Goal: Task Accomplishment & Management: Manage account settings

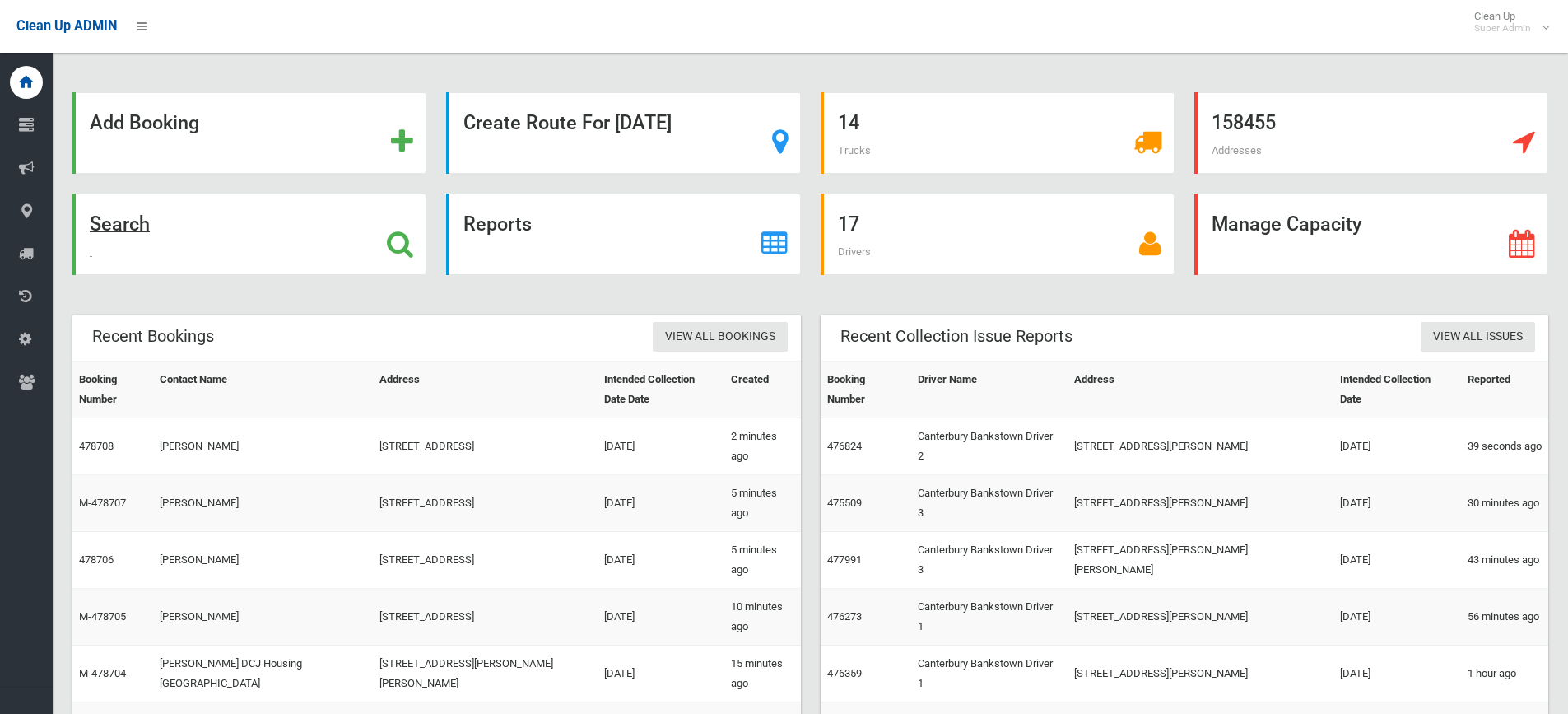
click at [121, 229] on strong "Search" at bounding box center [119, 224] width 60 height 23
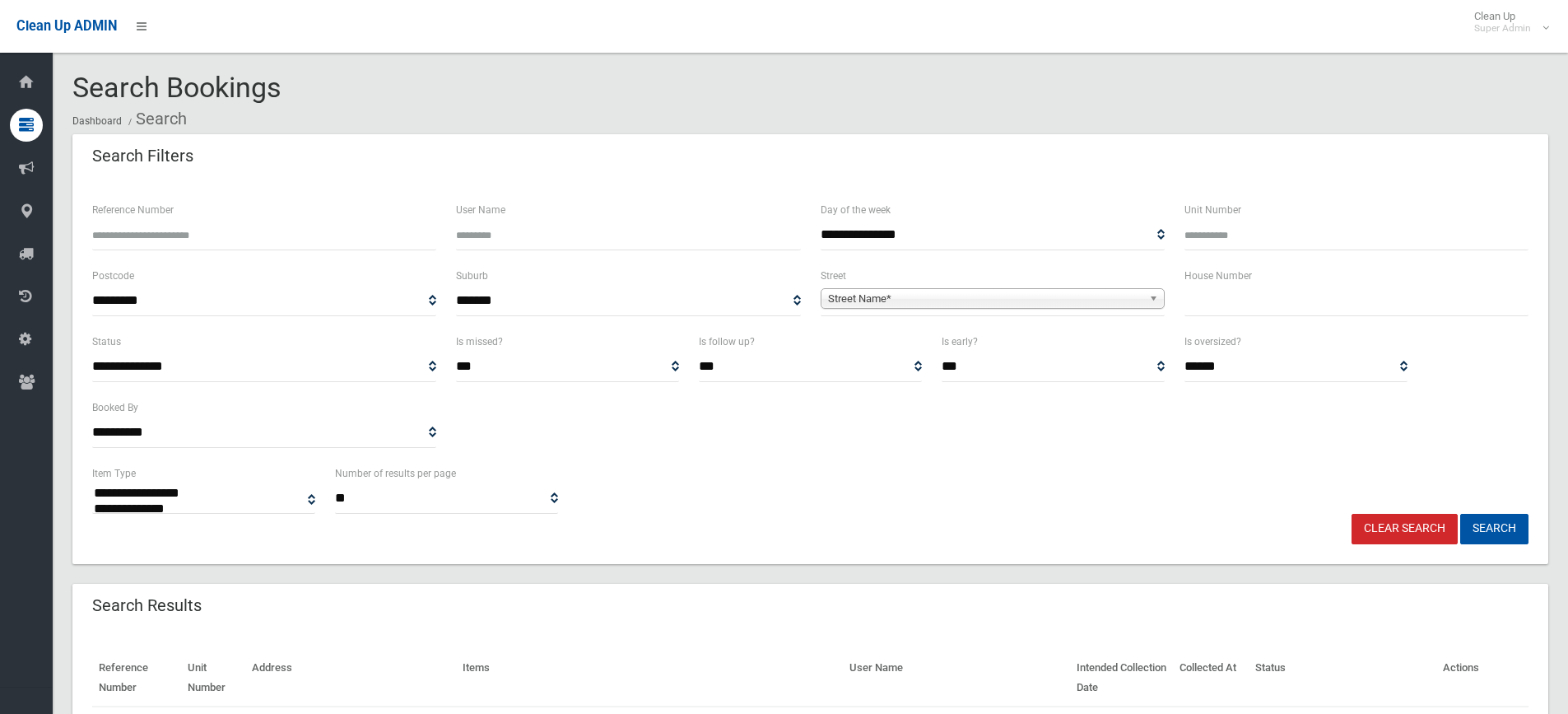
select select
click at [899, 305] on span "Street Name*" at bounding box center [984, 299] width 314 height 19
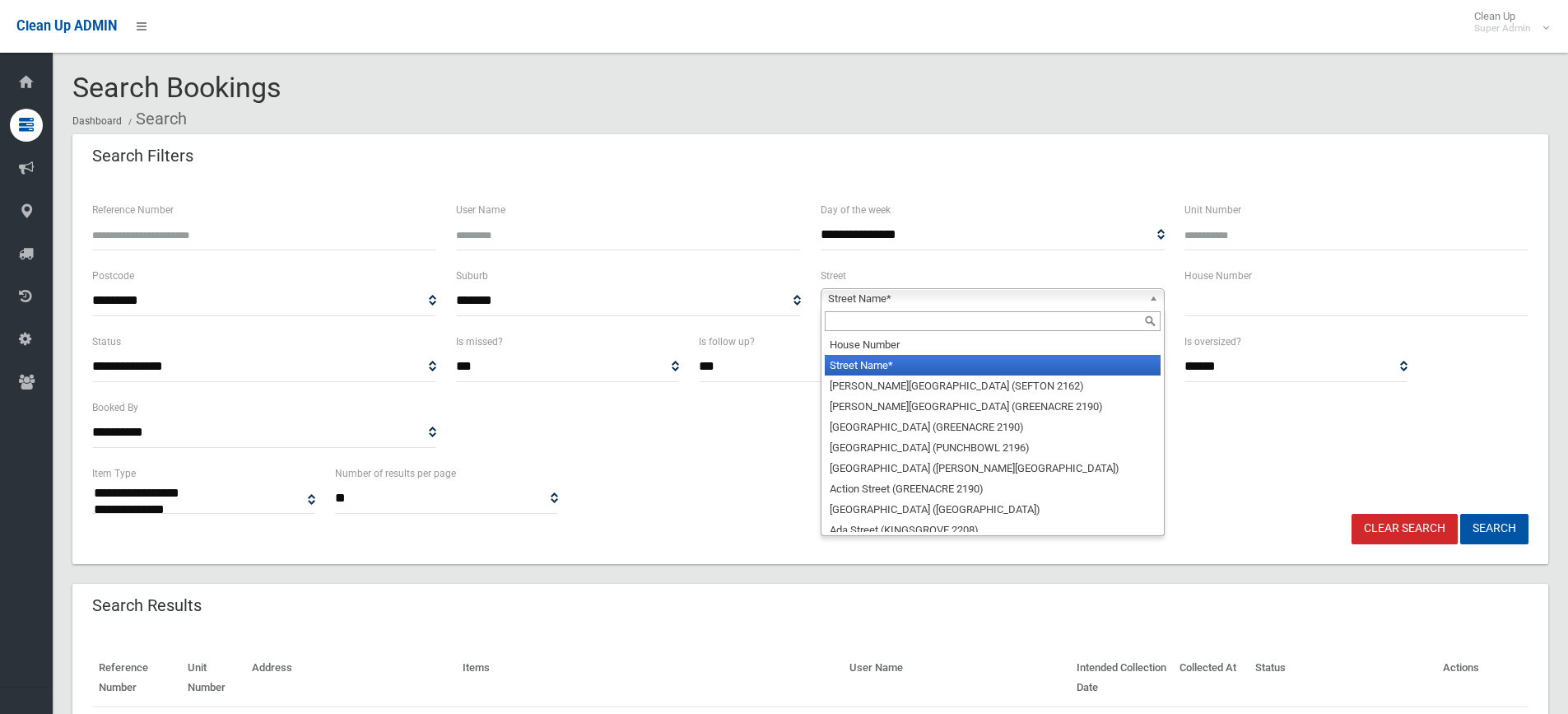
click at [847, 330] on input "text" at bounding box center [992, 321] width 336 height 19
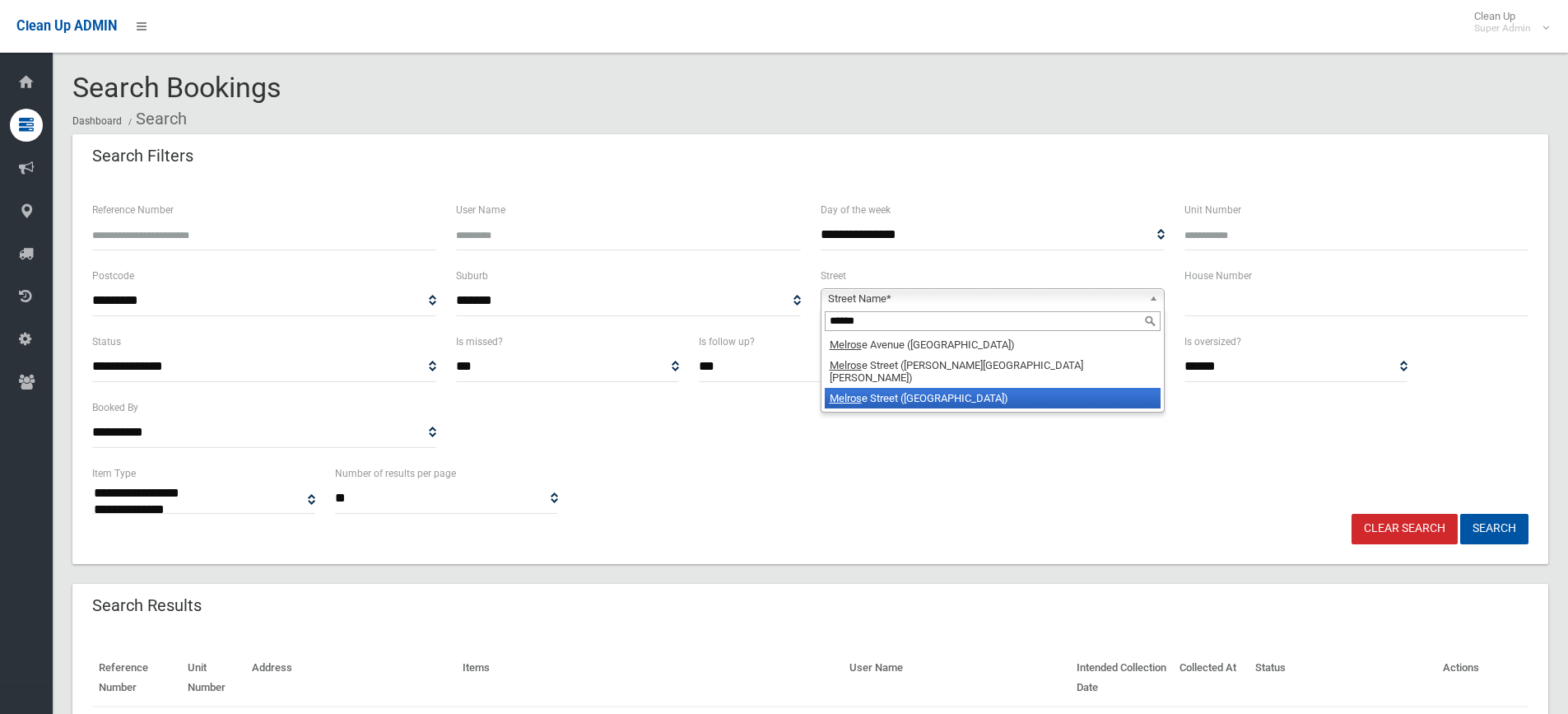
type input "******"
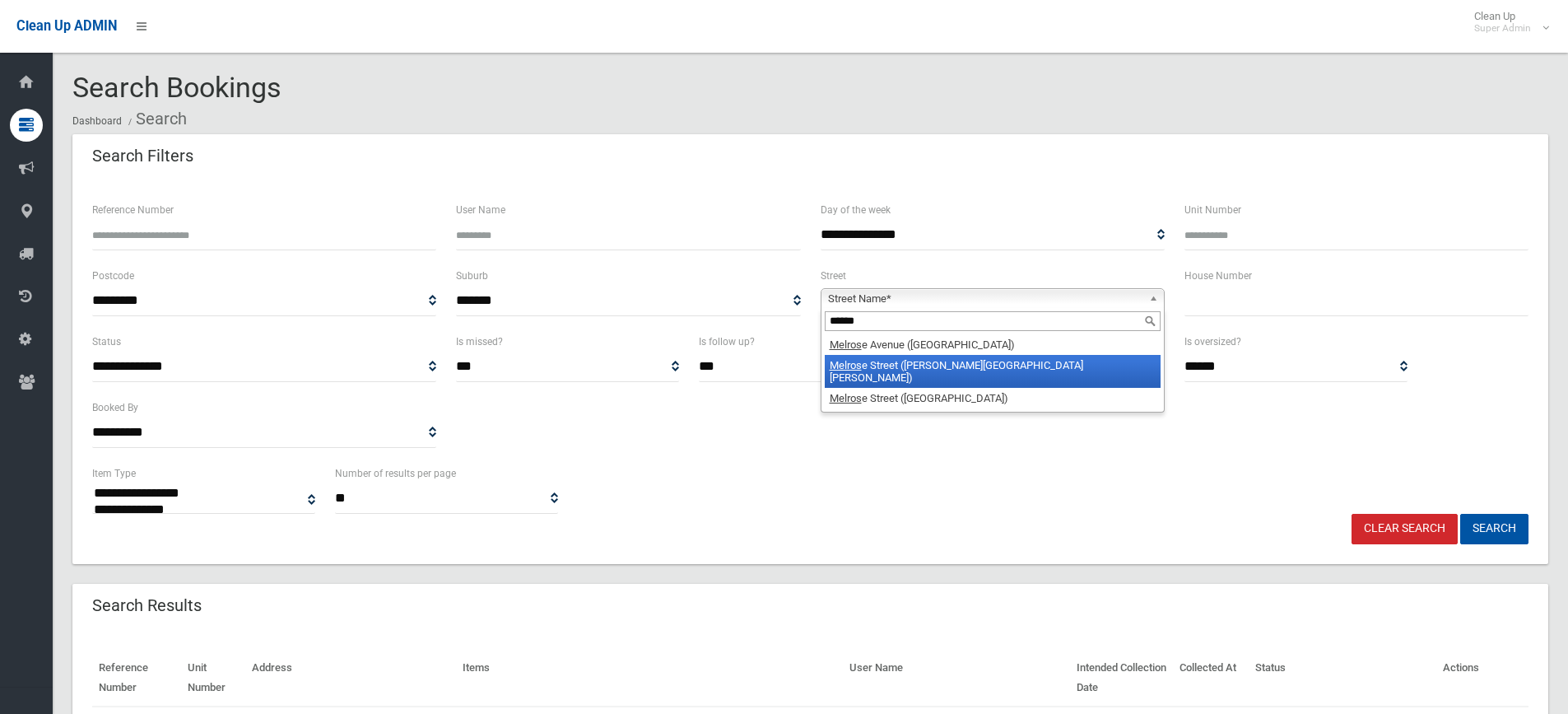
click at [882, 365] on li "Melros e Street (CHESTER HILL 2162)" at bounding box center [992, 371] width 336 height 33
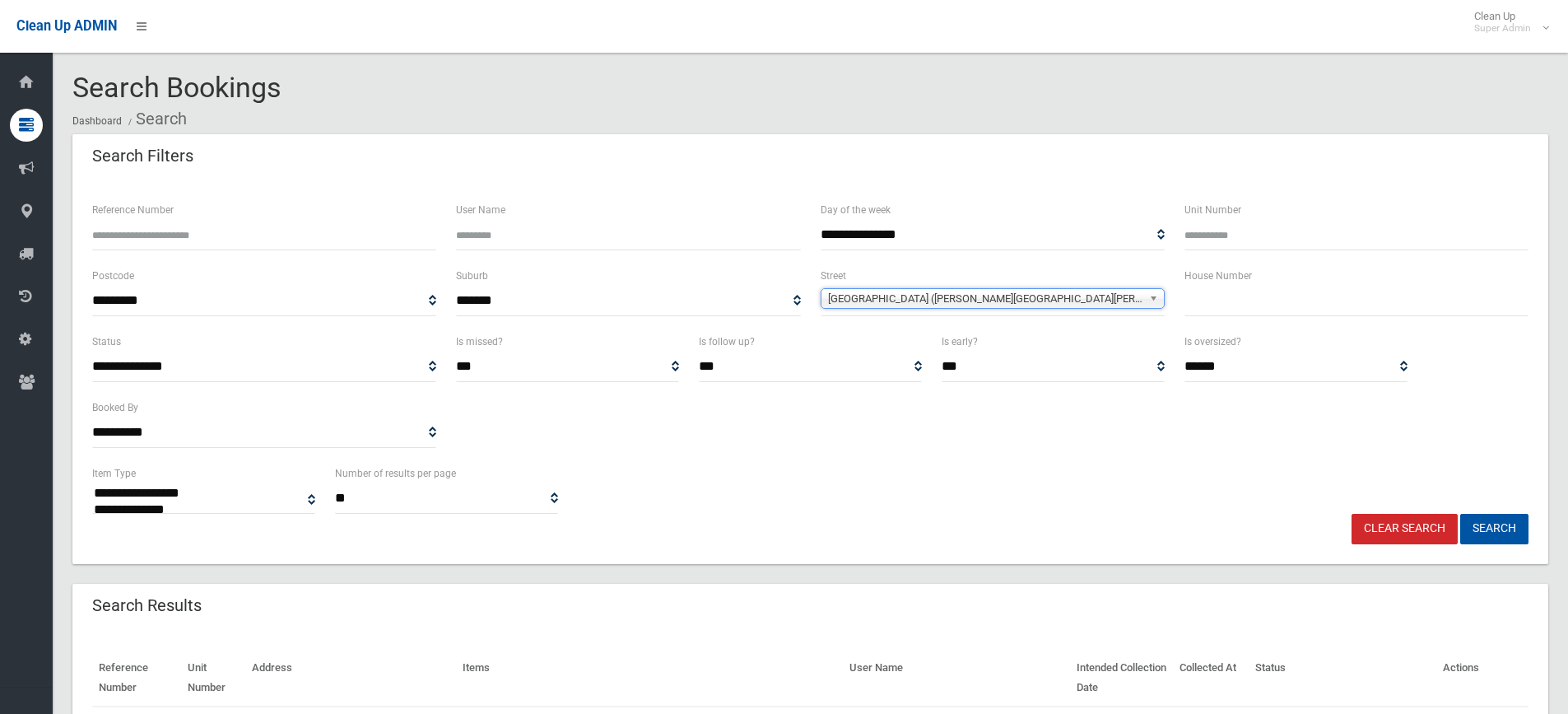
click at [1274, 302] on input "text" at bounding box center [1356, 301] width 344 height 30
type input "*"
click at [1488, 526] on button "Search" at bounding box center [1494, 529] width 68 height 30
select select
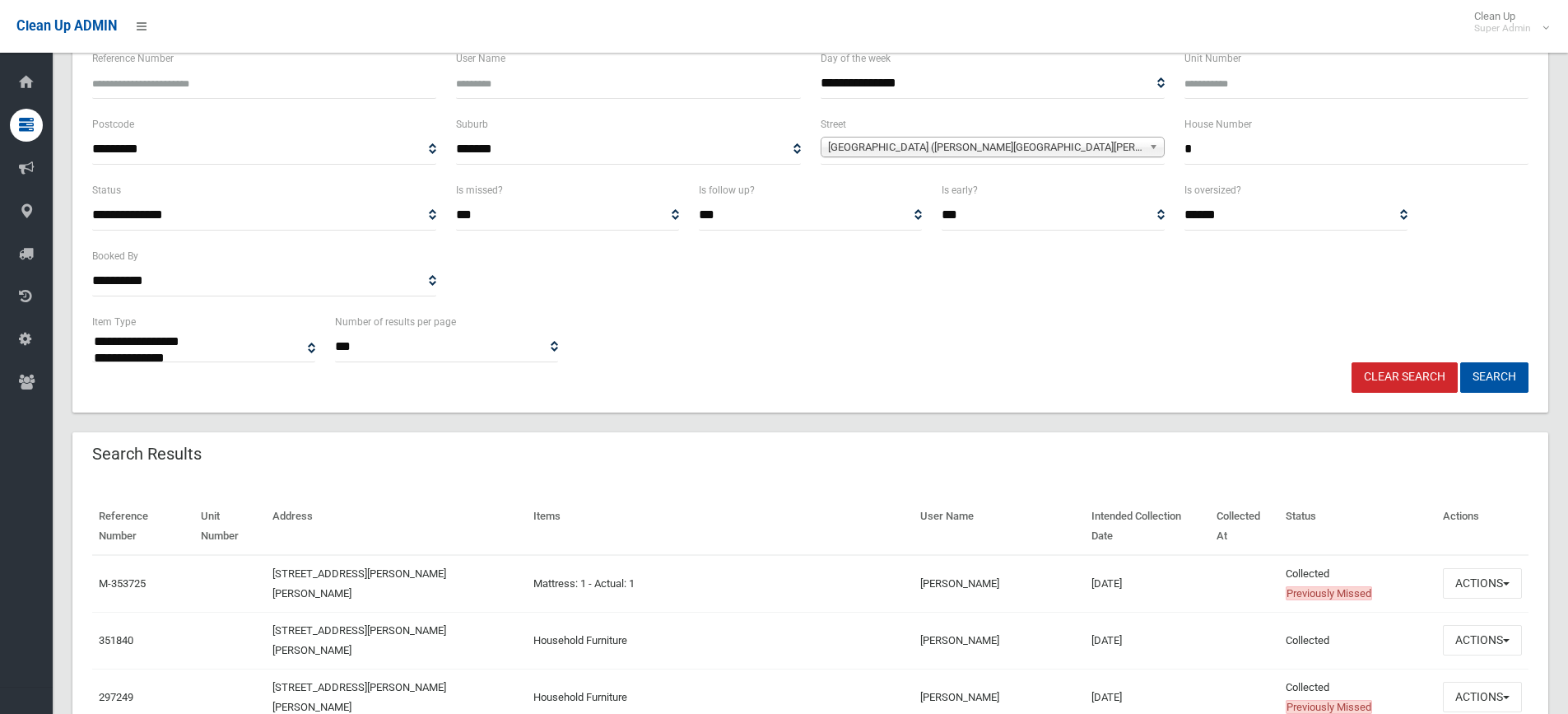
scroll to position [247, 0]
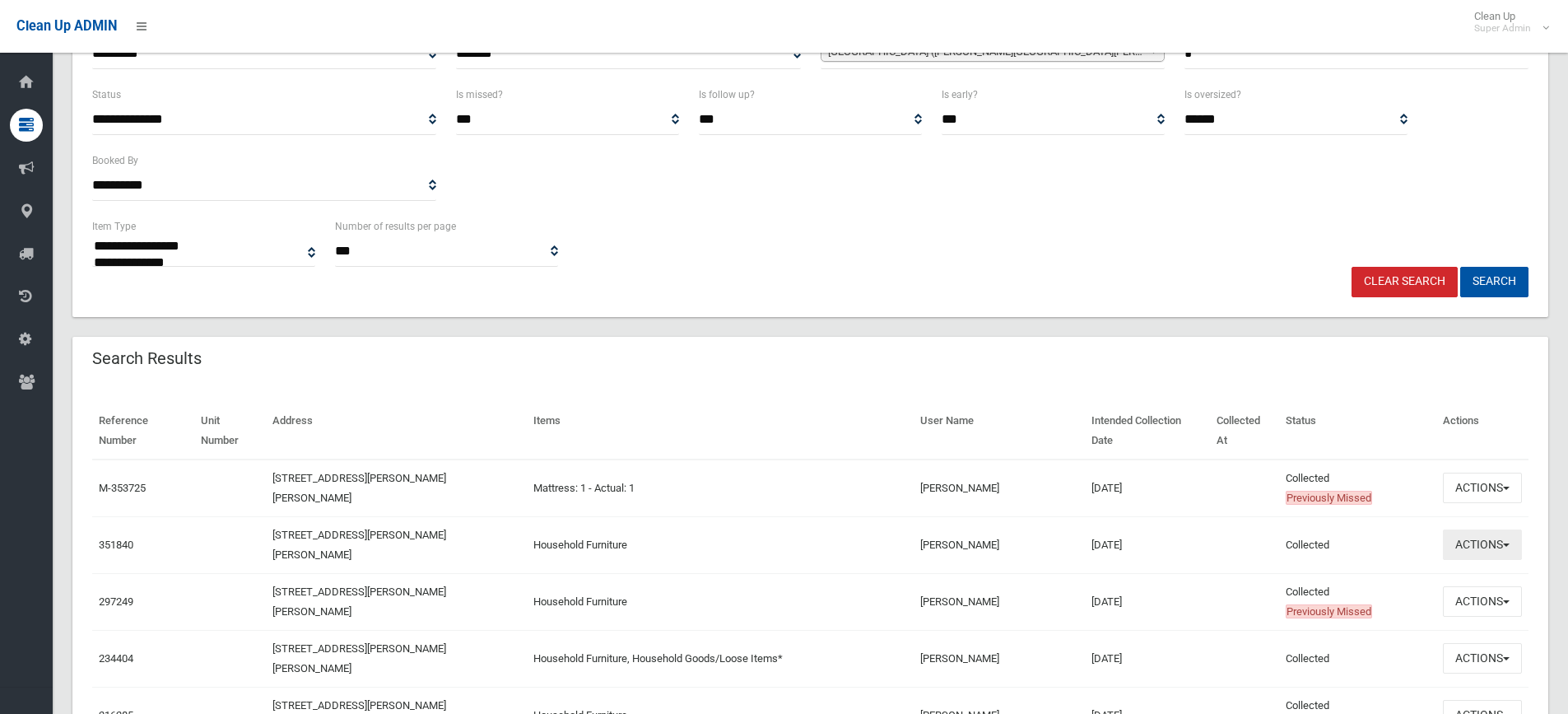
click at [1480, 529] on button "Actions" at bounding box center [1481, 544] width 79 height 30
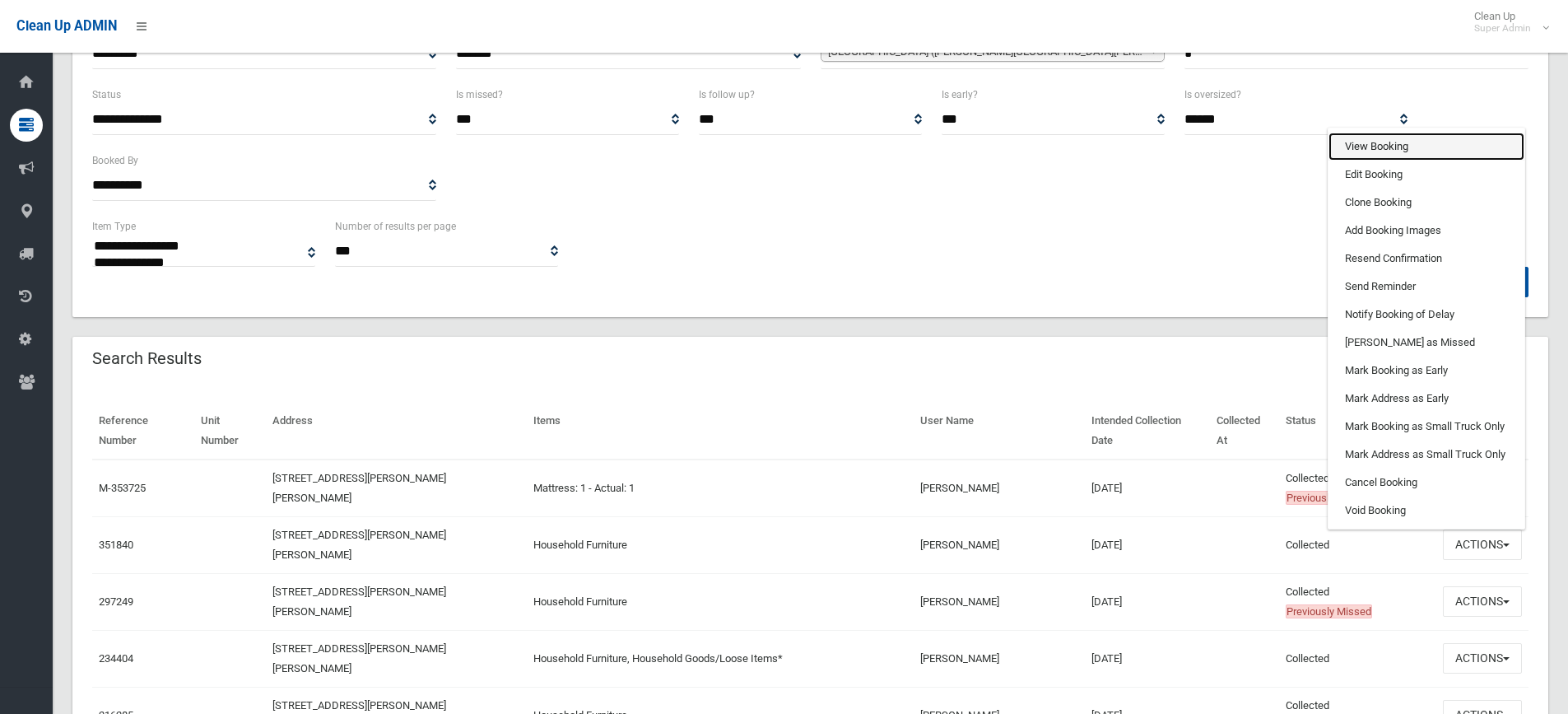
click at [1382, 133] on link "View Booking" at bounding box center [1426, 147] width 195 height 28
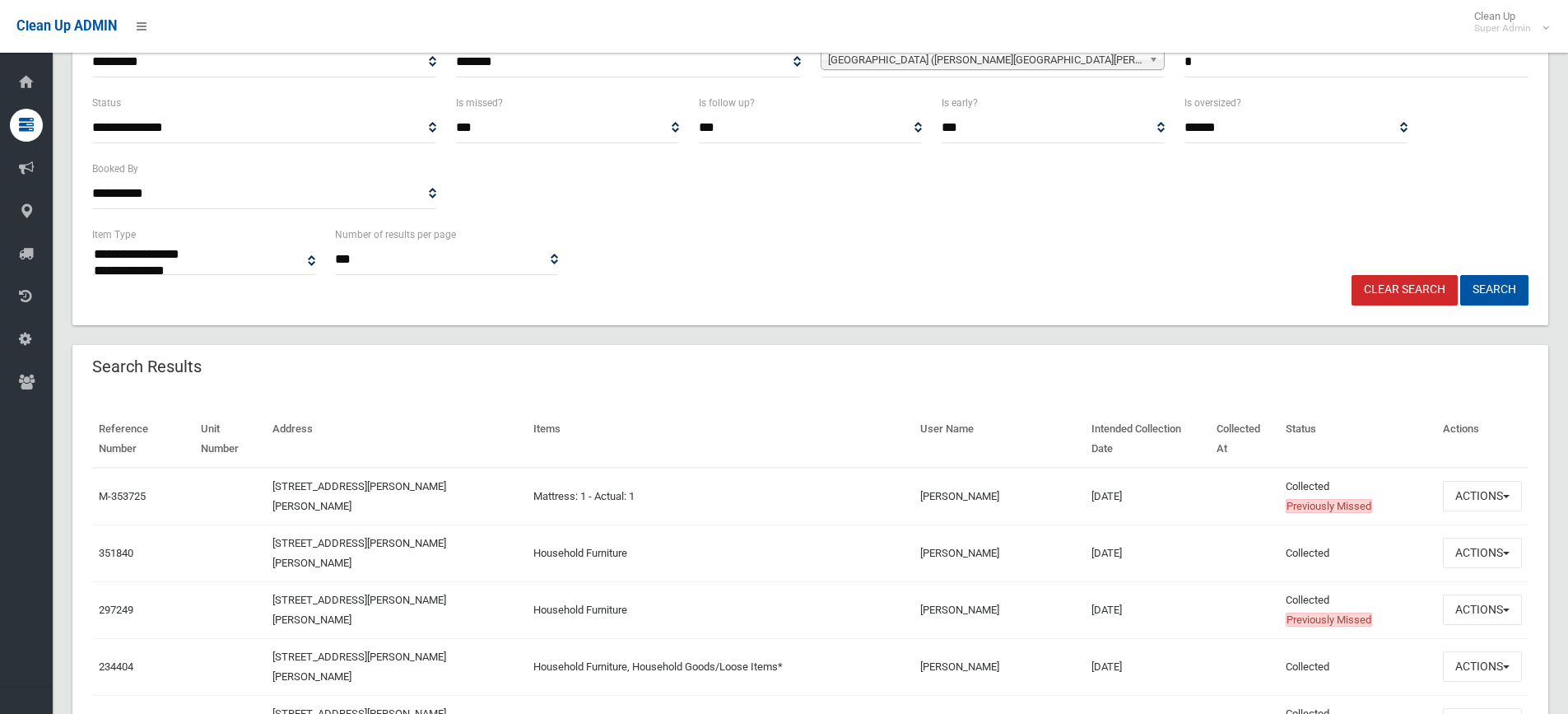
scroll to position [0, 0]
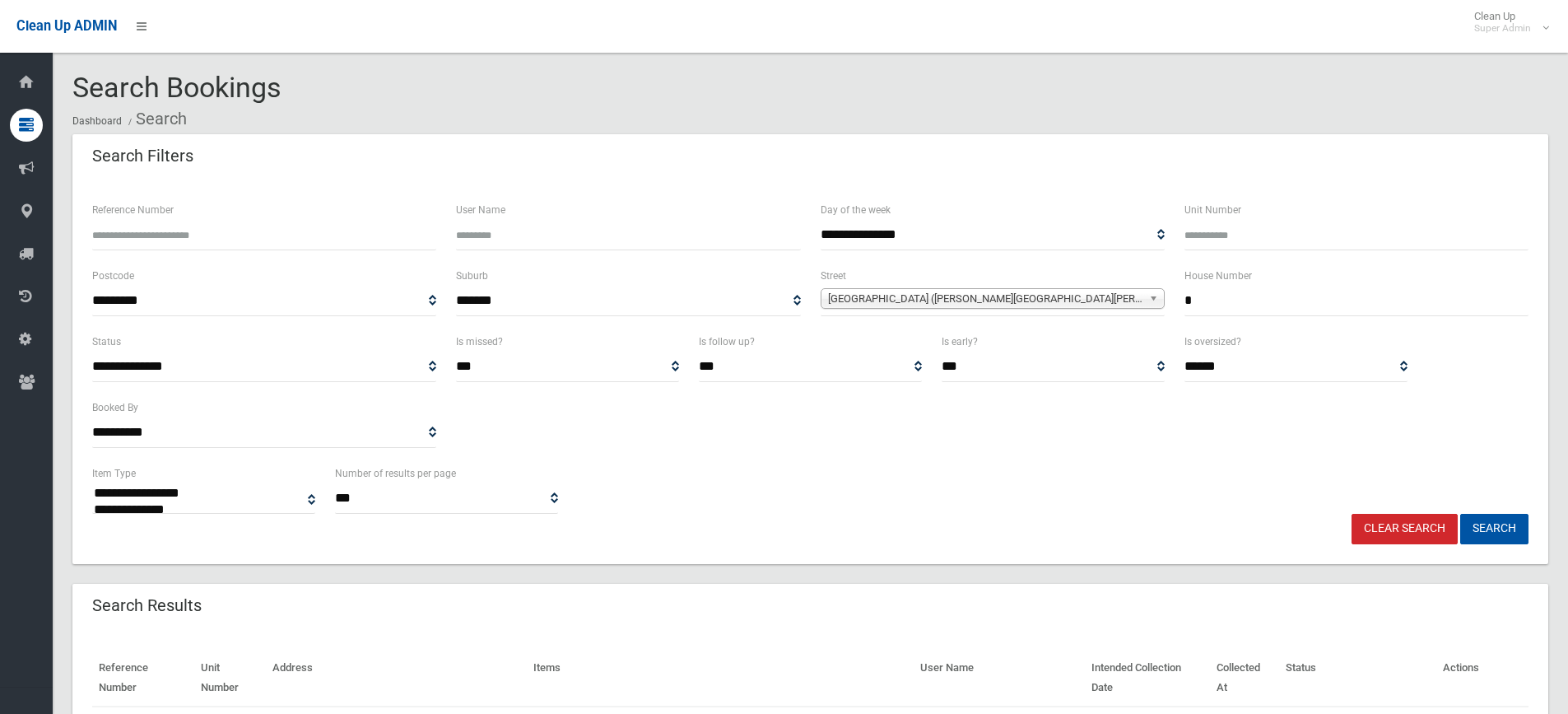
click at [1229, 303] on input "*" at bounding box center [1356, 301] width 344 height 30
type input "**"
click at [1487, 524] on button "Search" at bounding box center [1494, 529] width 68 height 30
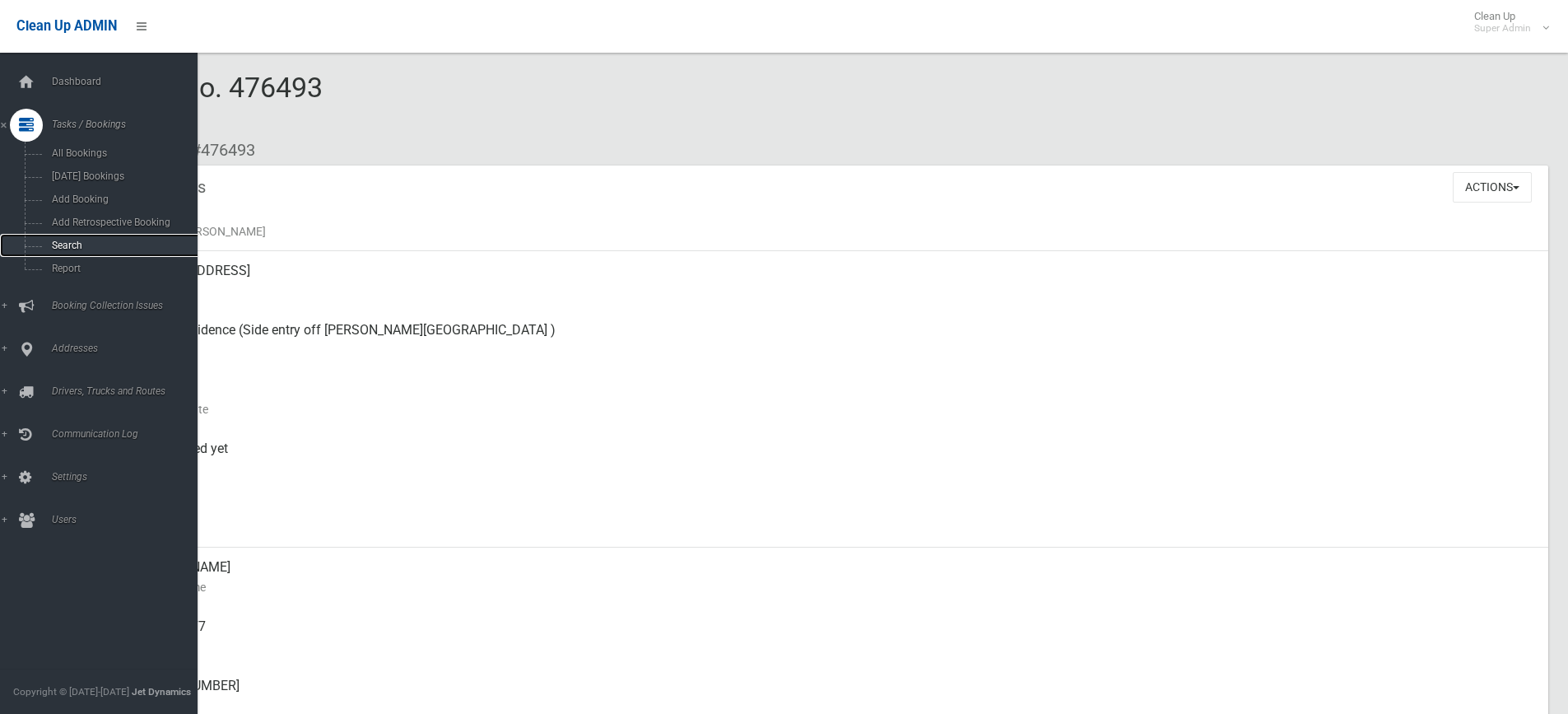
click at [65, 241] on span "Search" at bounding box center [121, 245] width 149 height 12
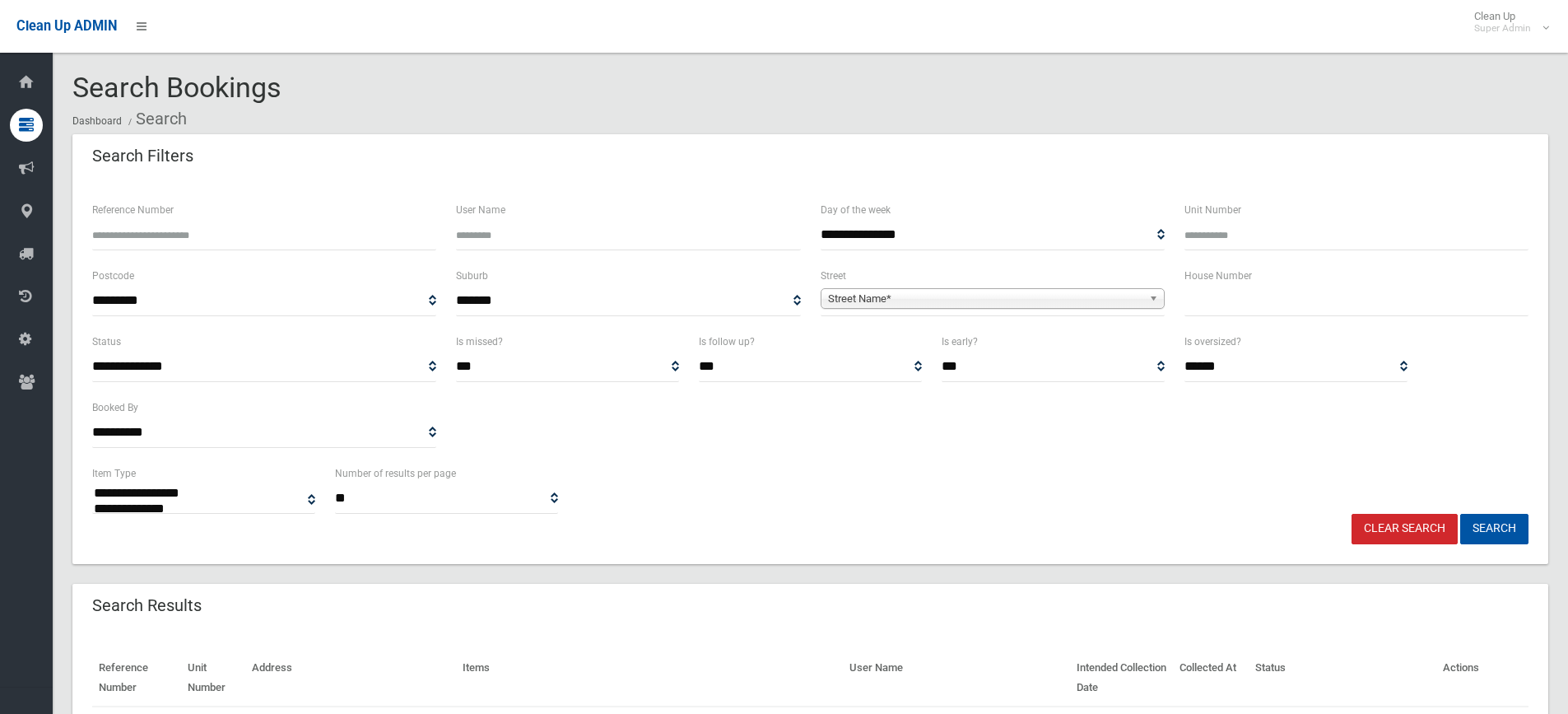
select select
click at [198, 240] on input "Reference Number" at bounding box center [264, 234] width 344 height 30
type input "******"
click at [1460, 514] on button "Search" at bounding box center [1494, 529] width 68 height 30
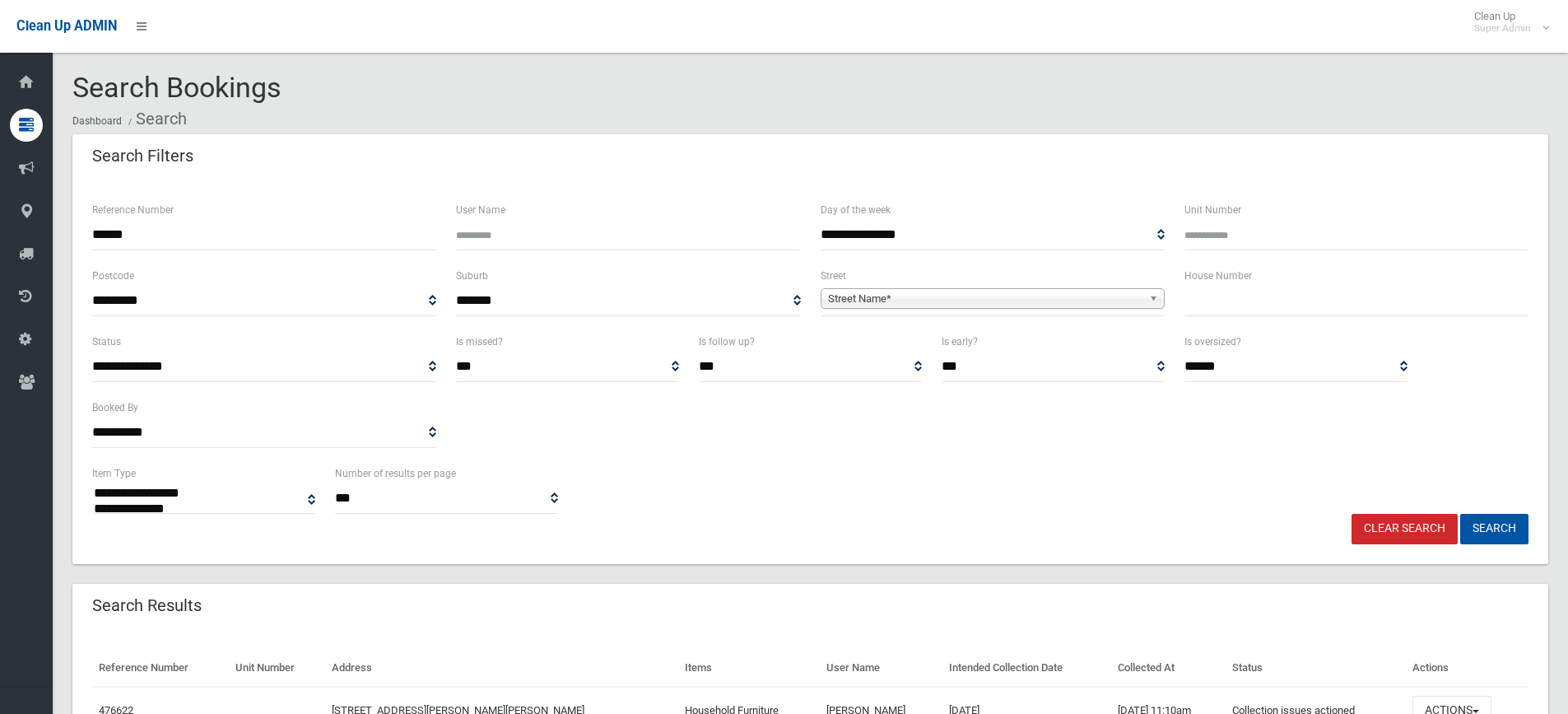
select select
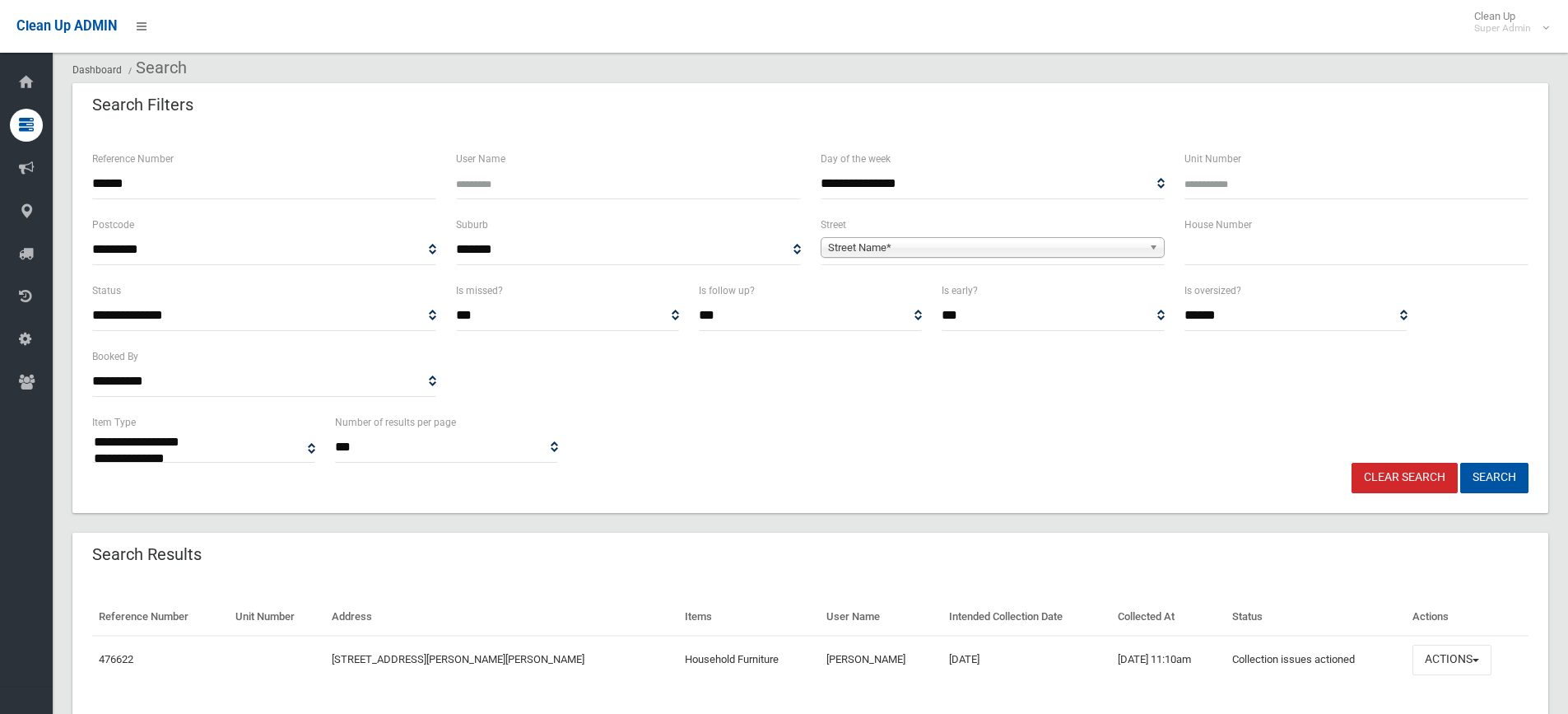
scroll to position [100, 0]
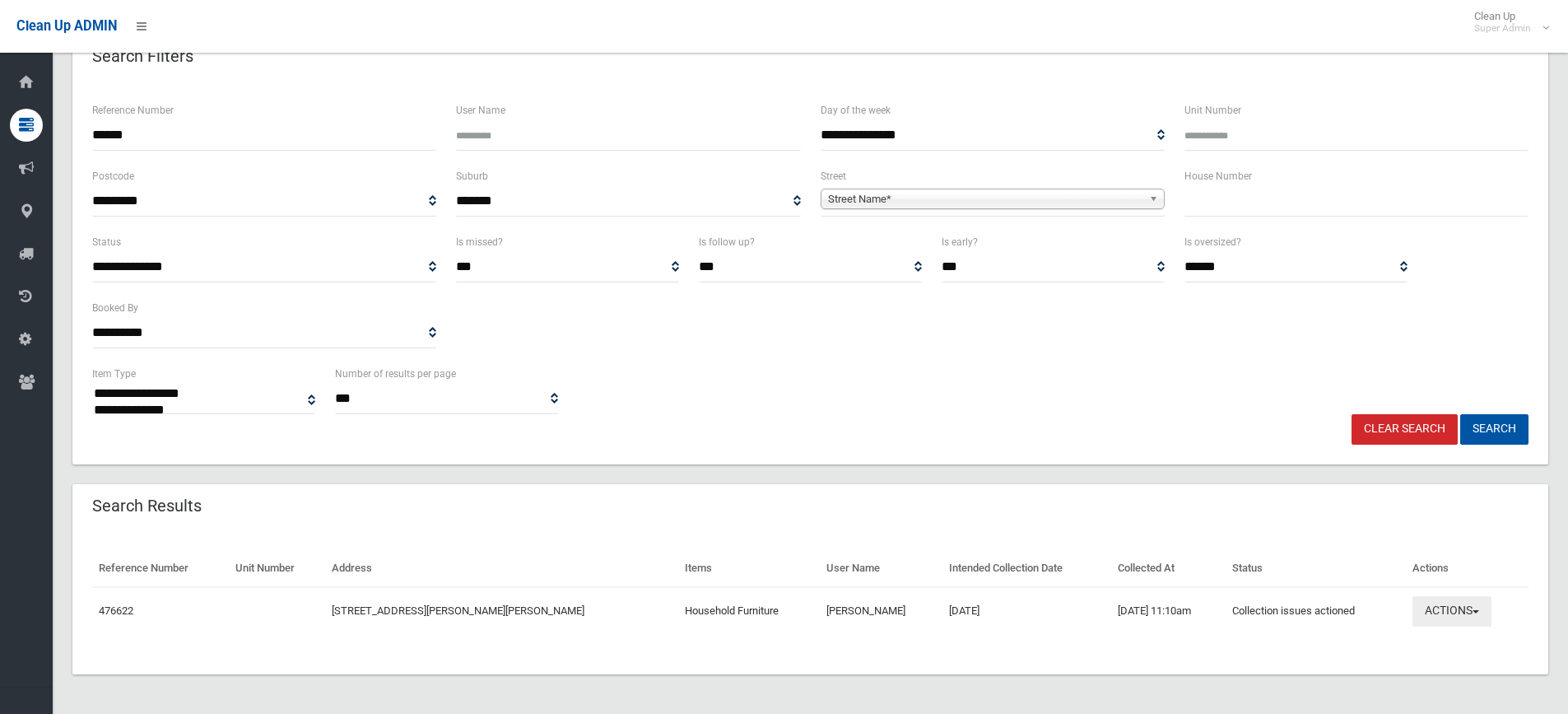
click at [1449, 610] on button "Actions" at bounding box center [1451, 611] width 79 height 30
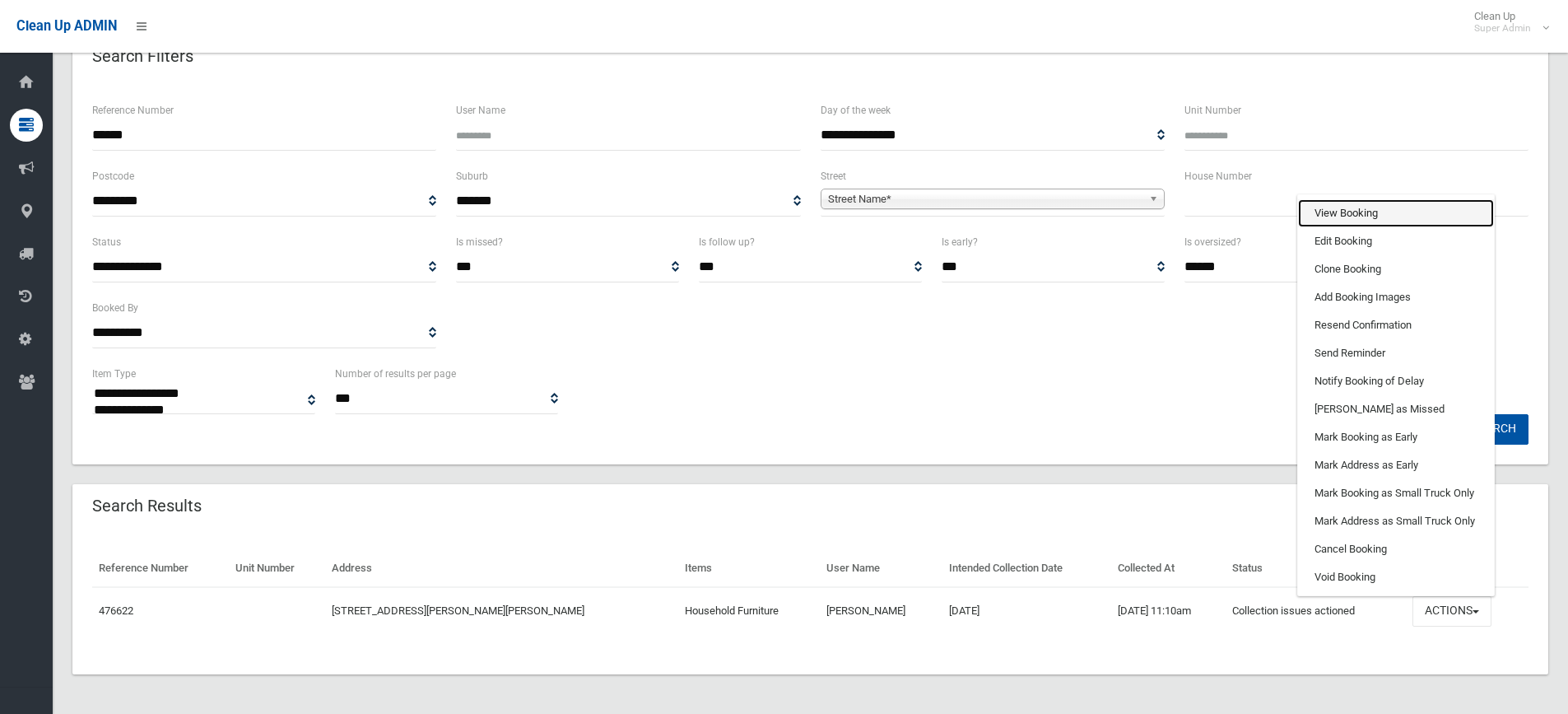
click at [1339, 217] on link "View Booking" at bounding box center [1395, 213] width 195 height 28
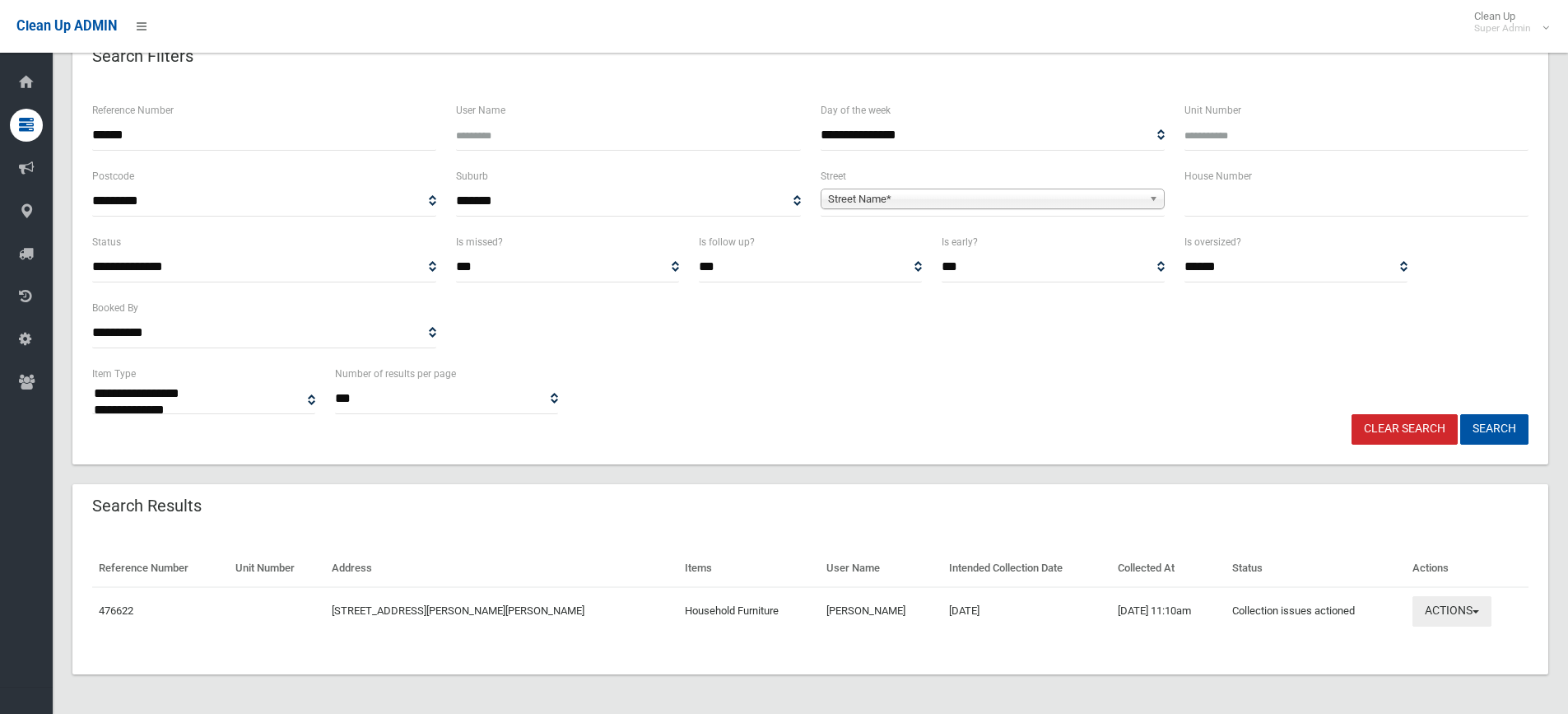
click at [1431, 607] on button "Actions" at bounding box center [1451, 611] width 79 height 30
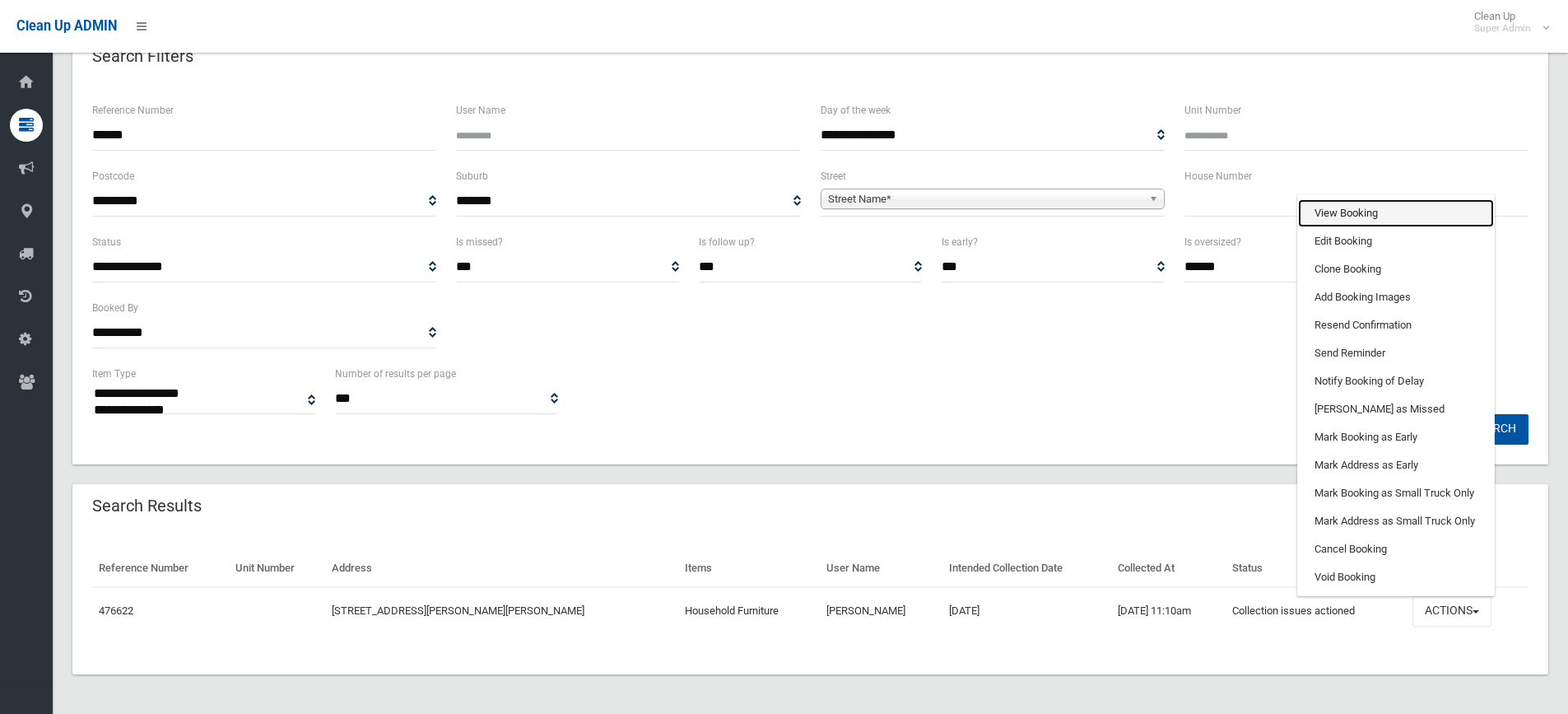
drag, startPoint x: 1340, startPoint y: 210, endPoint x: 943, endPoint y: 207, distance: 397.0
click at [1339, 210] on link "View Booking" at bounding box center [1395, 213] width 195 height 28
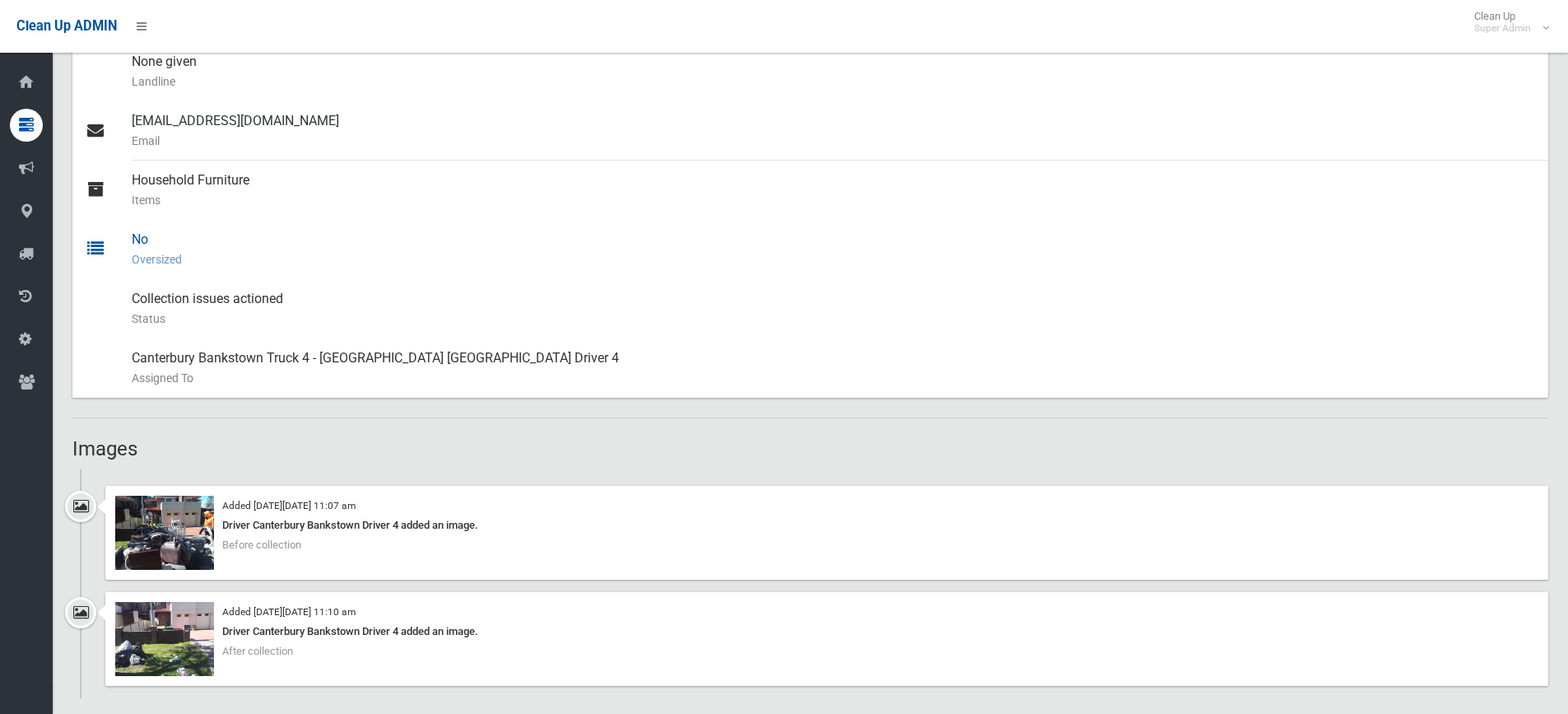
scroll to position [741, 0]
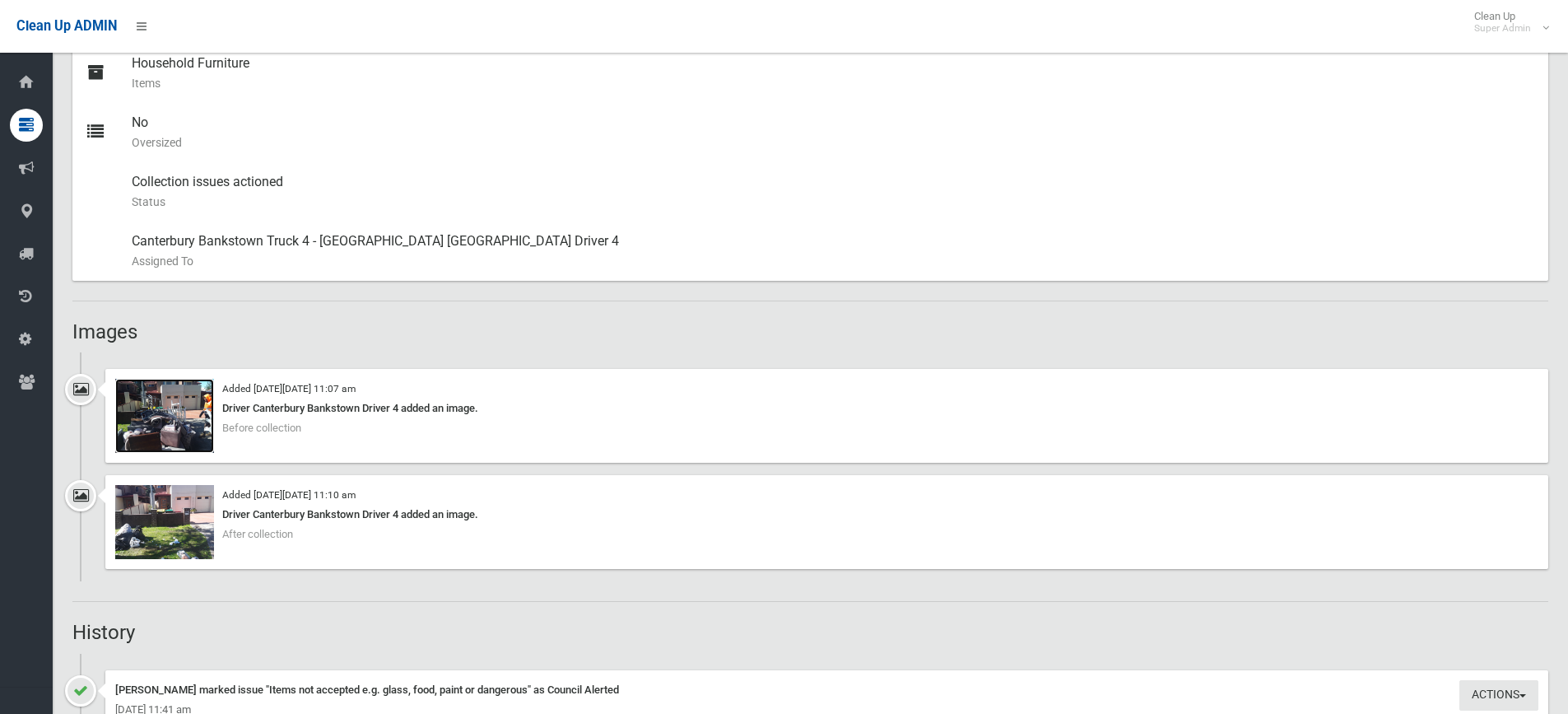
click at [176, 427] on img at bounding box center [164, 416] width 99 height 74
click at [175, 531] on img at bounding box center [164, 522] width 99 height 74
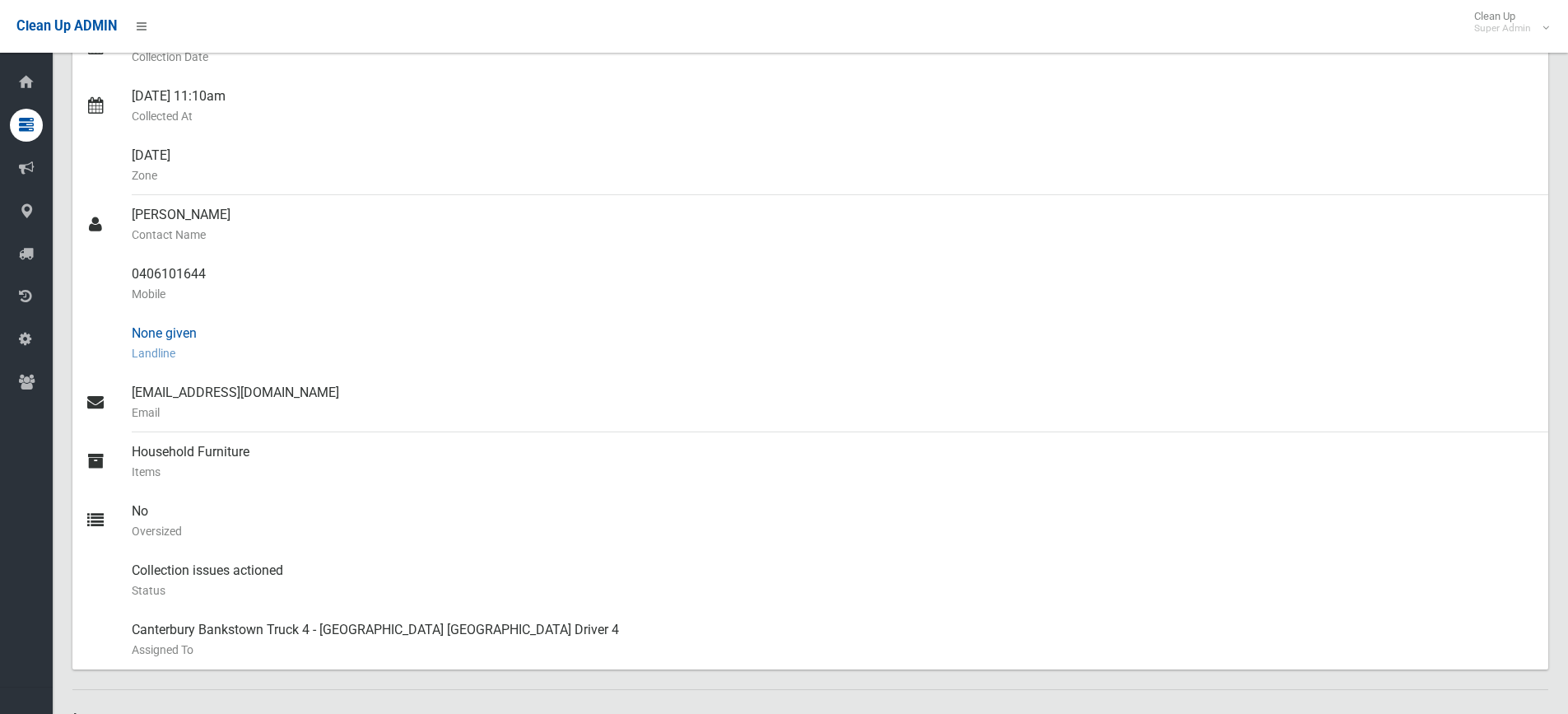
scroll to position [411, 0]
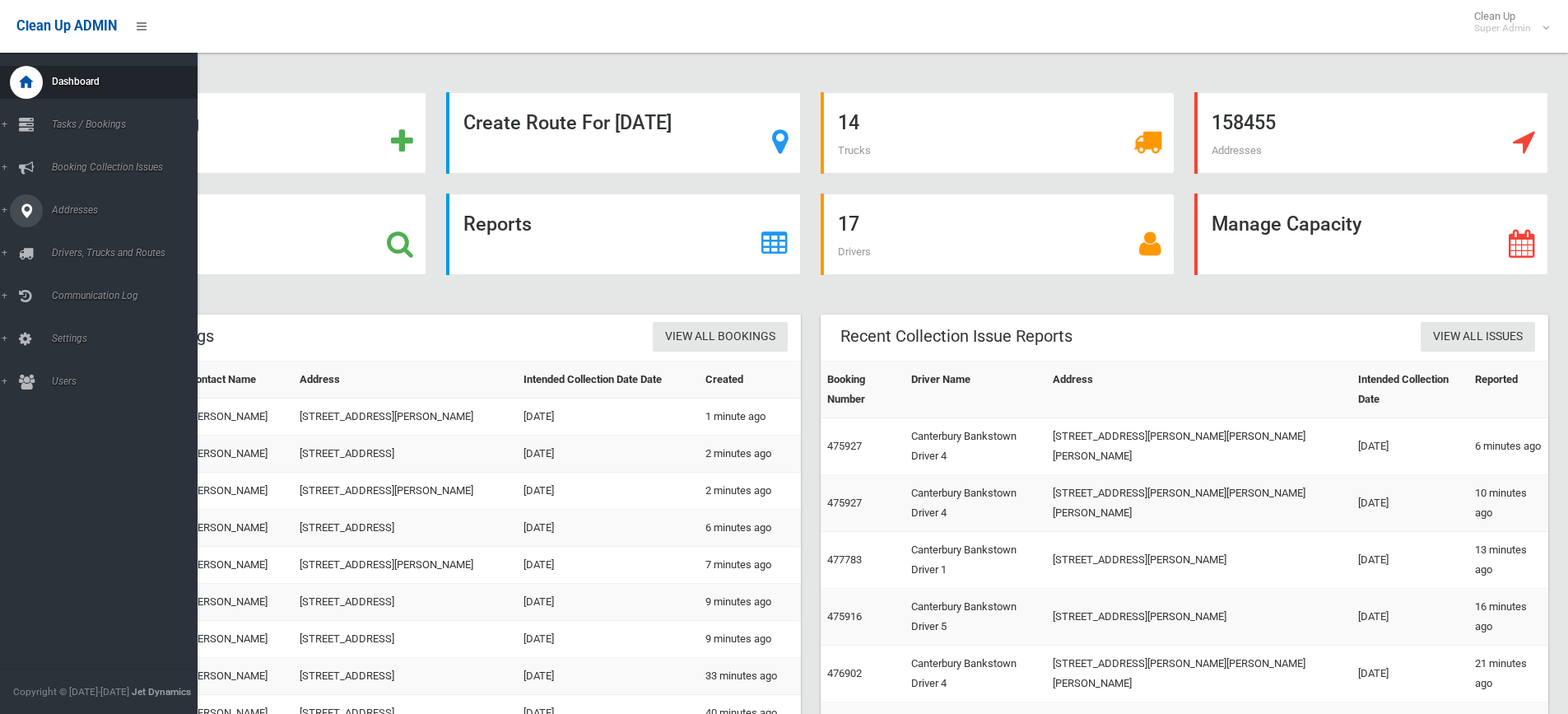
click at [66, 207] on span "Addresses" at bounding box center [128, 210] width 163 height 12
click at [71, 235] on span "All Addresses" at bounding box center [121, 238] width 149 height 12
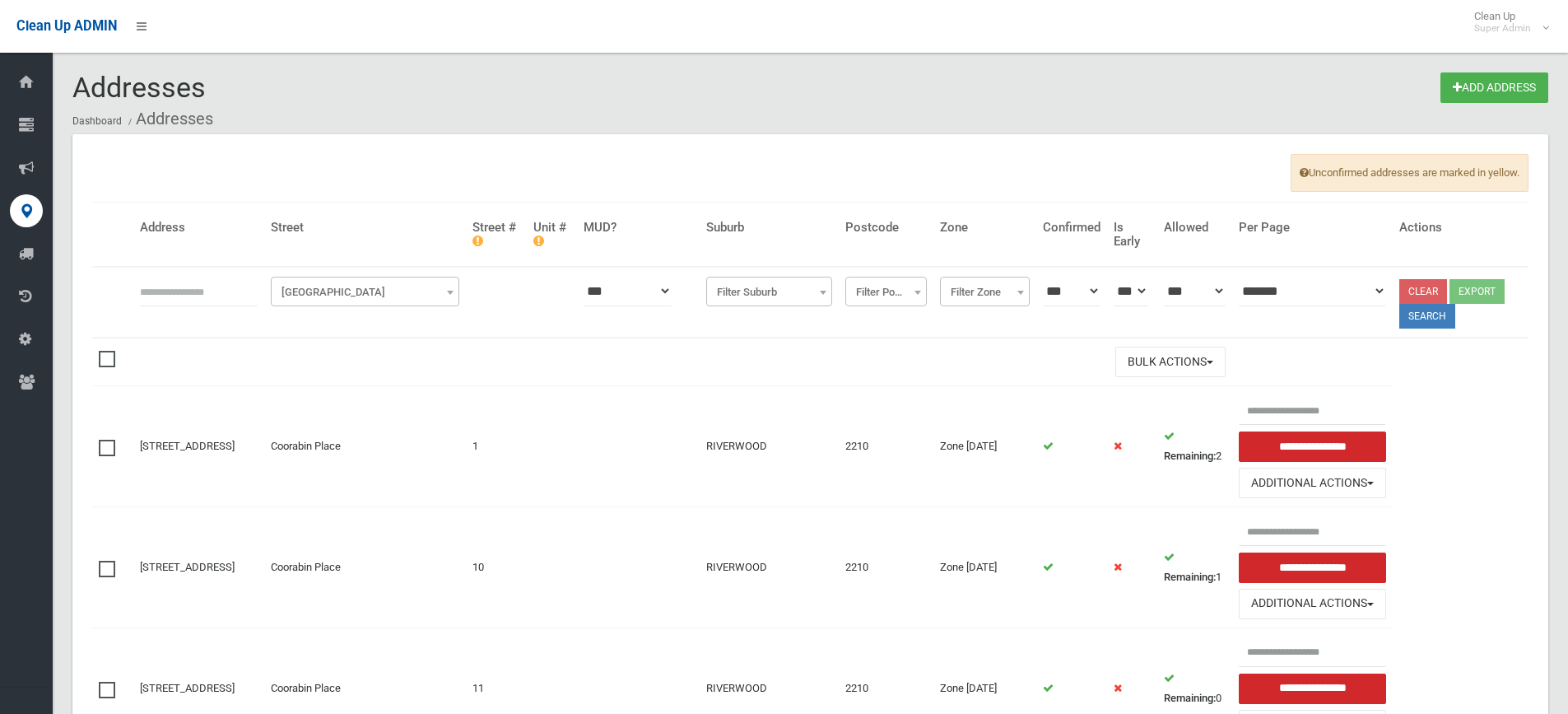
click at [201, 292] on input "text" at bounding box center [198, 291] width 118 height 30
type input "*"
click at [356, 296] on span "Filter Street" at bounding box center [365, 292] width 180 height 23
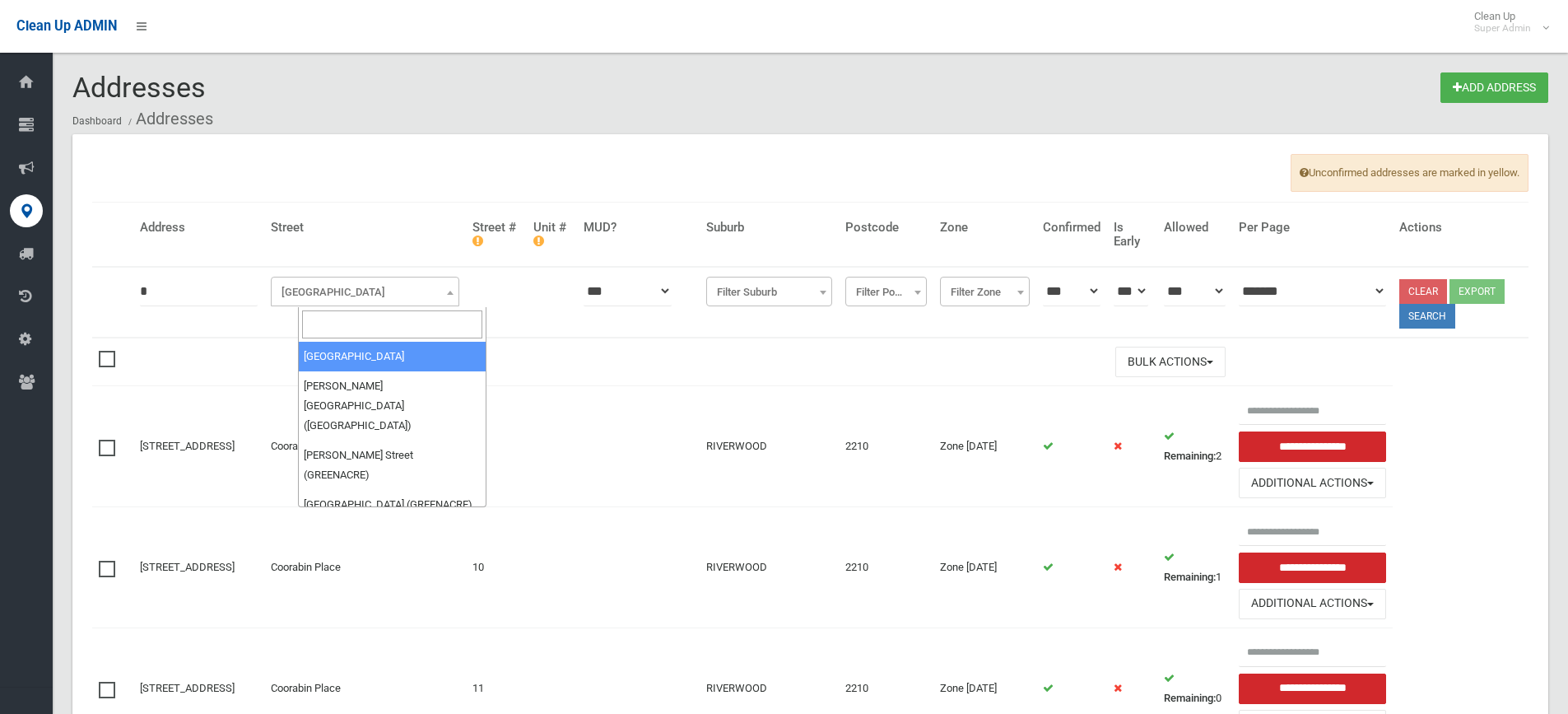
click at [356, 326] on input "search" at bounding box center [392, 325] width 180 height 28
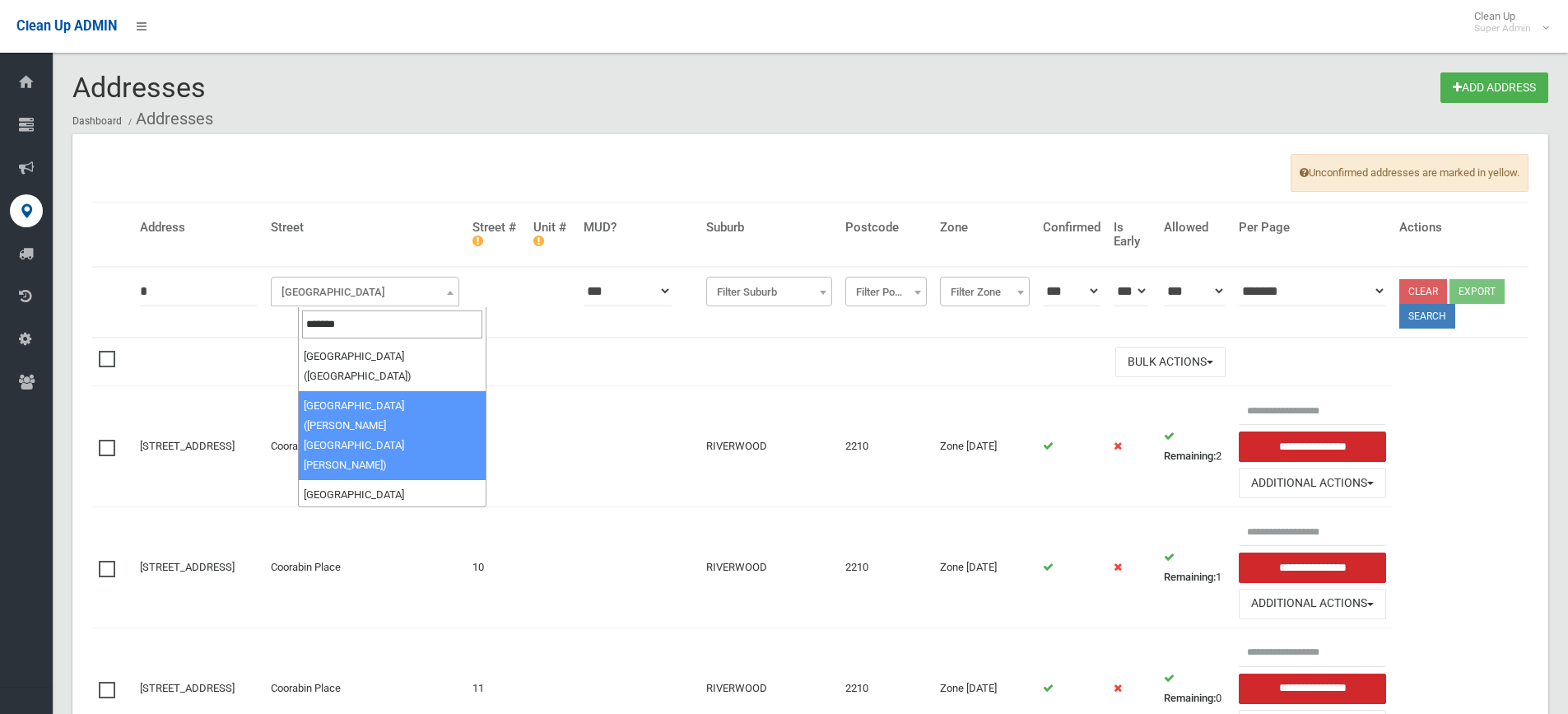
type input "*******"
select select "****"
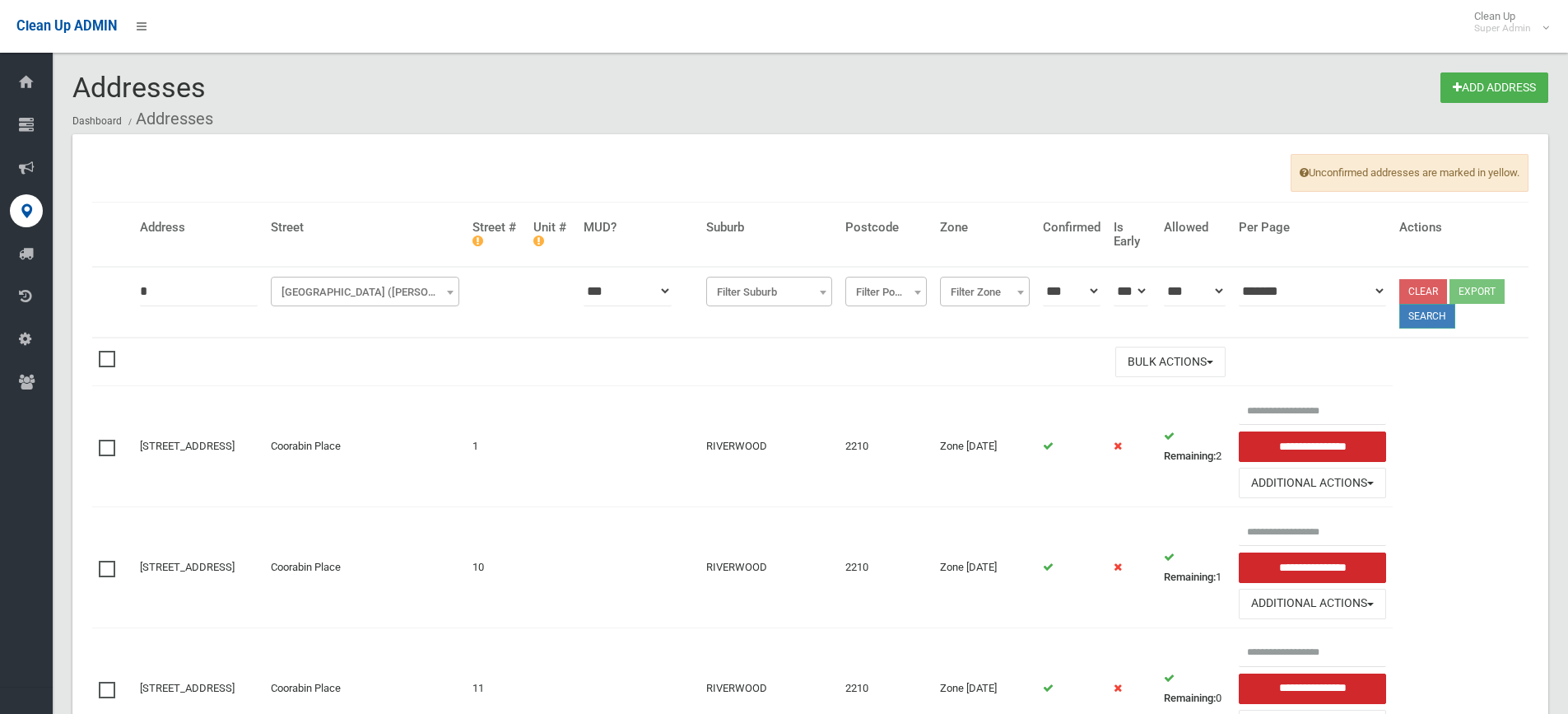
click at [1439, 317] on button "Search" at bounding box center [1426, 316] width 56 height 25
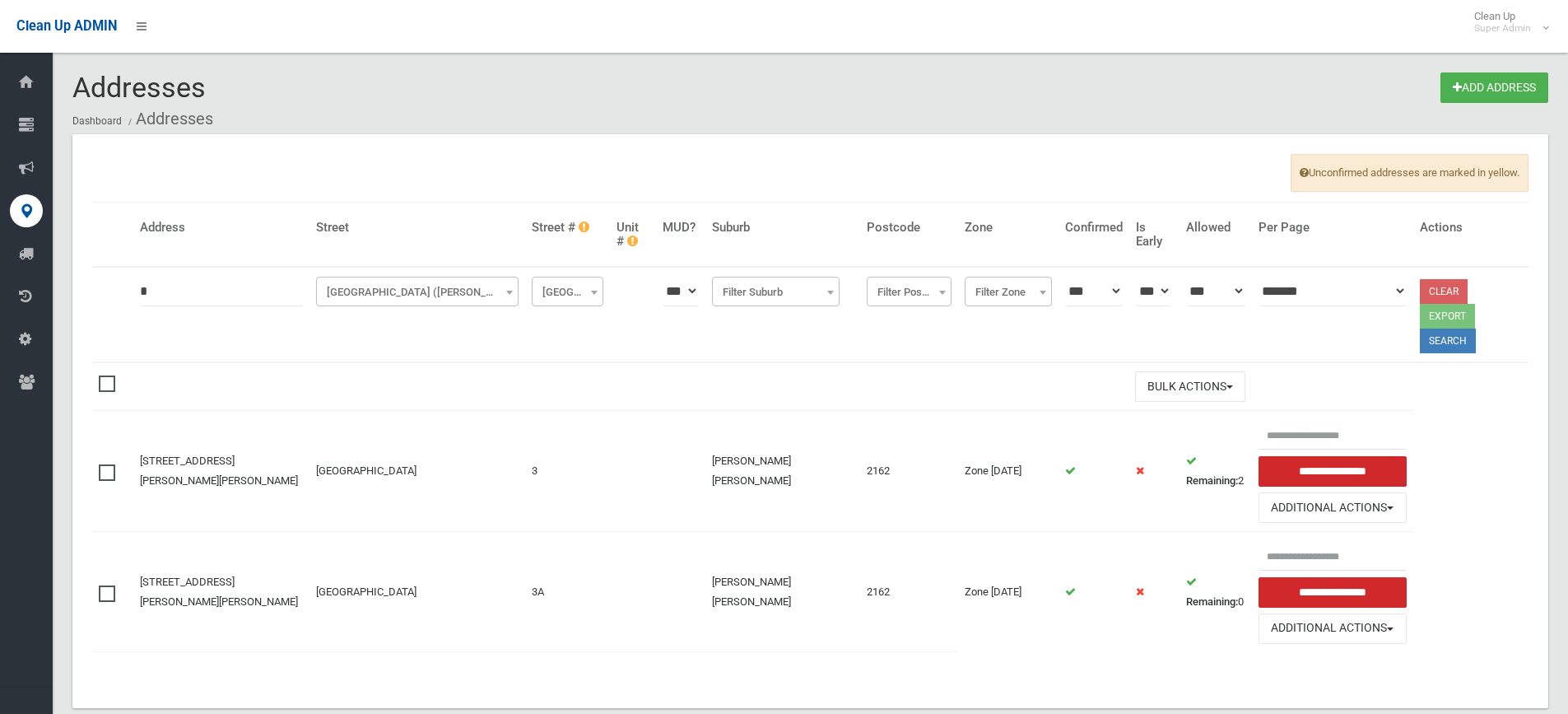
click at [186, 292] on input "*" at bounding box center [221, 291] width 163 height 30
type input "*"
click at [1423, 328] on button "Search" at bounding box center [1447, 341] width 56 height 25
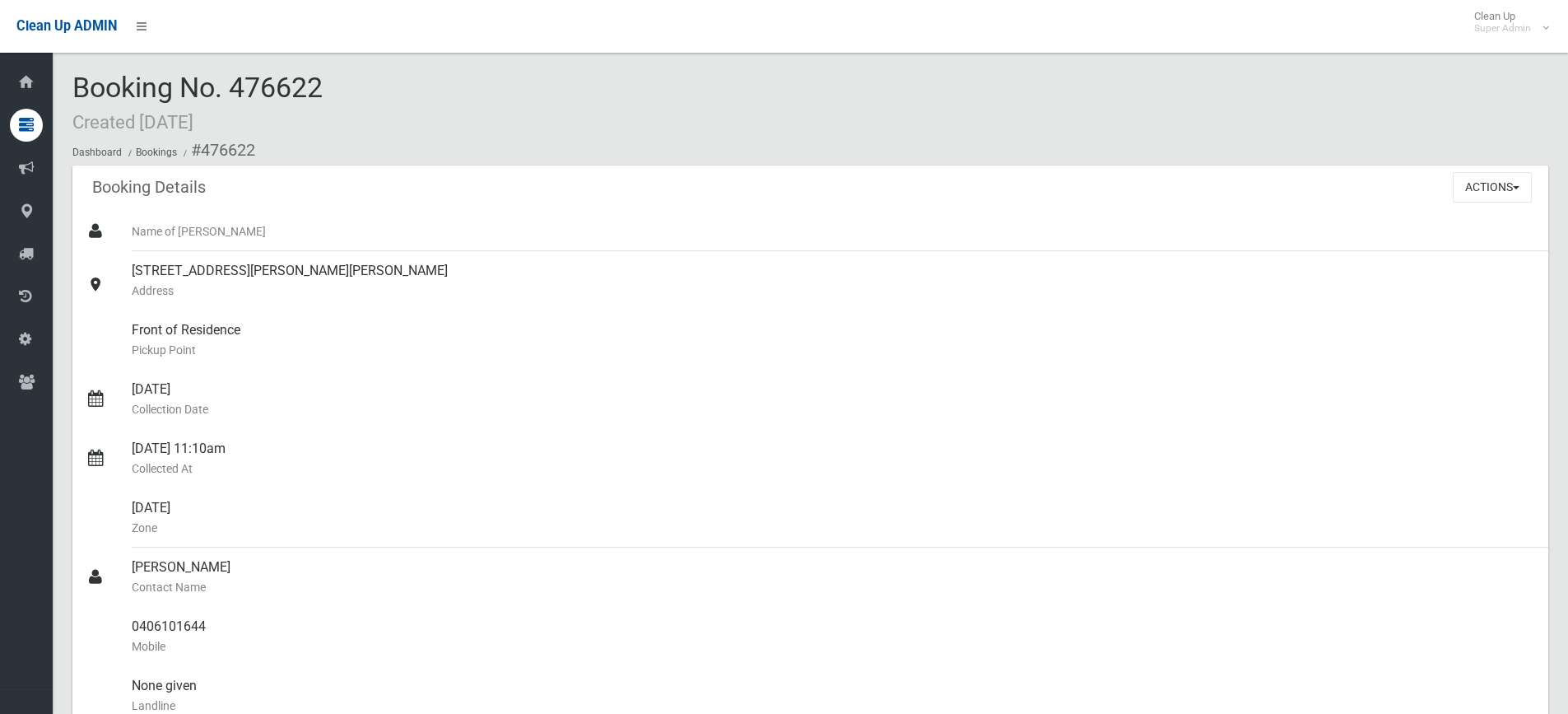
click at [273, 87] on span "Booking No. 476622 Created [DATE]" at bounding box center [197, 103] width 250 height 65
copy span "476622"
click at [1491, 187] on button "Actions" at bounding box center [1491, 187] width 79 height 30
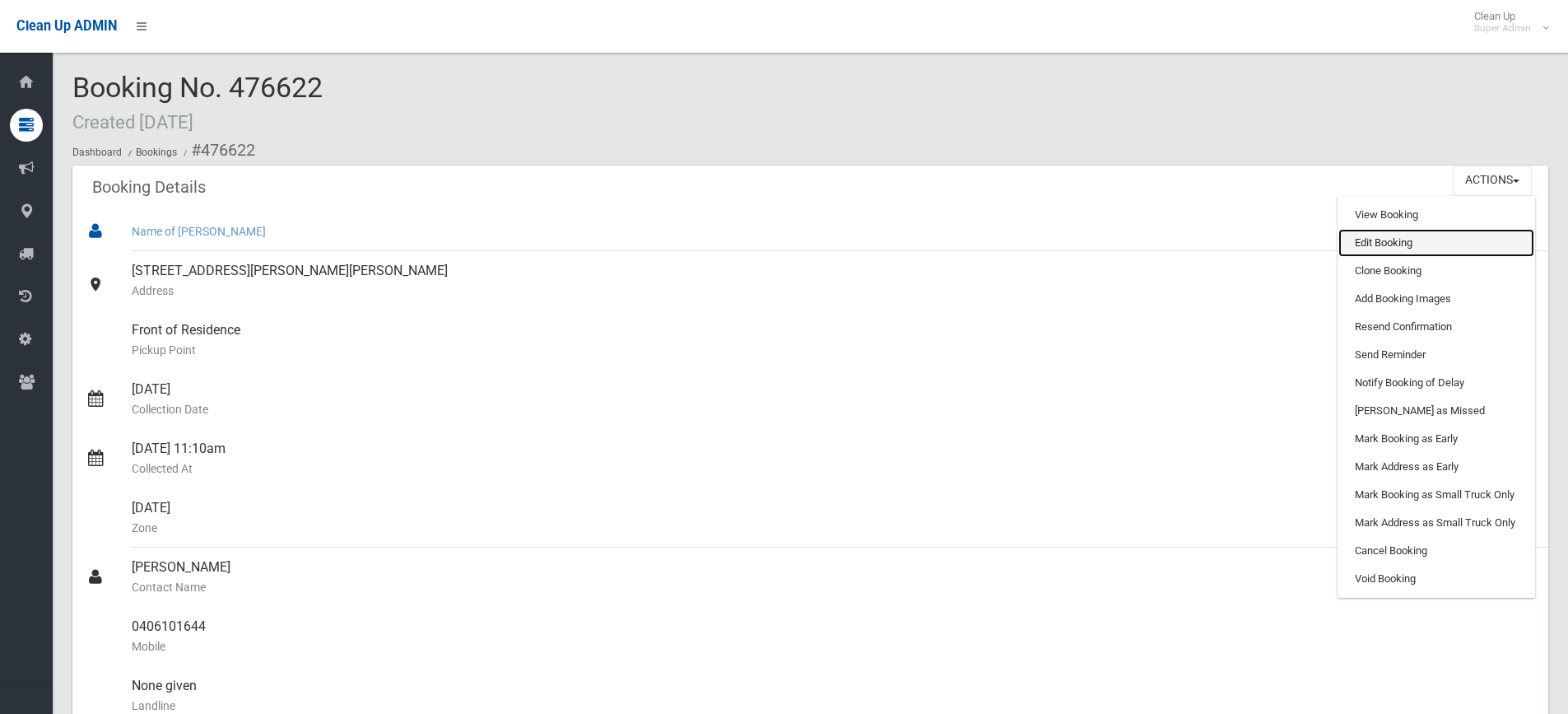
click at [1390, 242] on link "Edit Booking" at bounding box center [1435, 243] width 195 height 28
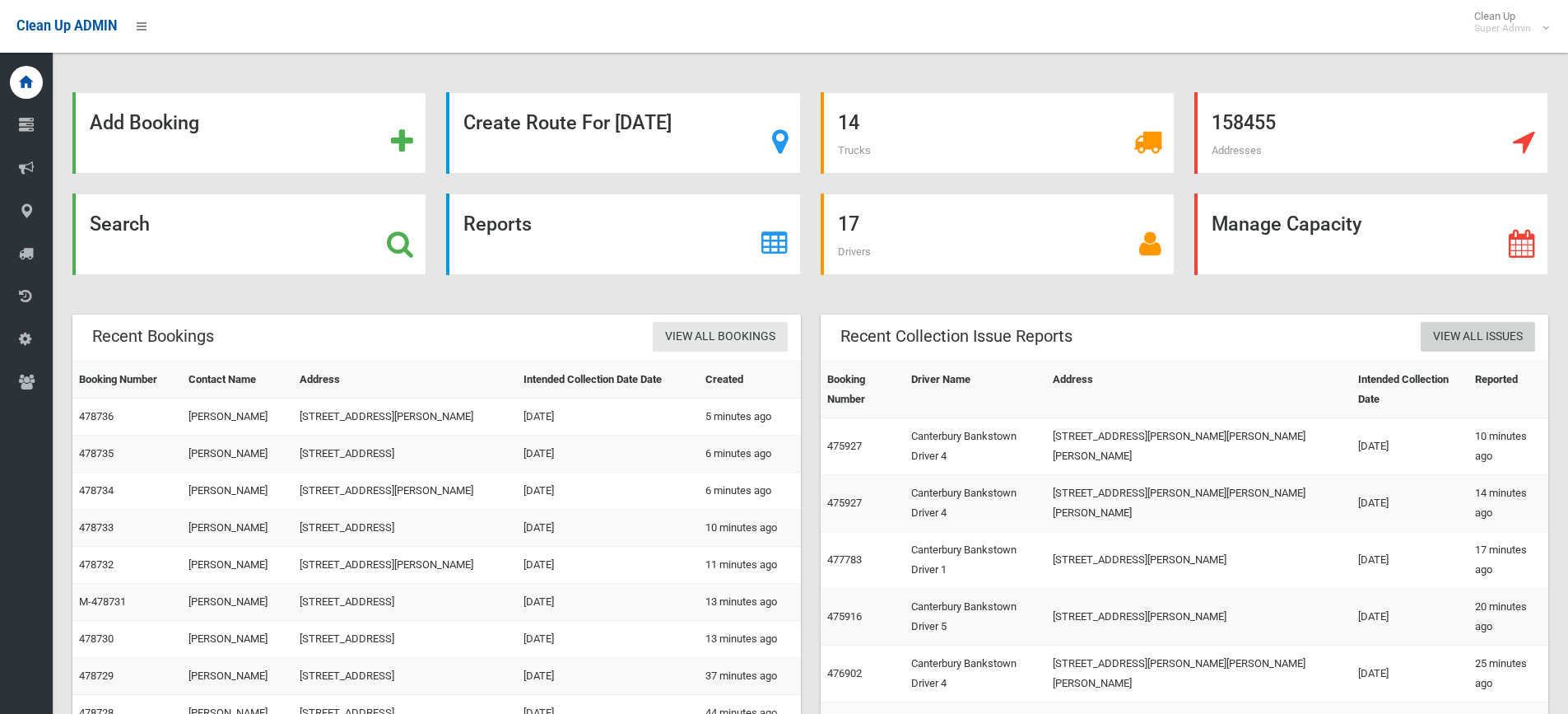
click at [1473, 326] on link "View All Issues" at bounding box center [1477, 337] width 114 height 30
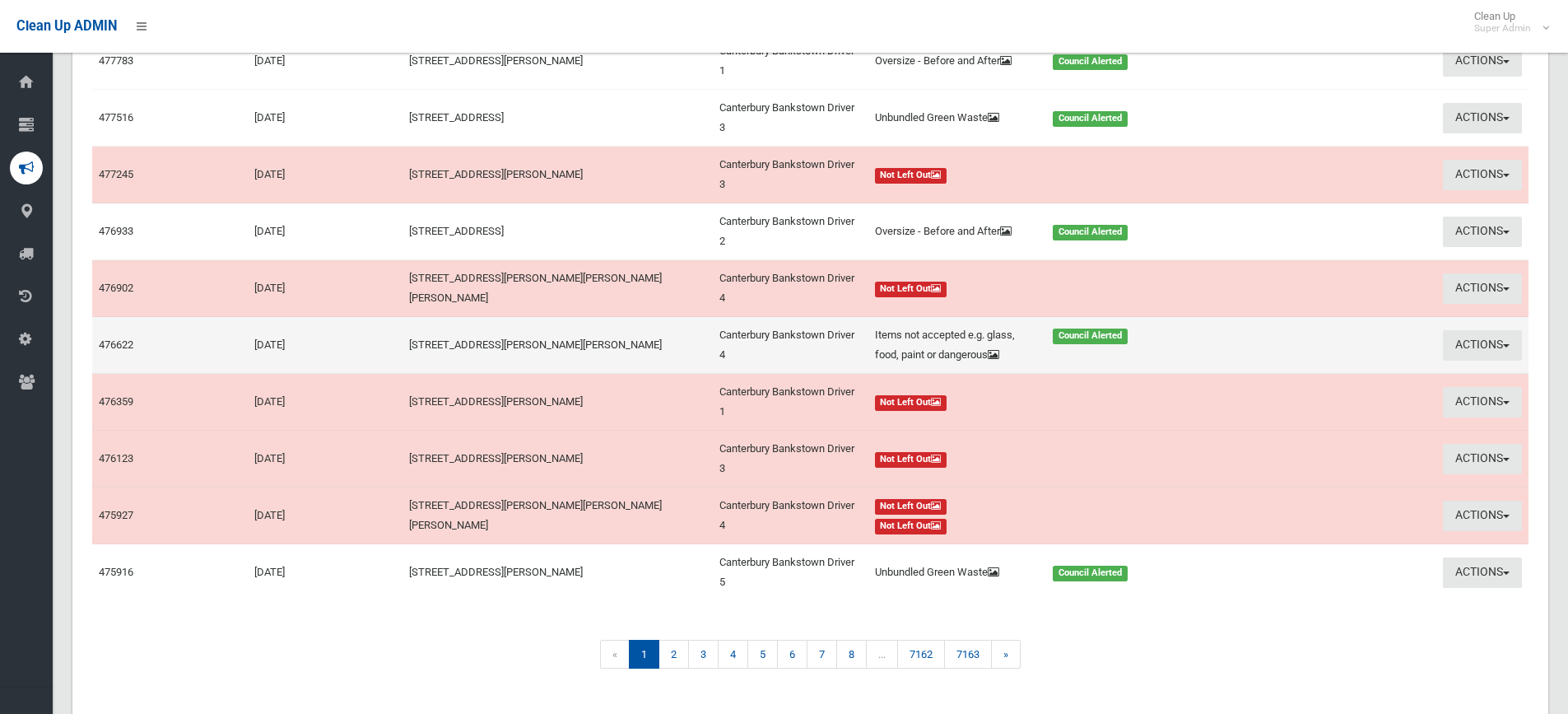
scroll to position [295, 0]
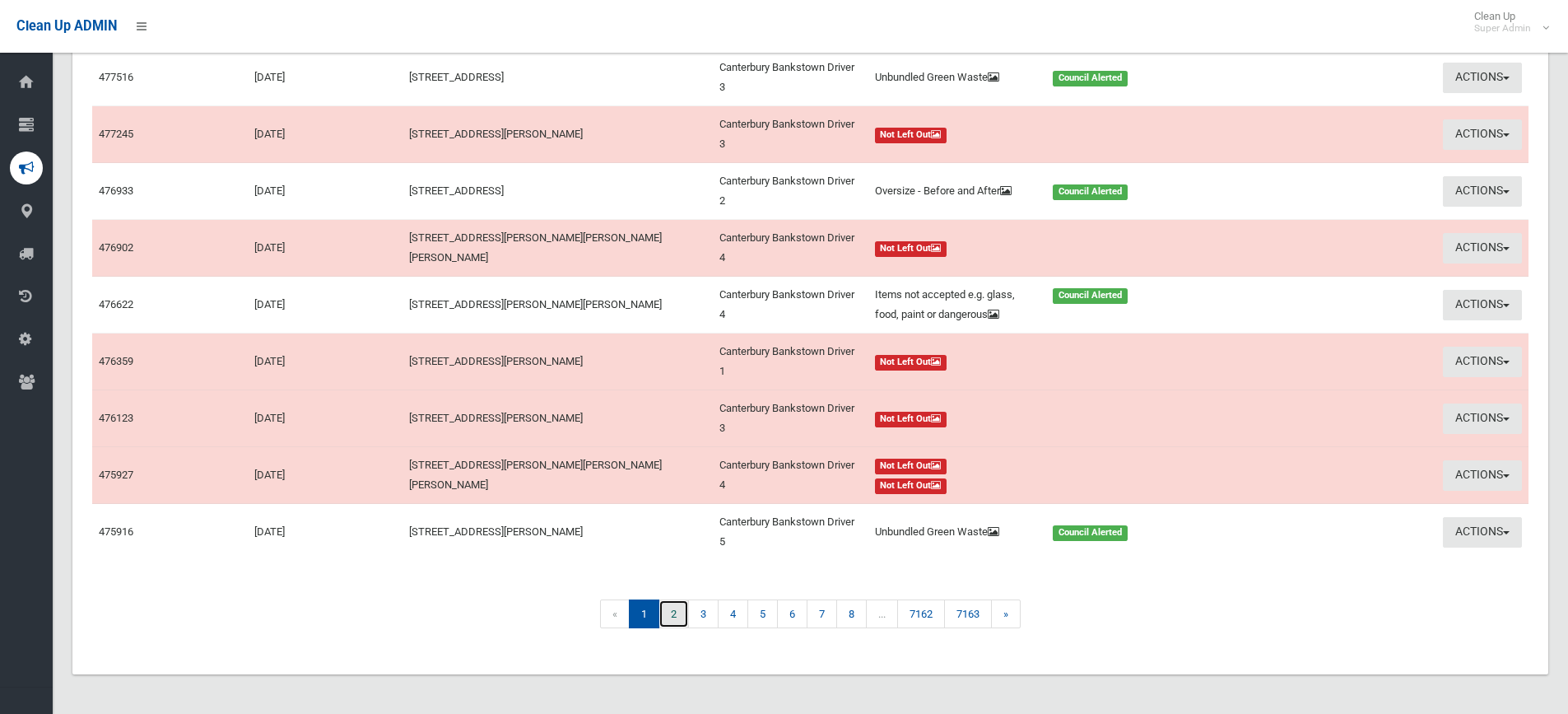
click at [666, 612] on link "2" at bounding box center [673, 613] width 30 height 29
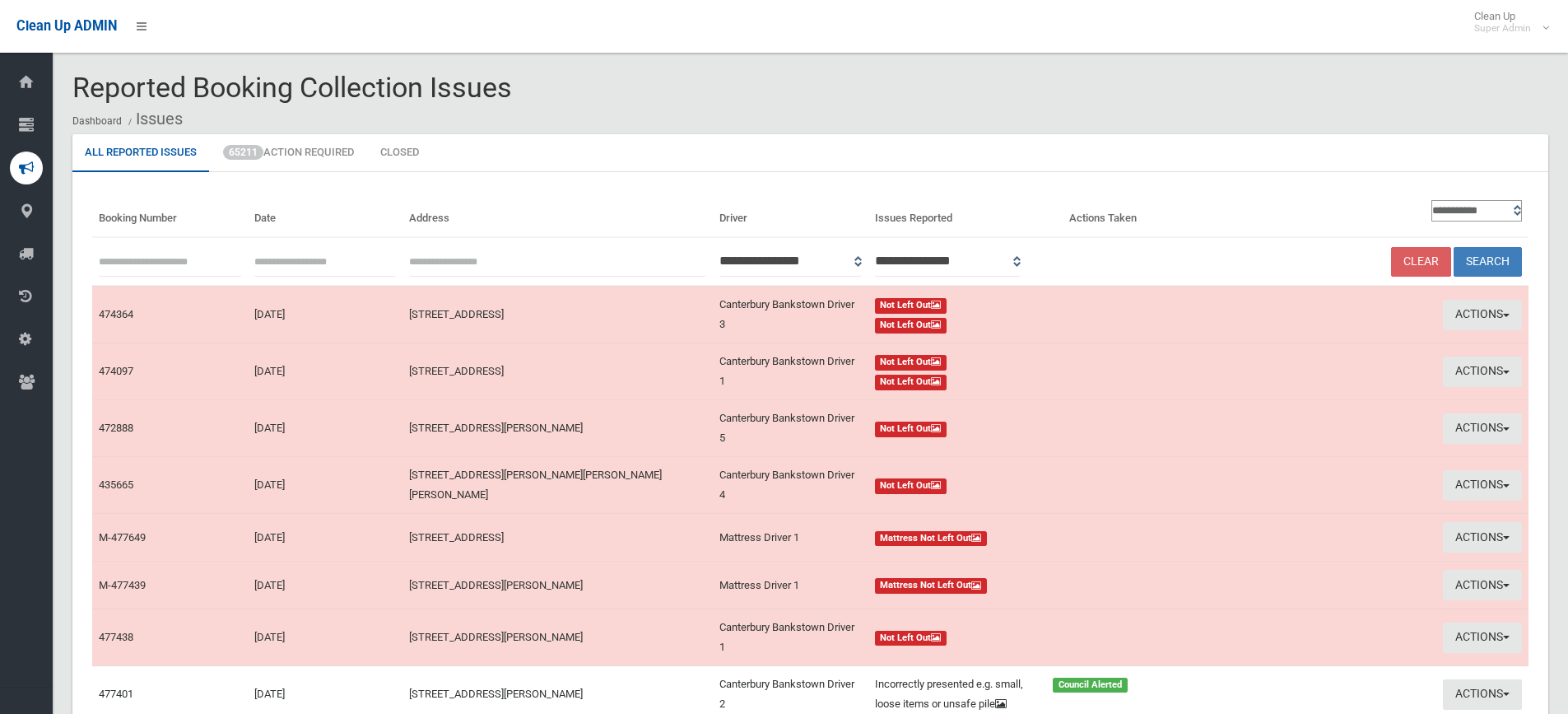
click at [171, 230] on th "Booking Number" at bounding box center [170, 214] width 156 height 45
click at [172, 224] on th "Booking Number" at bounding box center [170, 214] width 156 height 45
drag, startPoint x: 171, startPoint y: 219, endPoint x: 104, endPoint y: 219, distance: 67.0
click at [104, 219] on th "Booking Number" at bounding box center [170, 214] width 156 height 45
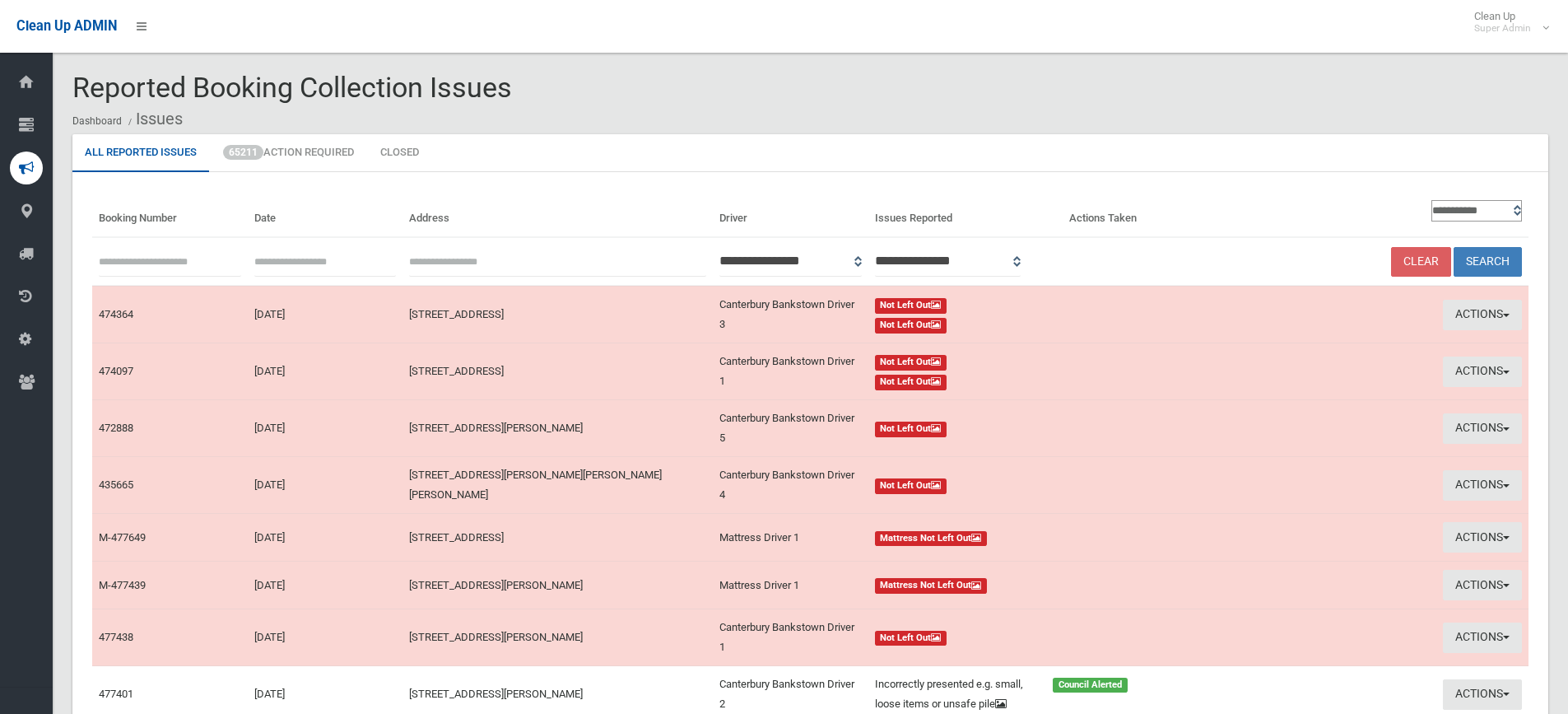
drag, startPoint x: 104, startPoint y: 219, endPoint x: 207, endPoint y: 217, distance: 103.0
click at [212, 217] on th "Booking Number" at bounding box center [170, 214] width 156 height 45
click at [173, 217] on th "Booking Number" at bounding box center [170, 214] width 156 height 45
click at [186, 215] on th "Booking Number" at bounding box center [170, 214] width 156 height 45
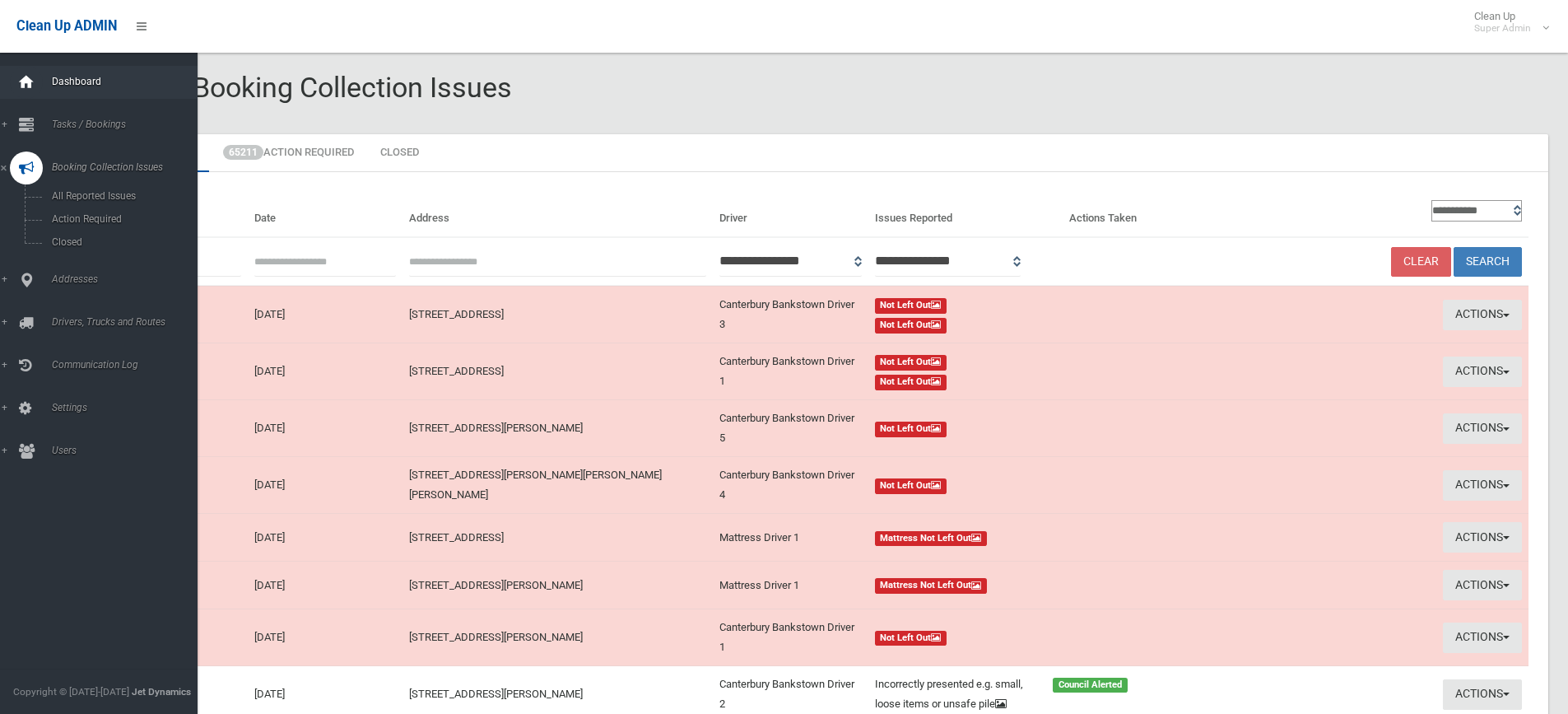
click at [30, 87] on icon at bounding box center [27, 81] width 18 height 33
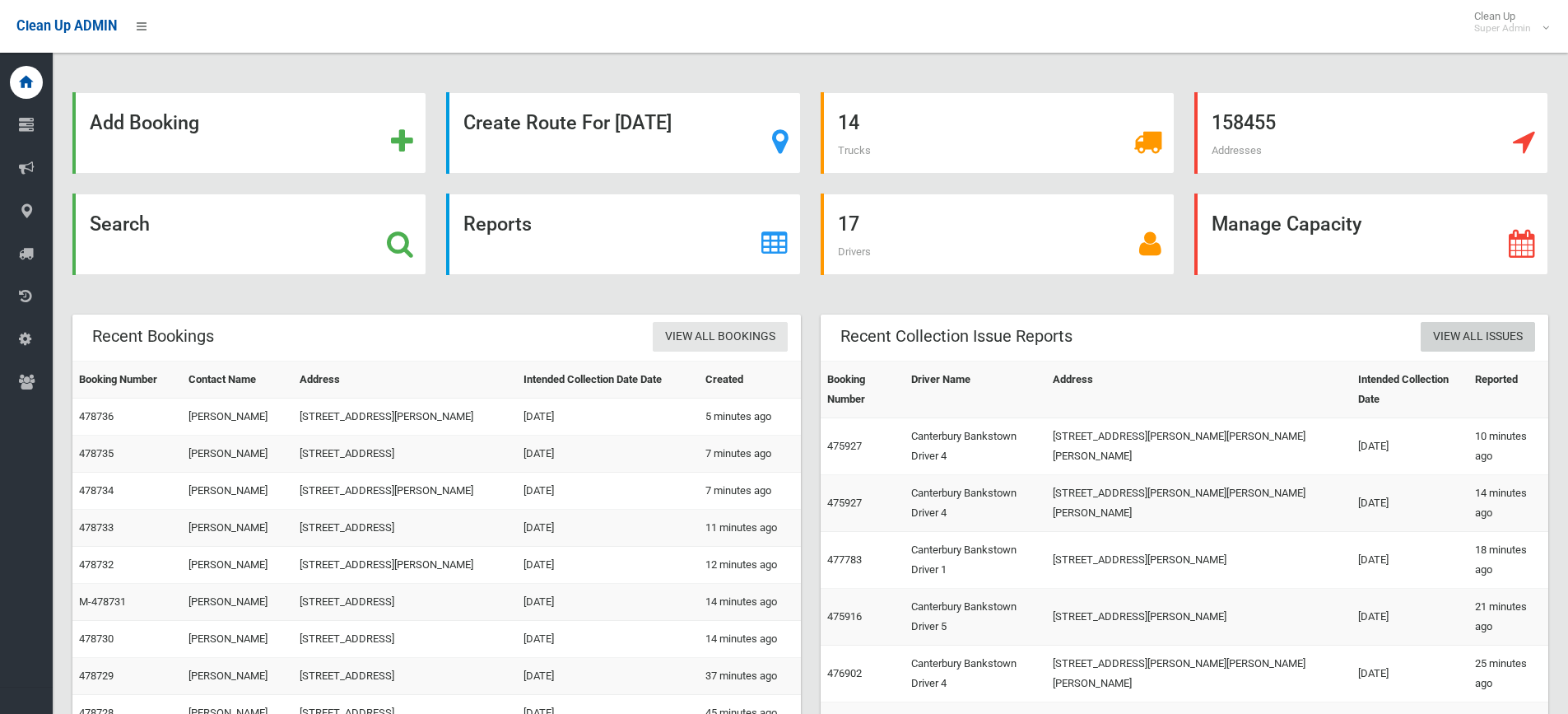
click at [1489, 345] on link "View All Issues" at bounding box center [1477, 337] width 114 height 30
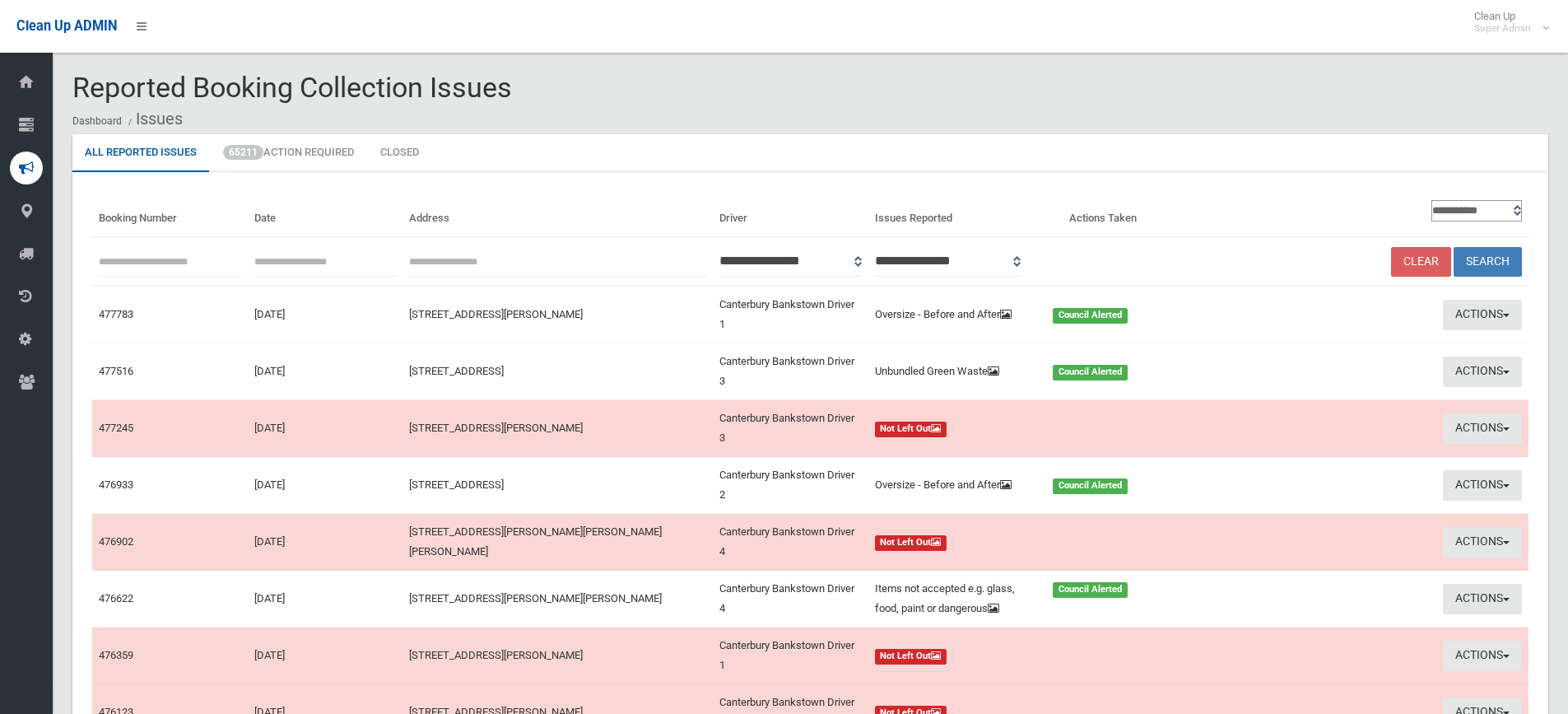
click at [164, 265] on input "text" at bounding box center [170, 261] width 142 height 30
type input "******"
click at [1453, 247] on button "Search" at bounding box center [1487, 262] width 68 height 30
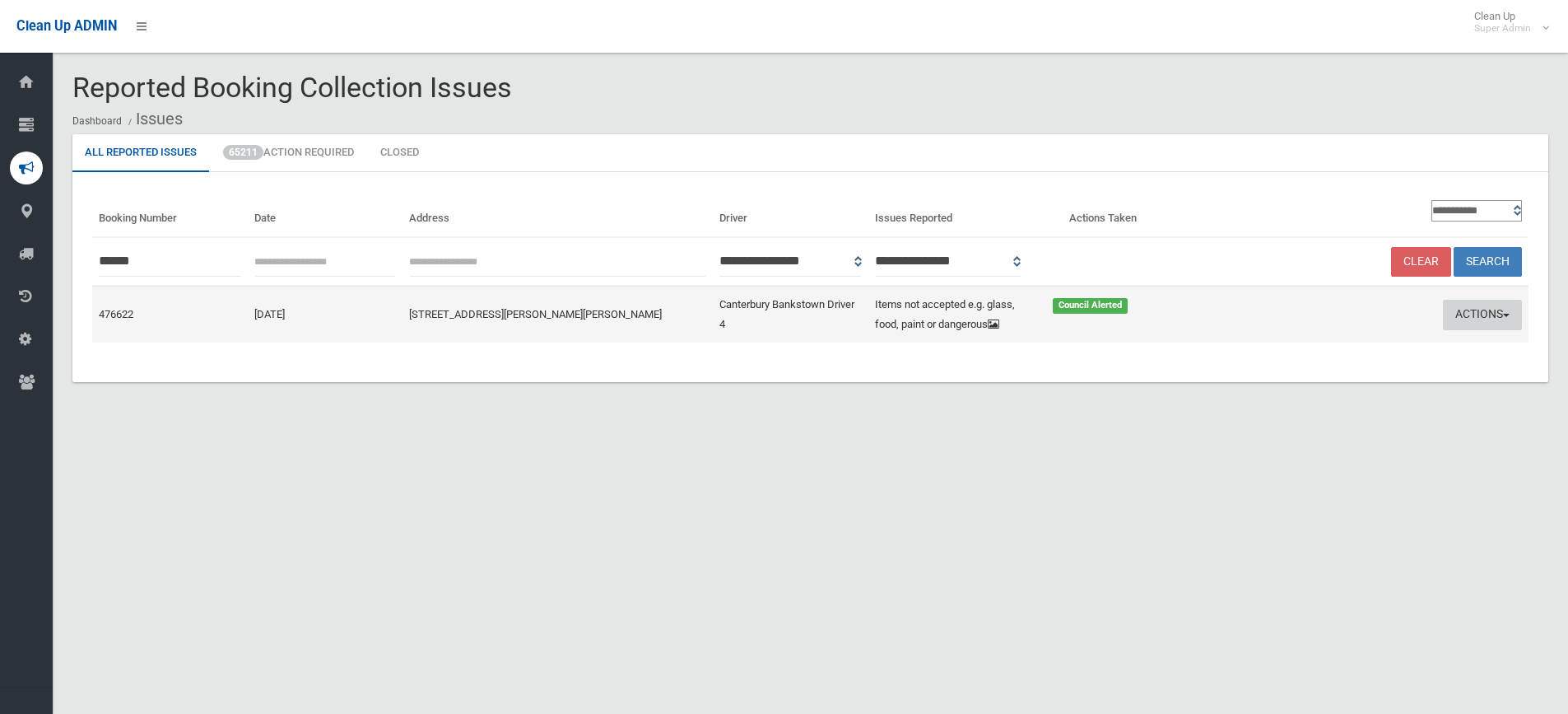
click at [1449, 326] on button "Actions" at bounding box center [1481, 315] width 79 height 30
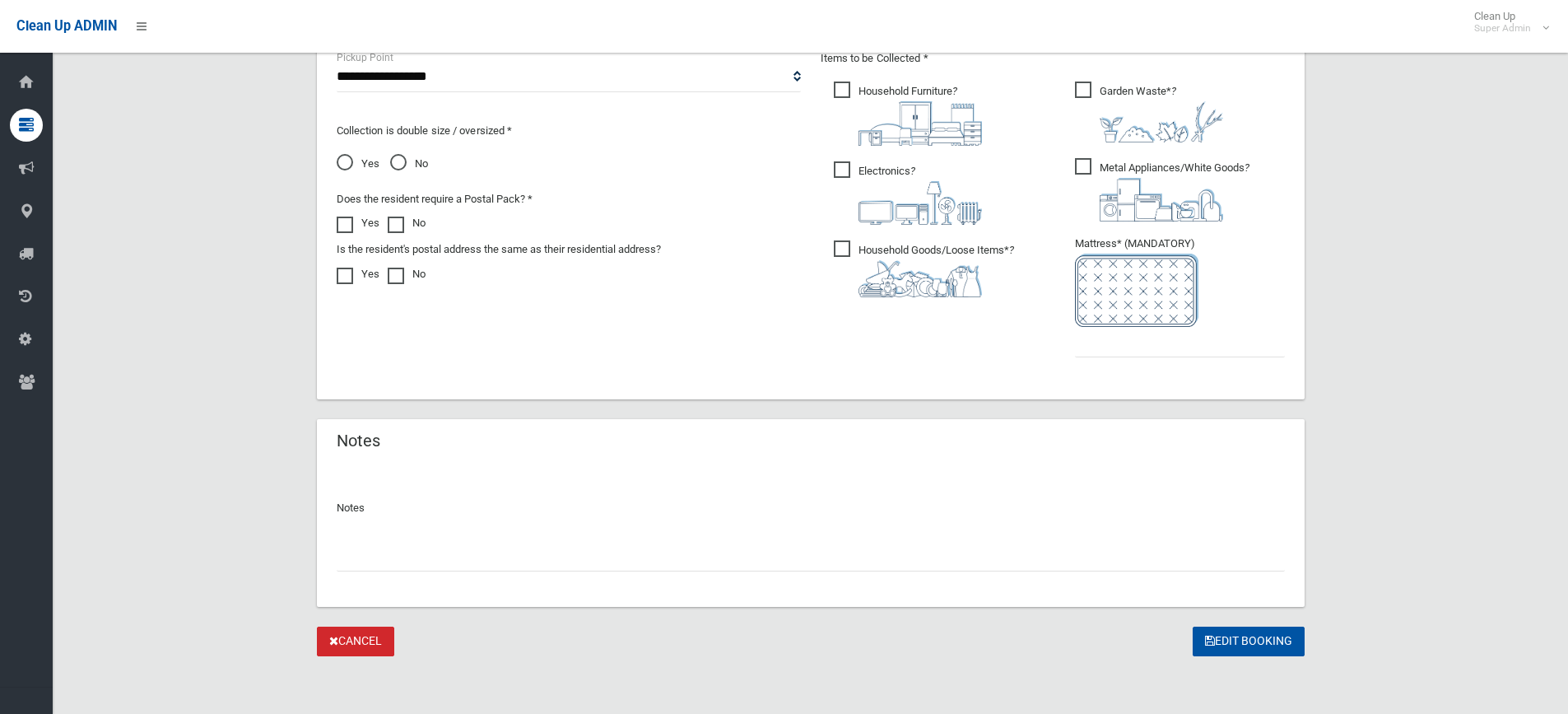
scroll to position [907, 0]
click at [463, 550] on input "text" at bounding box center [811, 554] width 948 height 30
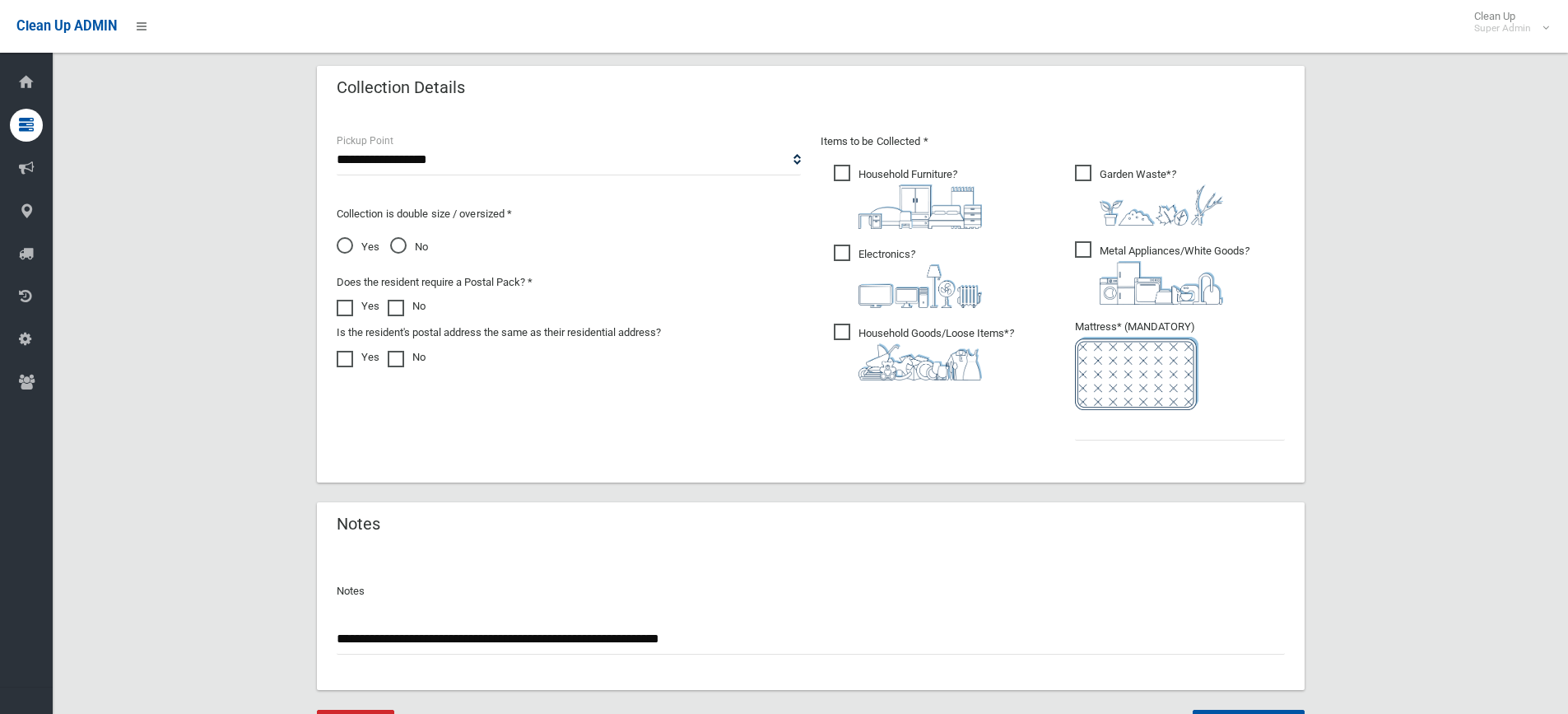
scroll to position [823, 0]
click at [780, 632] on input "**********" at bounding box center [811, 638] width 948 height 30
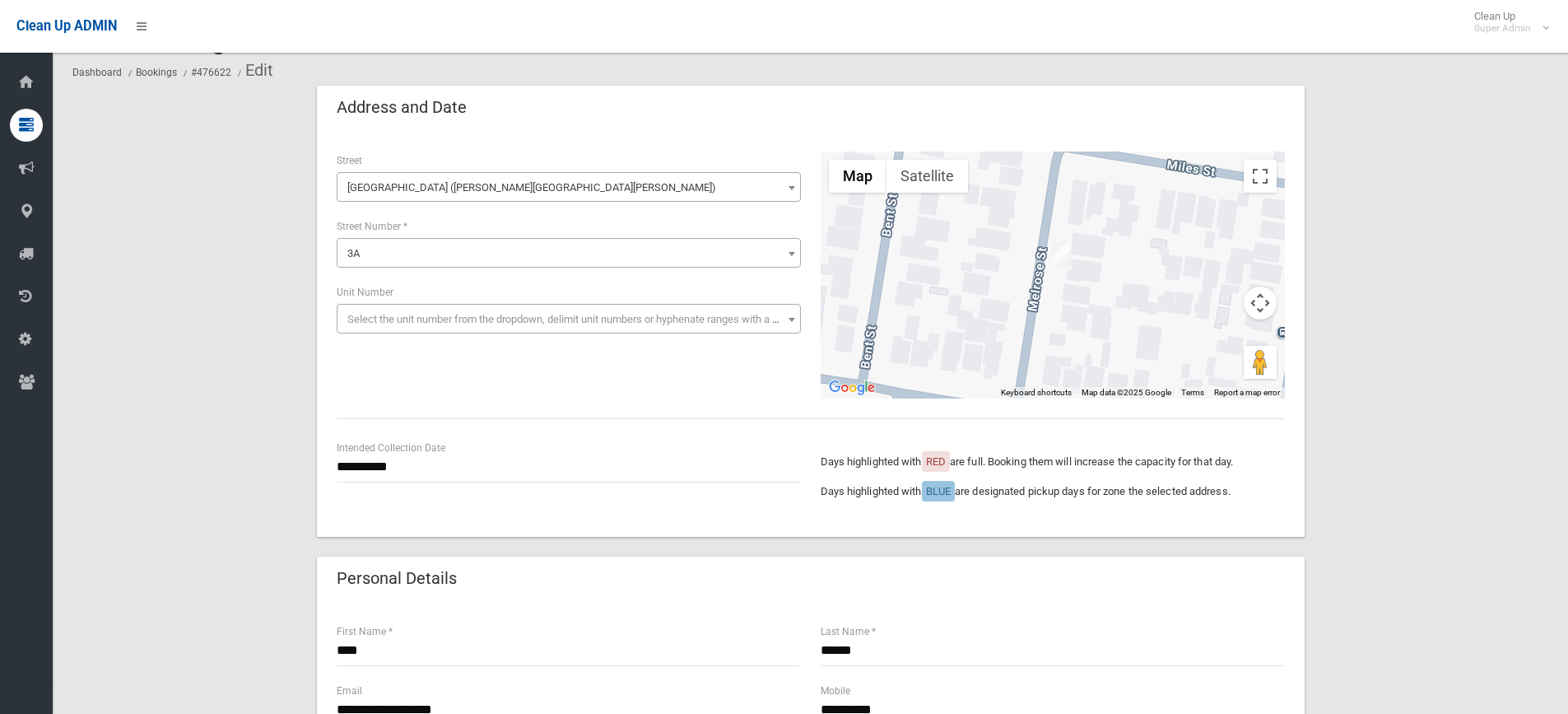
scroll to position [2, 0]
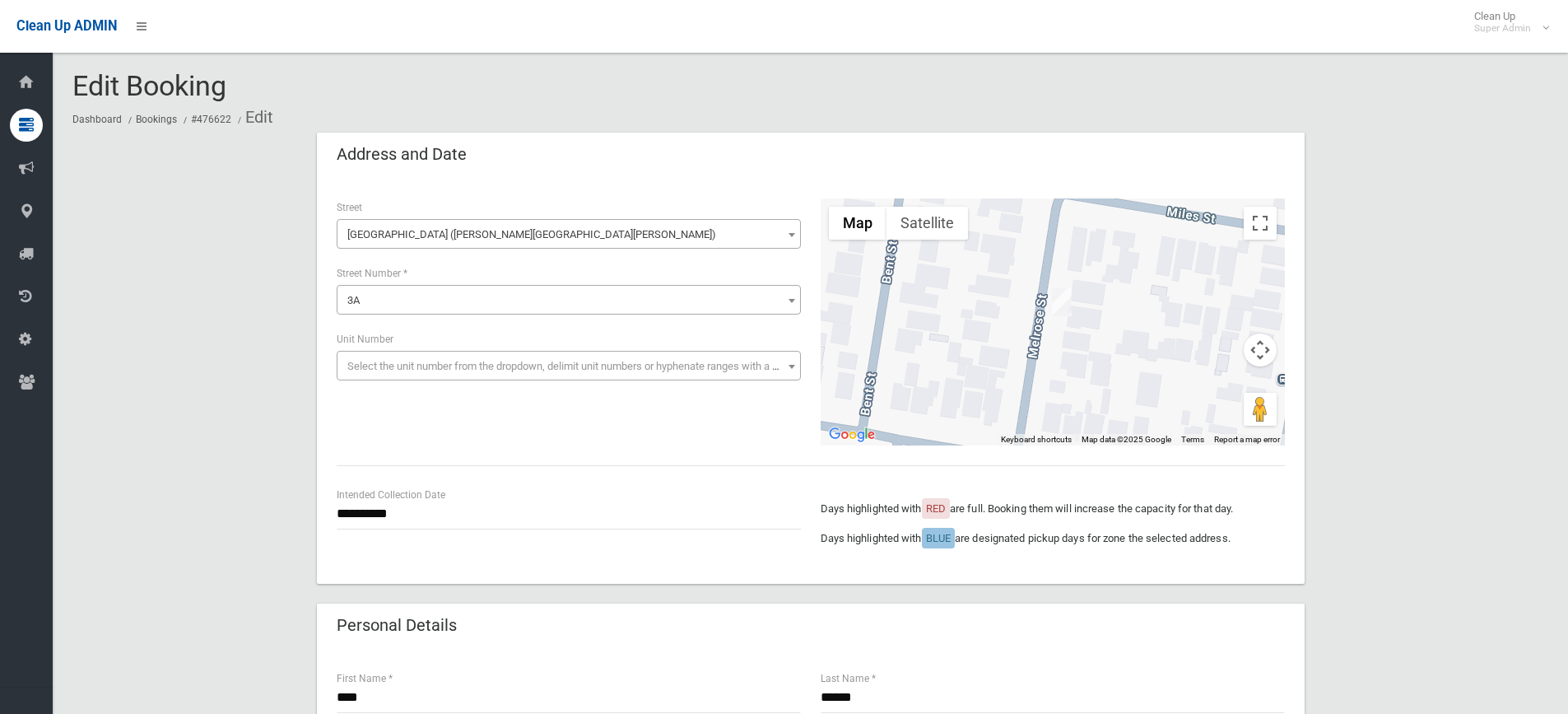
type input "**********"
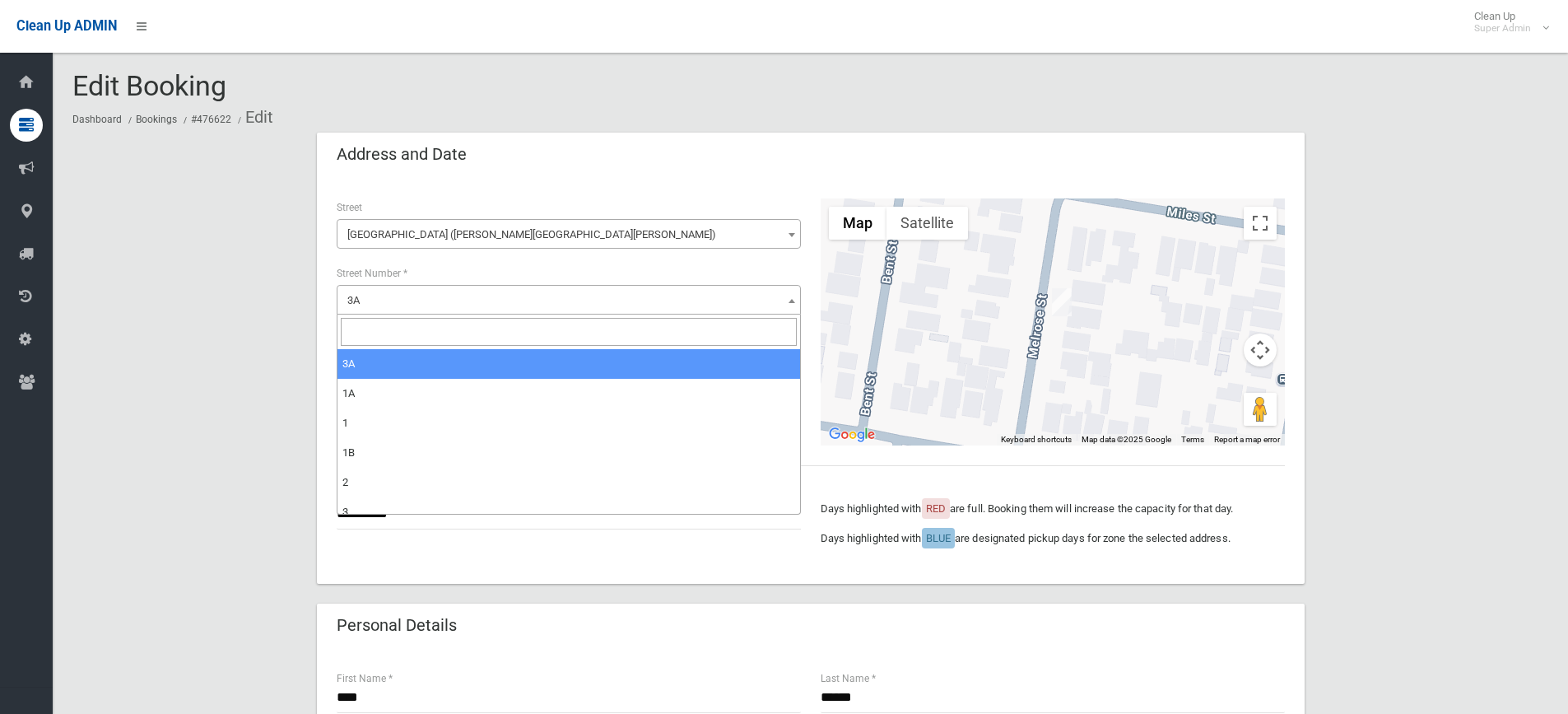
click at [397, 298] on span "3A" at bounding box center [568, 301] width 455 height 23
click at [378, 329] on input "search" at bounding box center [568, 332] width 455 height 28
type input "*"
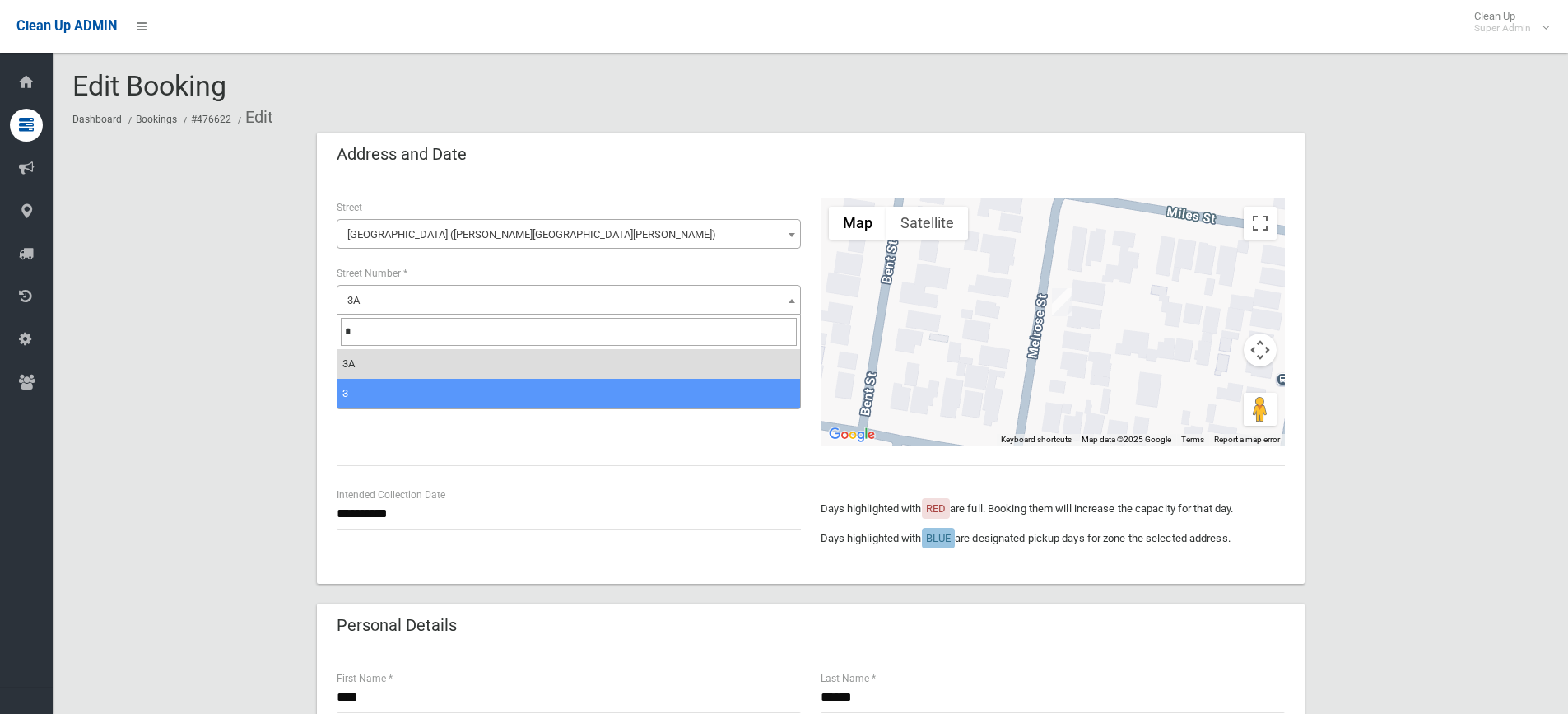
select select "*"
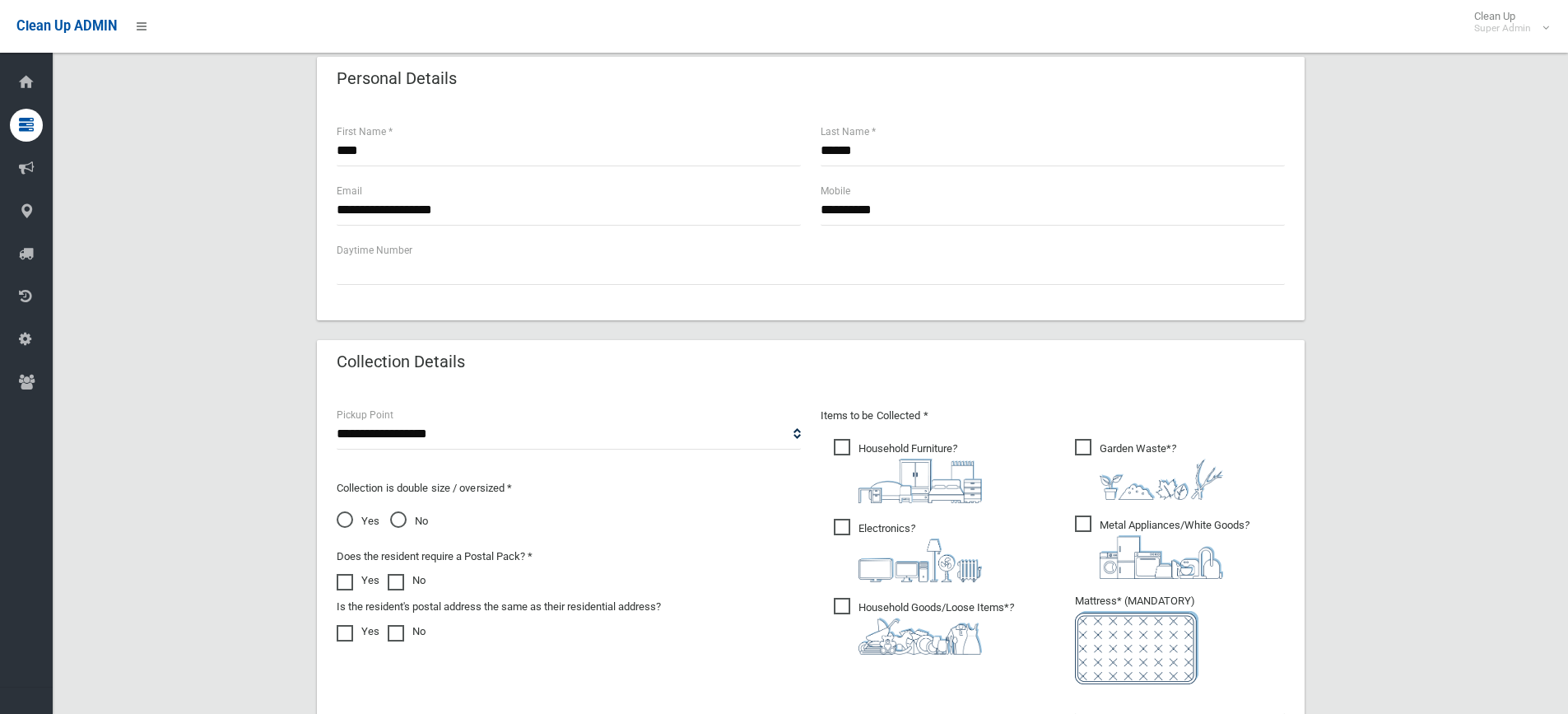
scroll to position [907, 0]
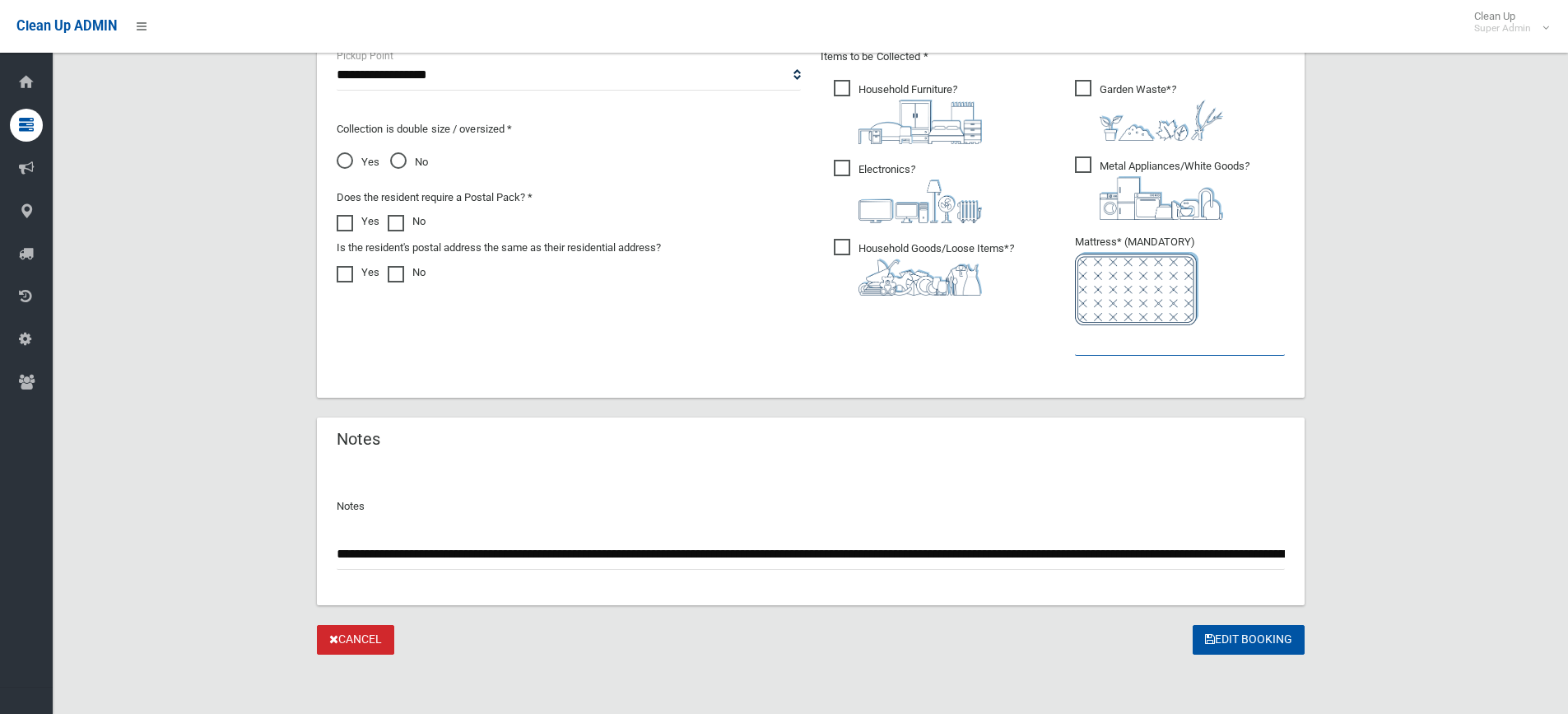
click at [1110, 341] on input "text" at bounding box center [1179, 341] width 210 height 30
type input "*"
click at [1241, 643] on button "Edit Booking" at bounding box center [1248, 640] width 112 height 30
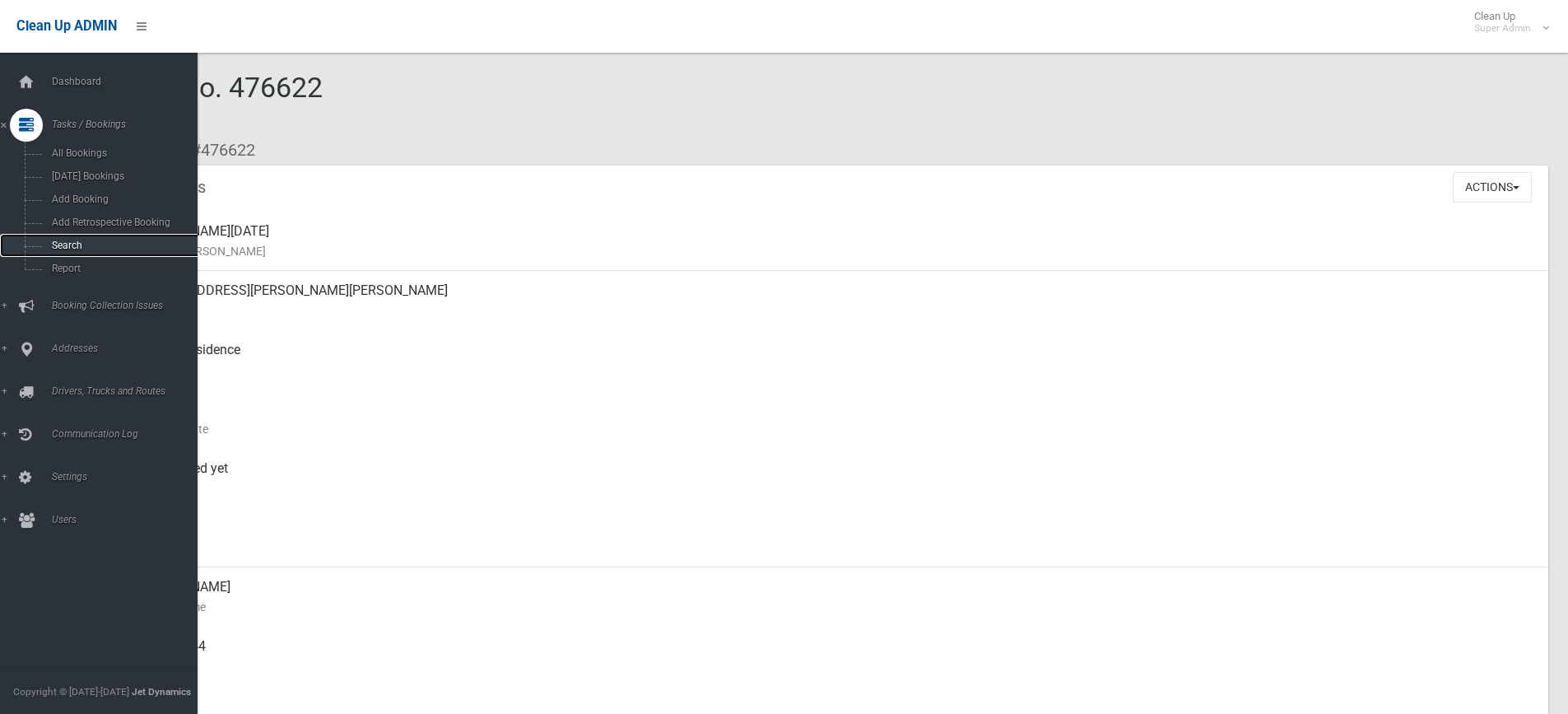
click at [74, 242] on span "Search" at bounding box center [121, 245] width 149 height 12
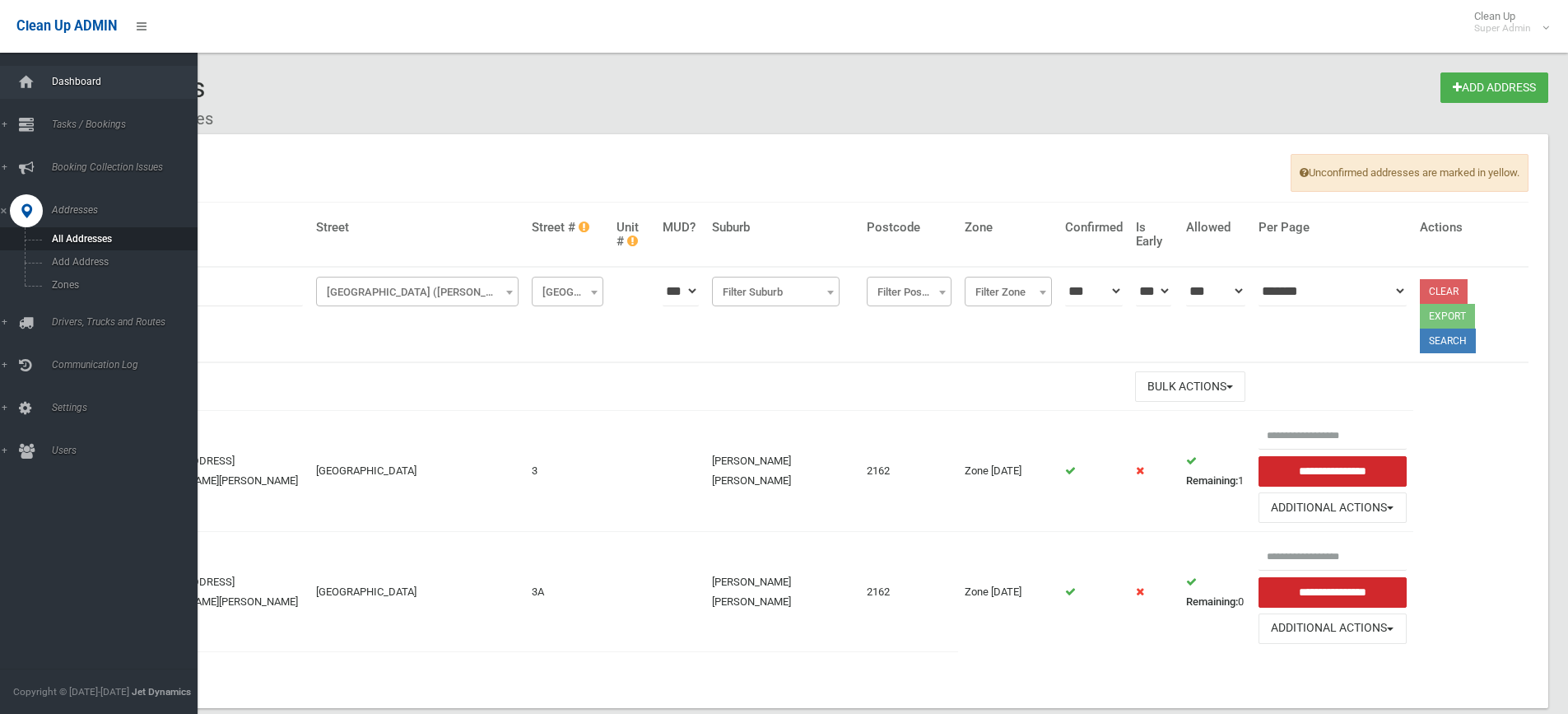
click at [65, 80] on span "Dashboard" at bounding box center [128, 81] width 163 height 12
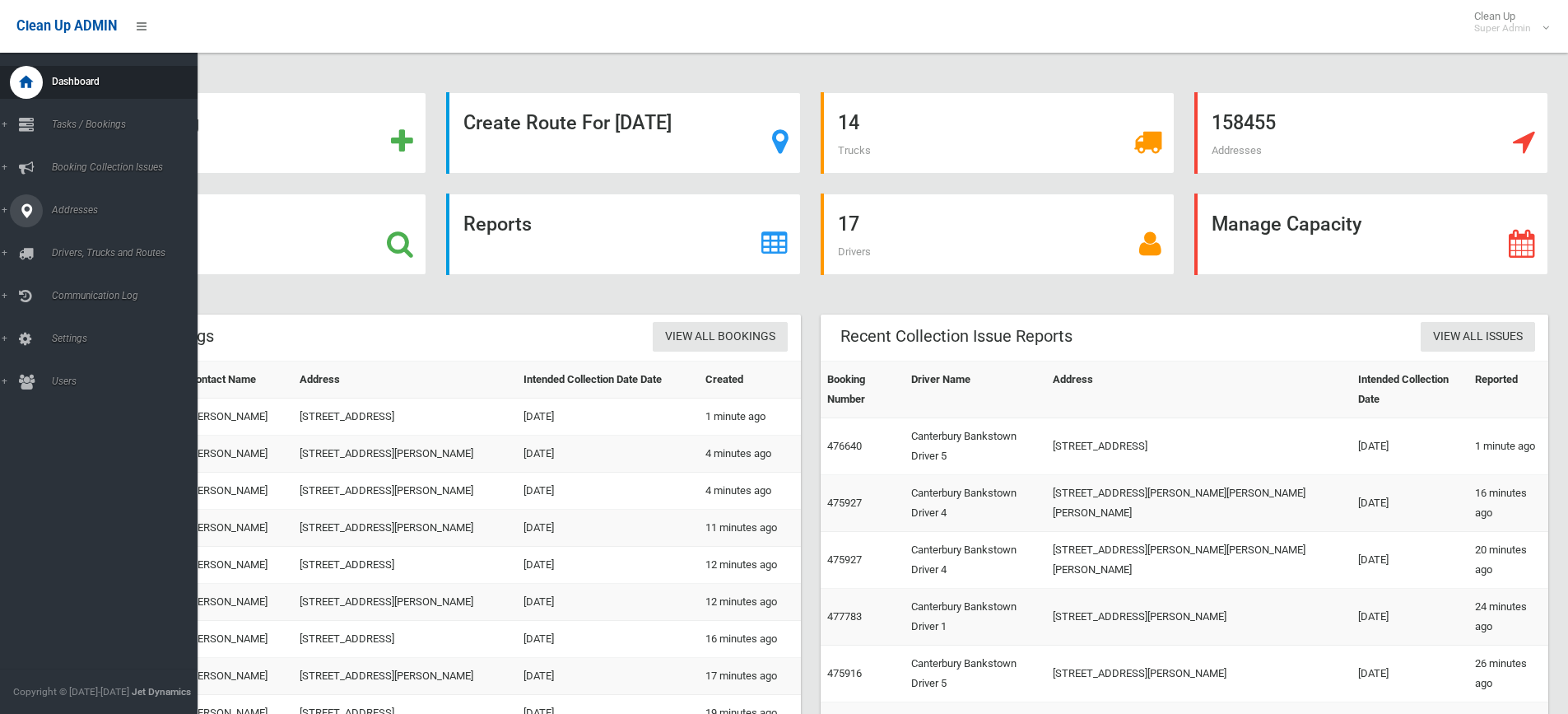
click at [69, 207] on span "Addresses" at bounding box center [128, 210] width 163 height 12
click at [77, 236] on span "All Addresses" at bounding box center [121, 238] width 149 height 12
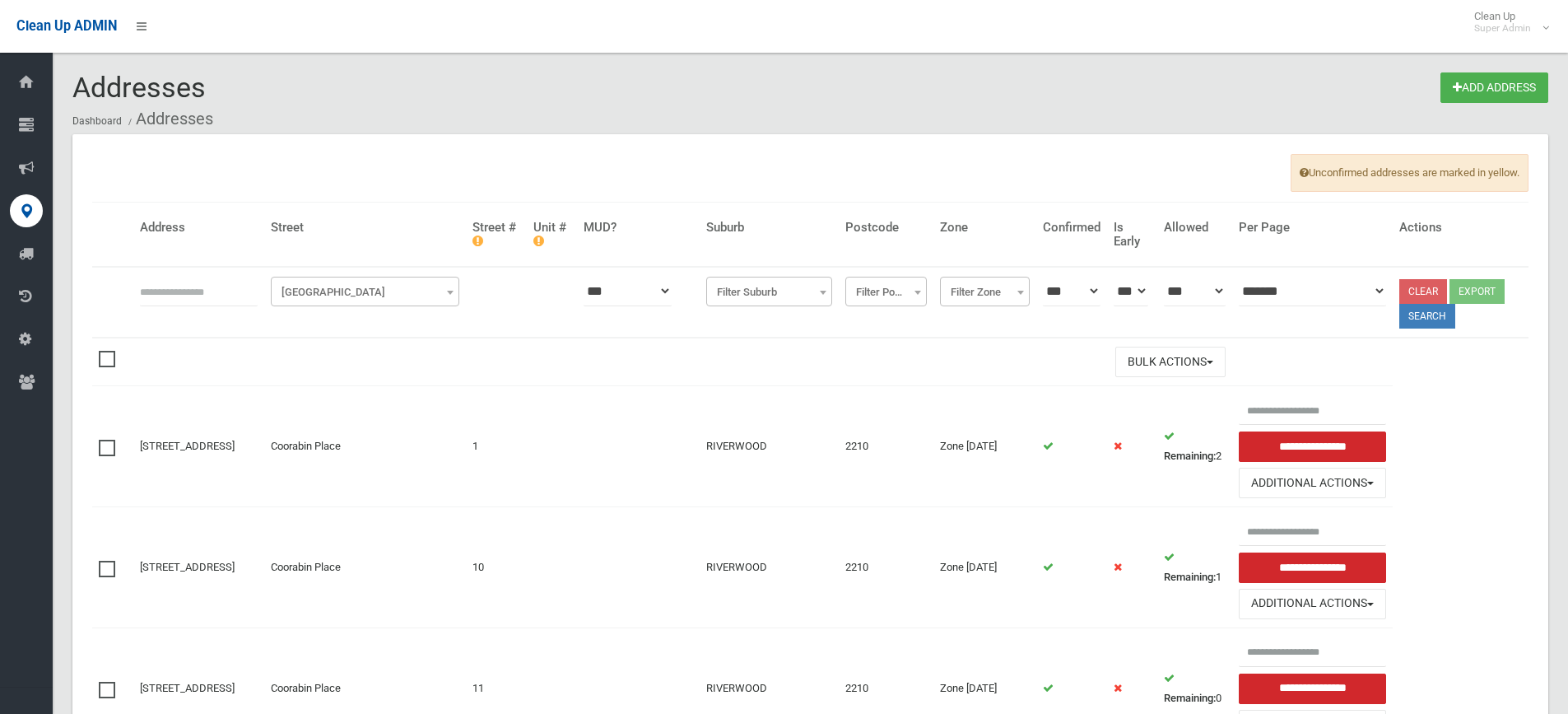
click at [195, 297] on input "text" at bounding box center [198, 291] width 118 height 30
type input "*"
click at [345, 291] on span "Filter Street" at bounding box center [365, 292] width 180 height 23
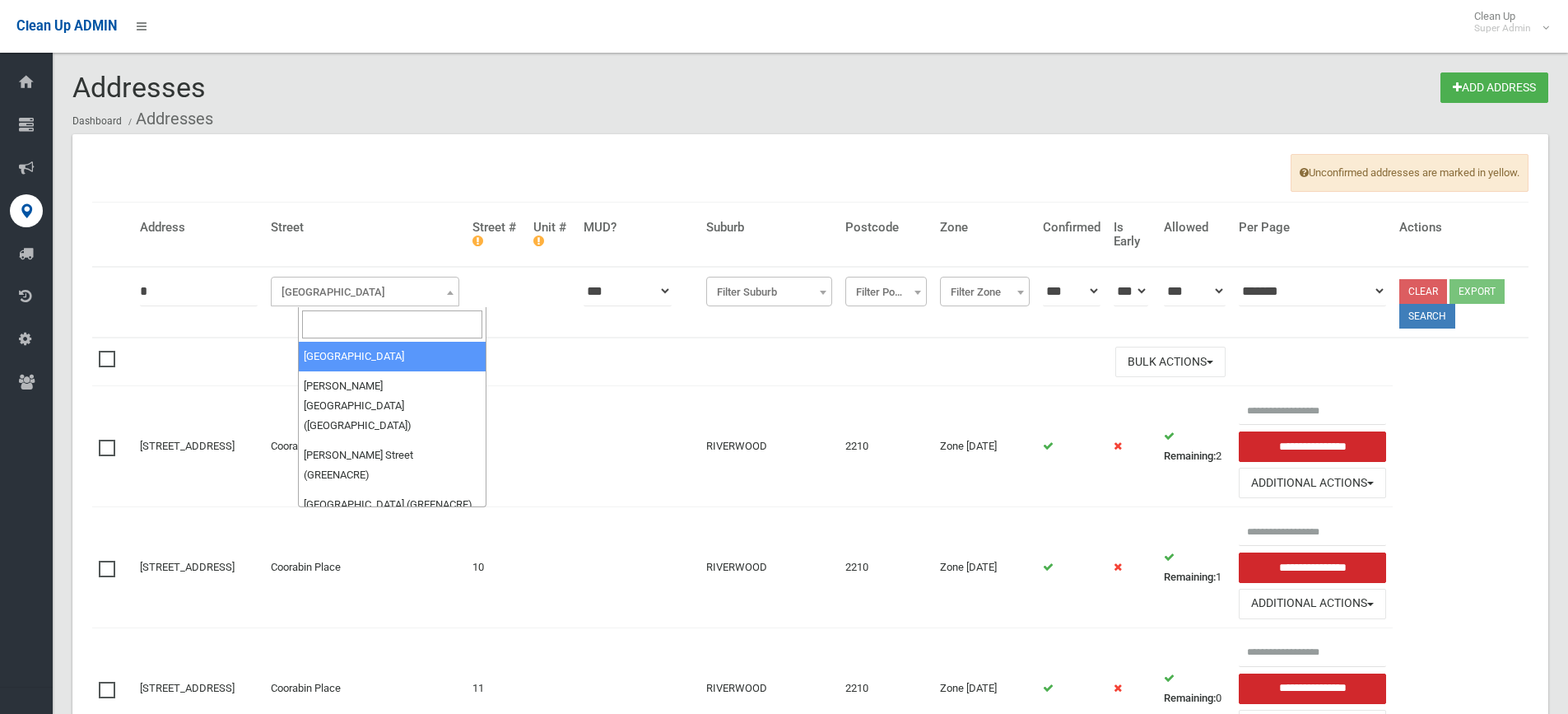
click at [333, 322] on input "search" at bounding box center [392, 325] width 180 height 28
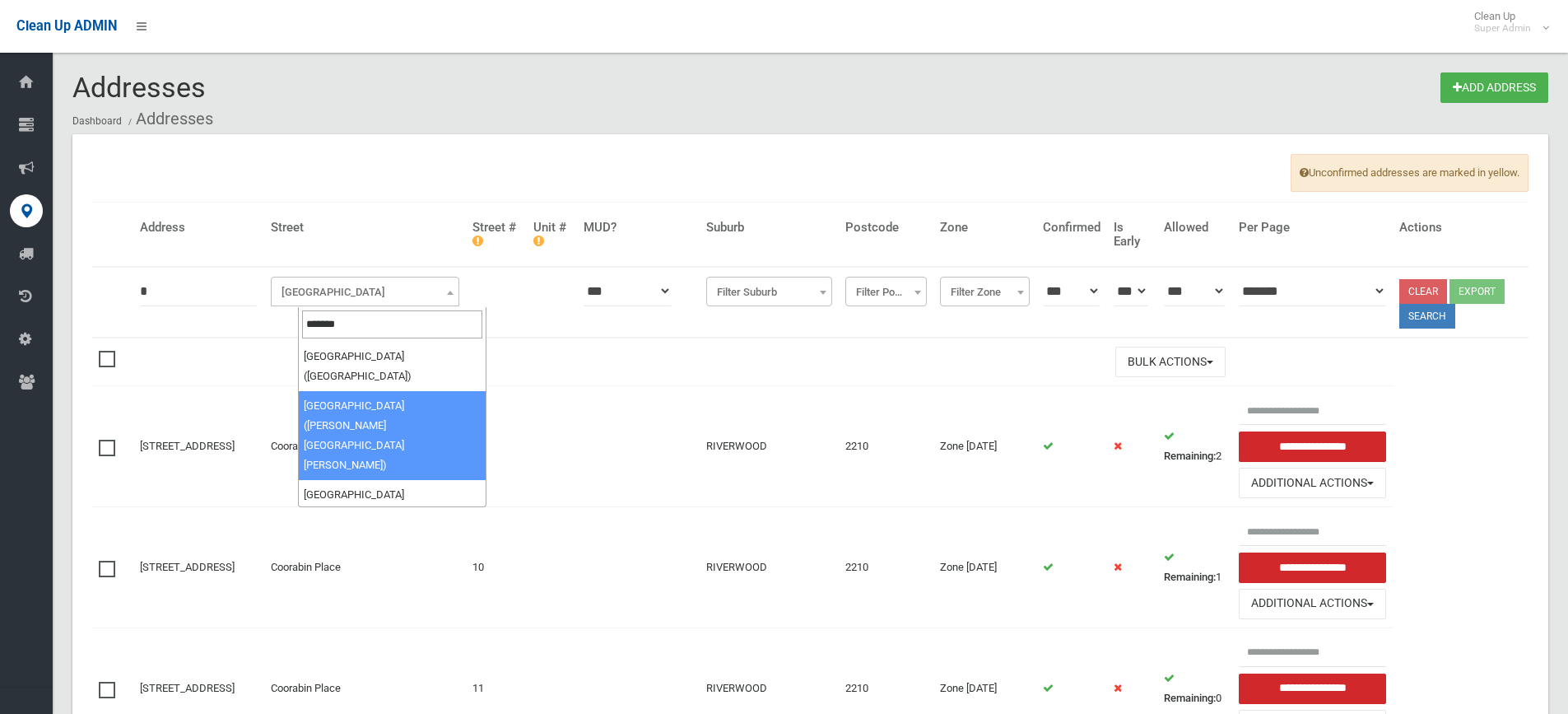
type input "*******"
select select "****"
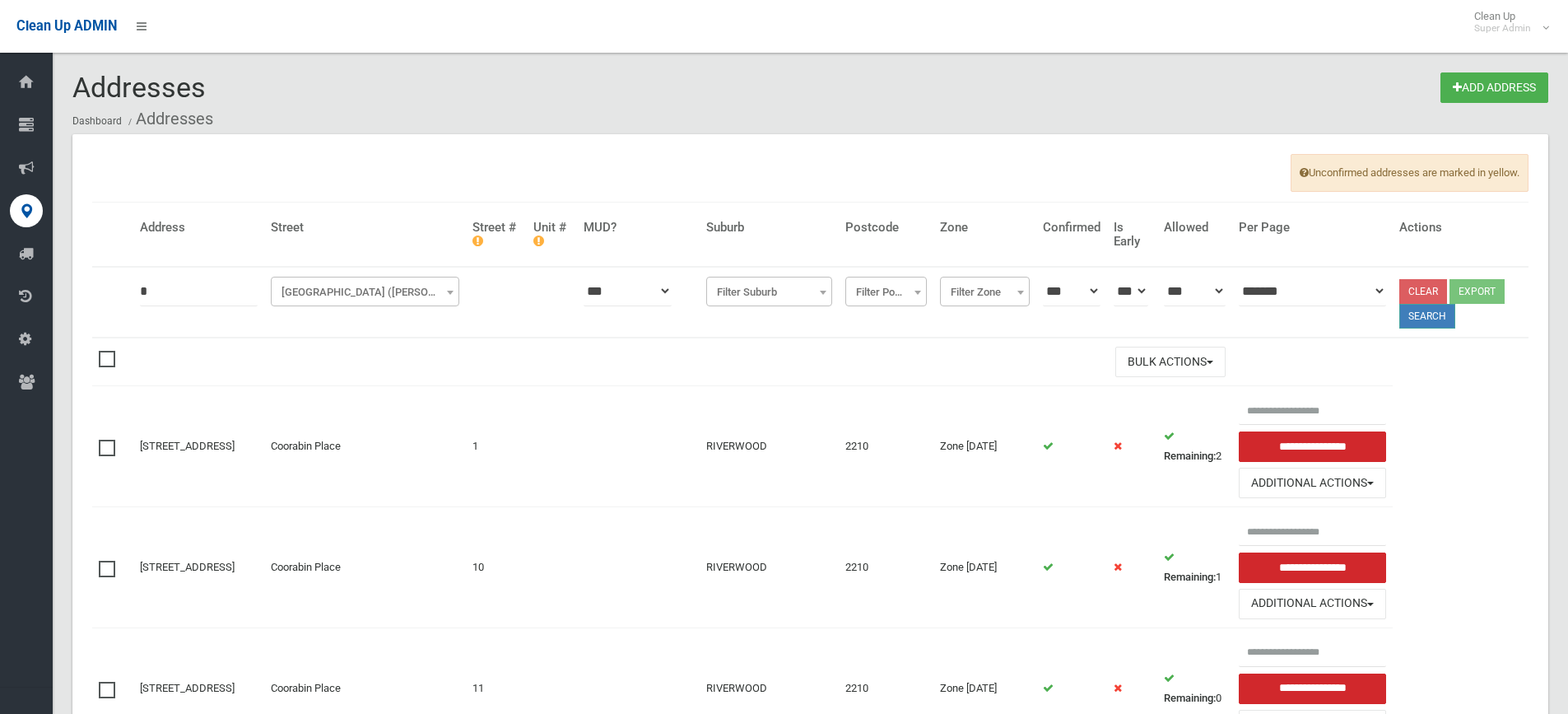
click at [1443, 326] on button "Search" at bounding box center [1426, 316] width 56 height 25
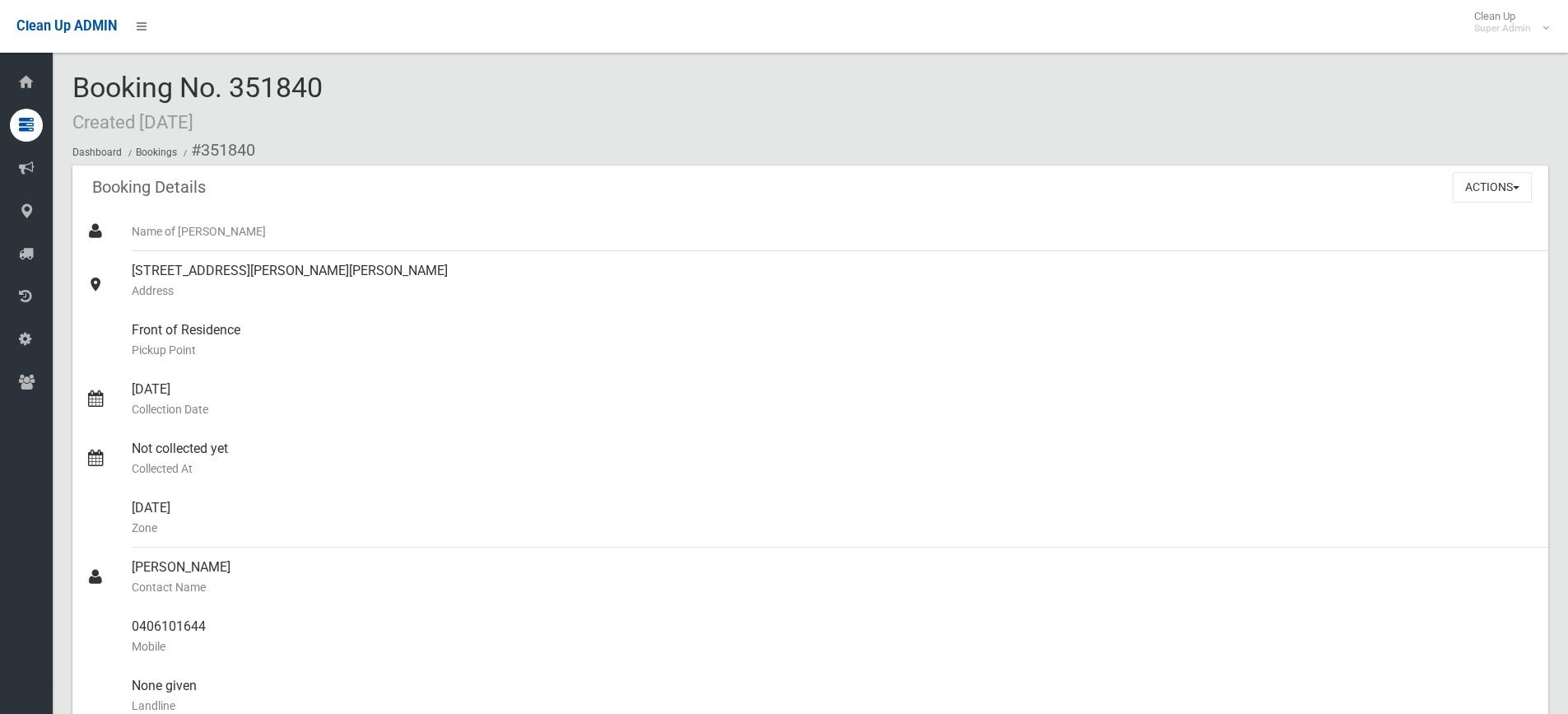
scroll to position [411, 0]
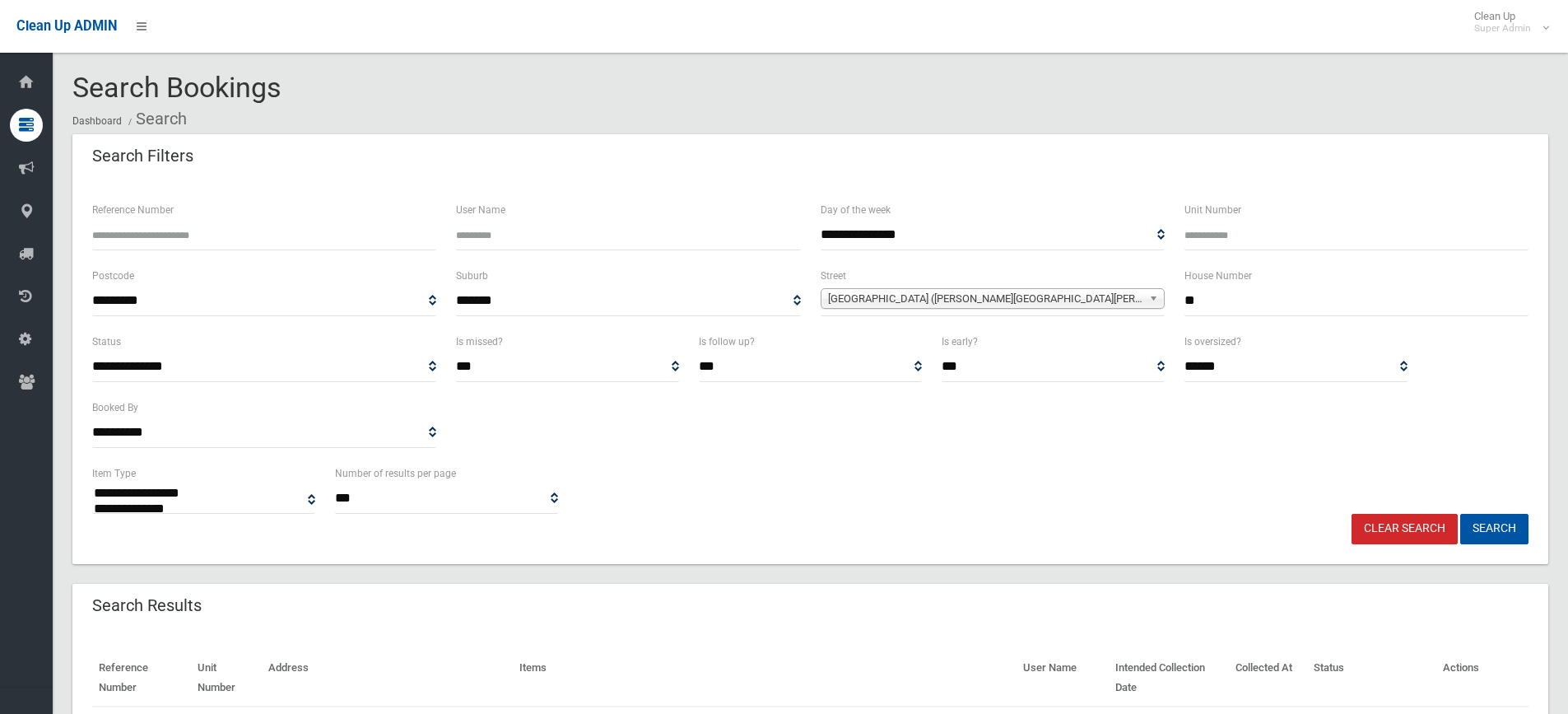
select select
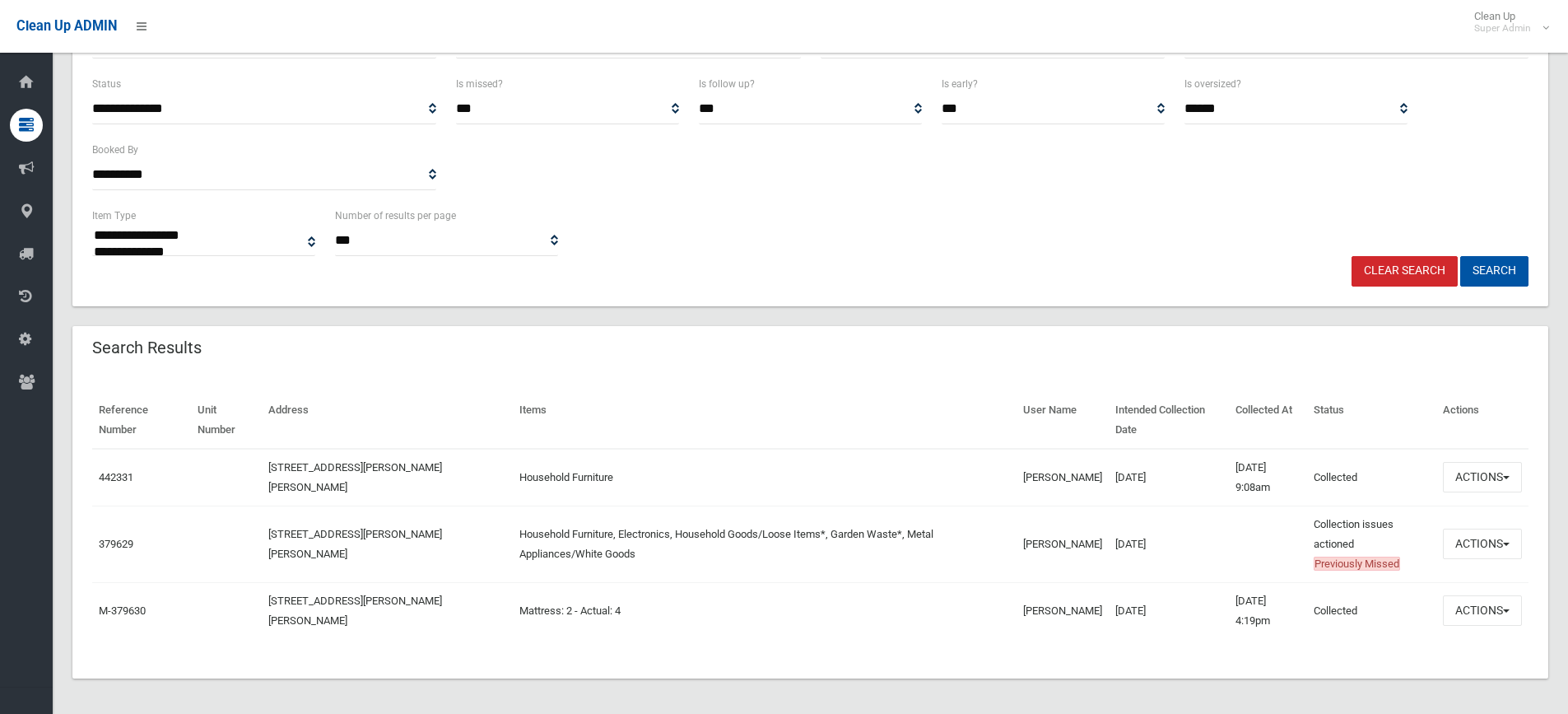
scroll to position [262, 0]
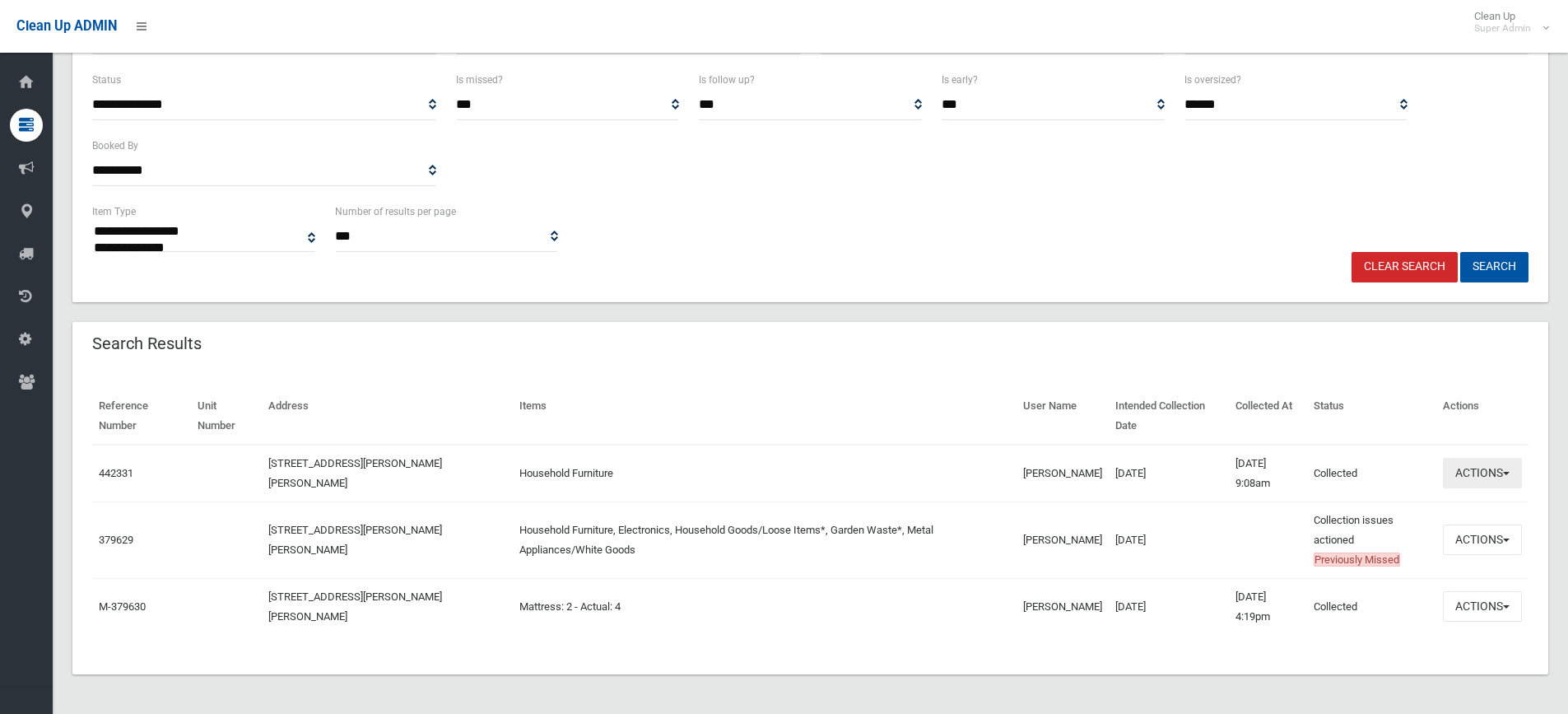
click at [1446, 471] on button "Actions" at bounding box center [1481, 472] width 79 height 30
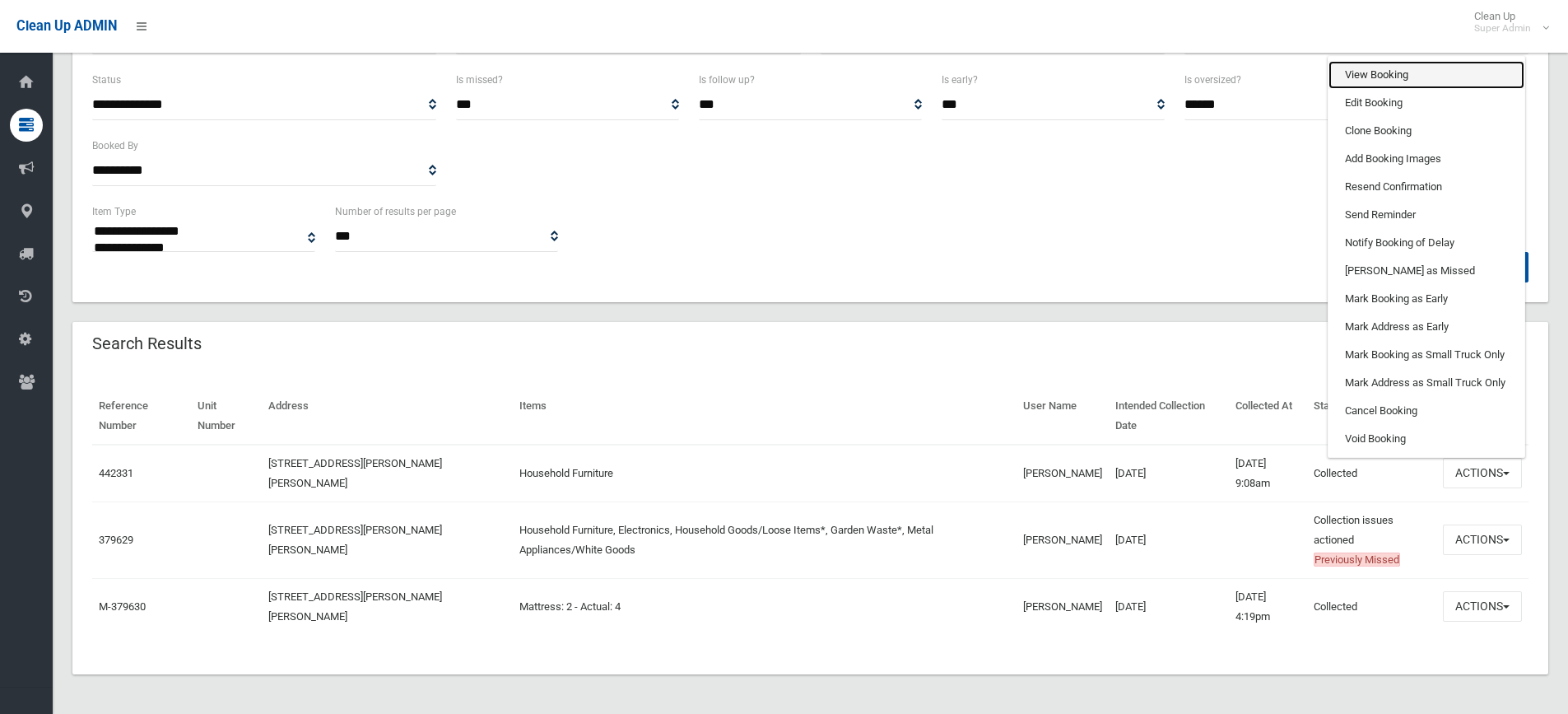
click at [1373, 77] on link "View Booking" at bounding box center [1426, 75] width 195 height 28
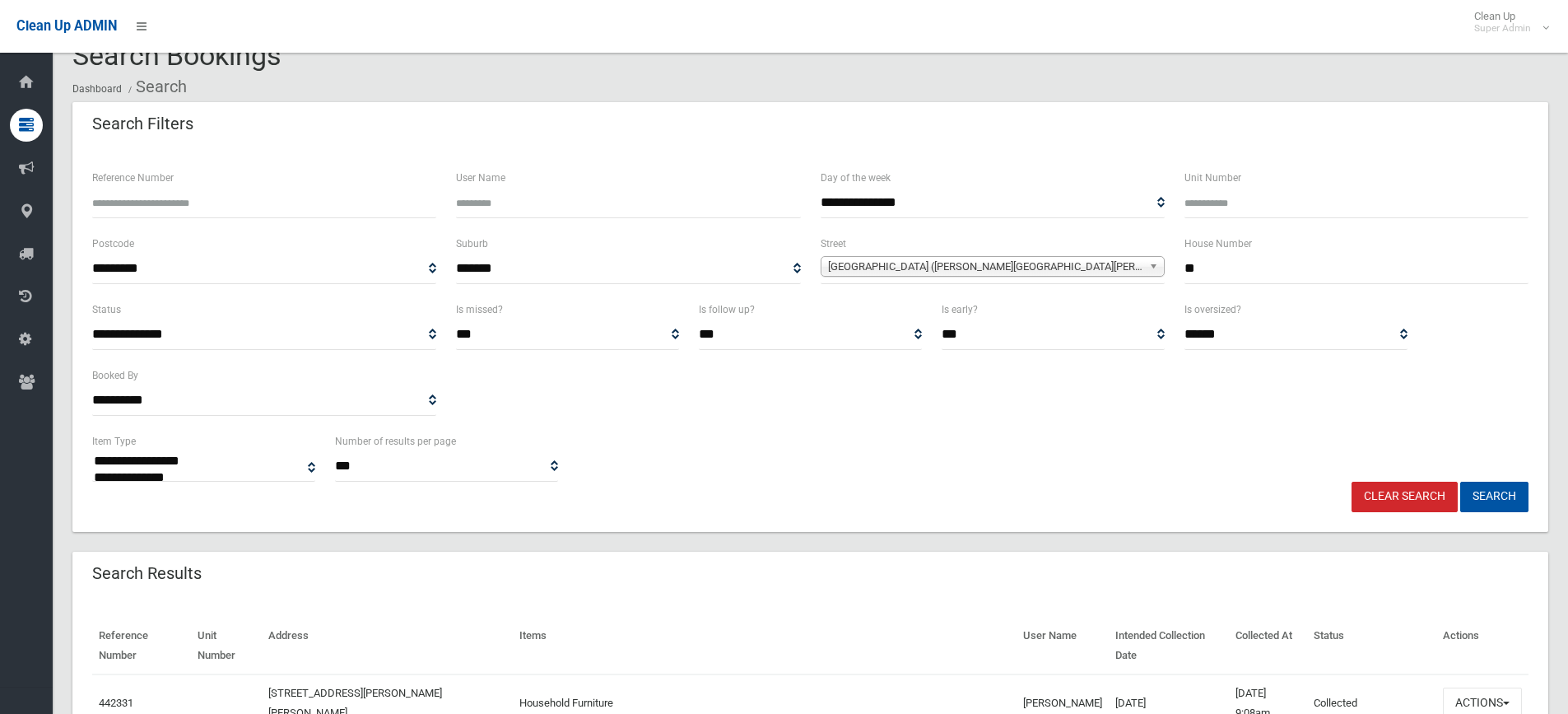
scroll to position [15, 0]
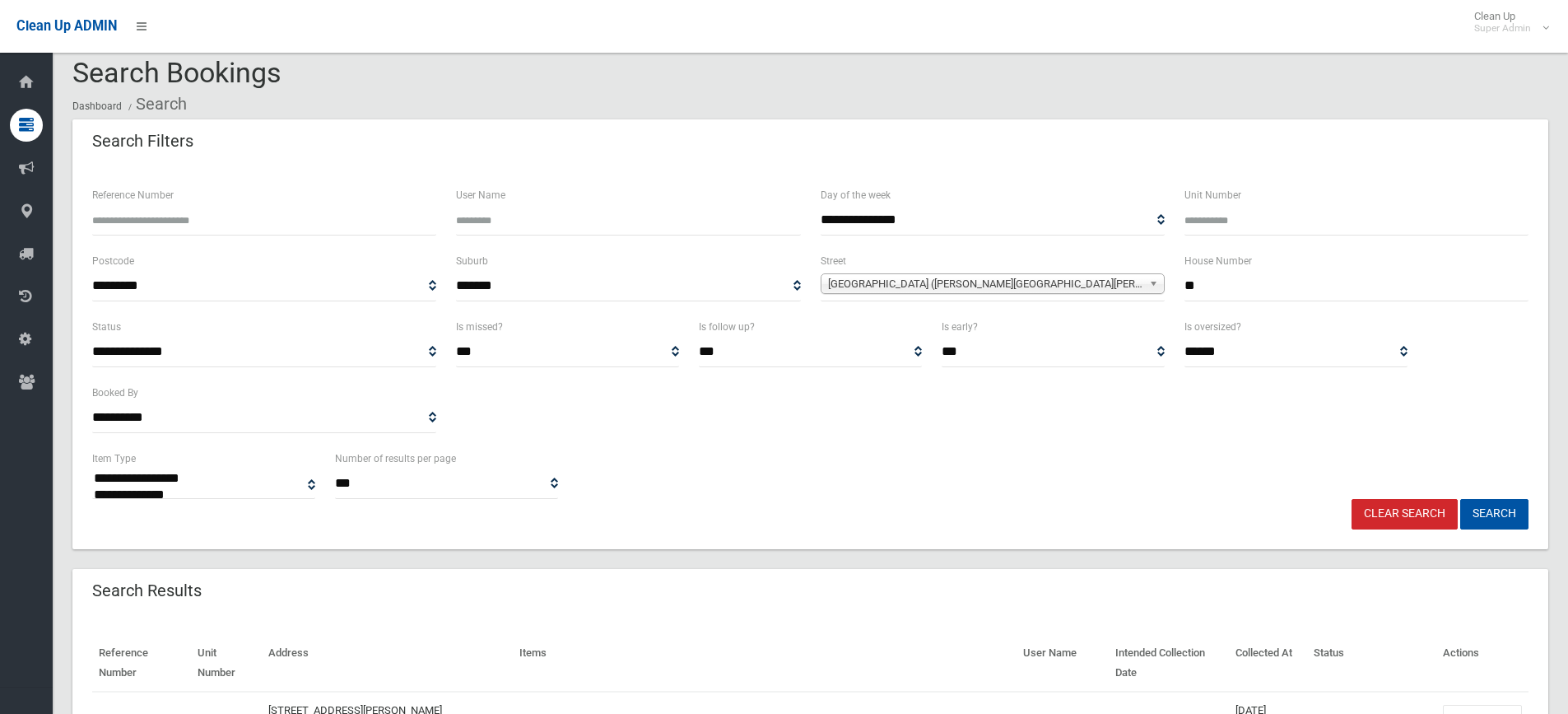
click at [1275, 290] on input "**" at bounding box center [1356, 286] width 344 height 30
type input "*"
click at [1460, 499] on button "Search" at bounding box center [1494, 514] width 68 height 30
click at [1488, 522] on button "Search" at bounding box center [1494, 514] width 68 height 30
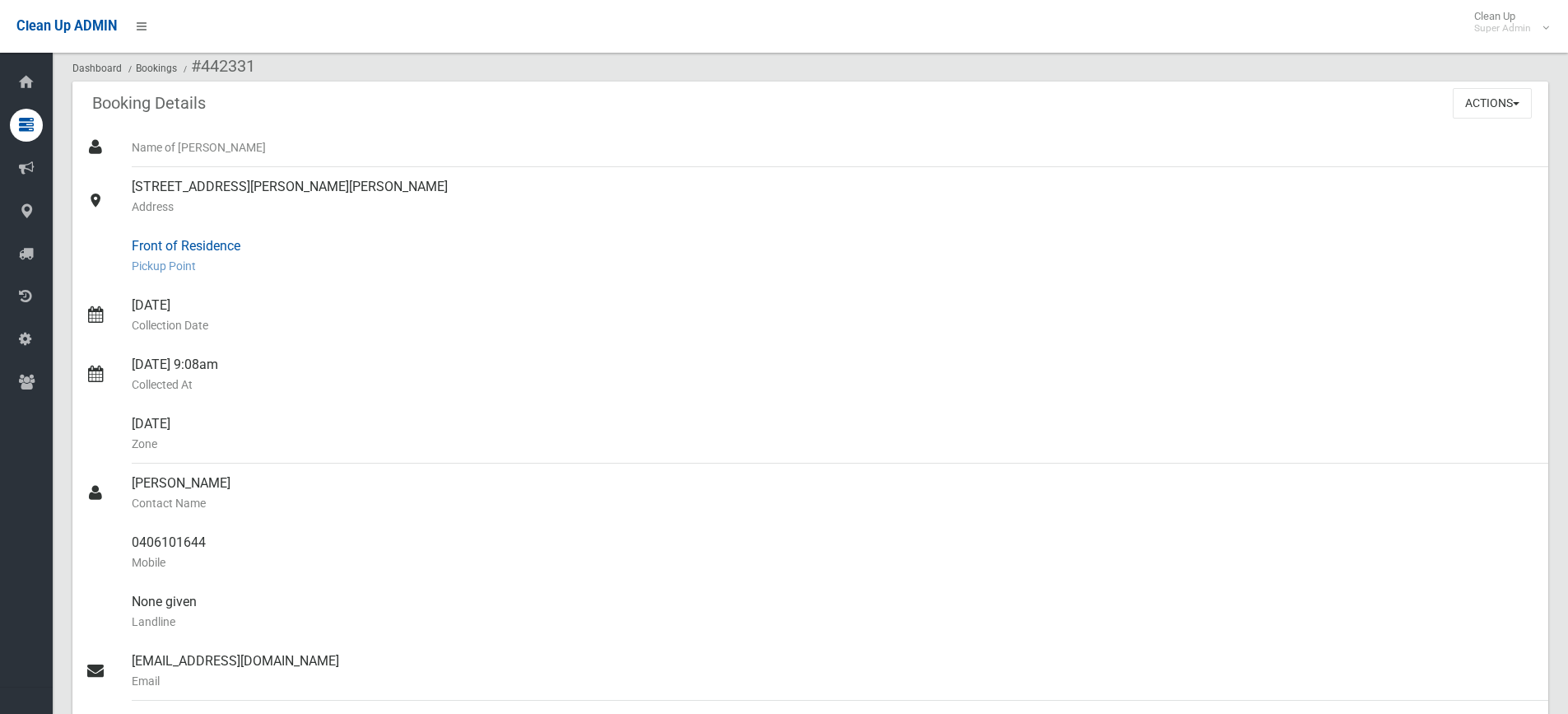
scroll to position [82, 0]
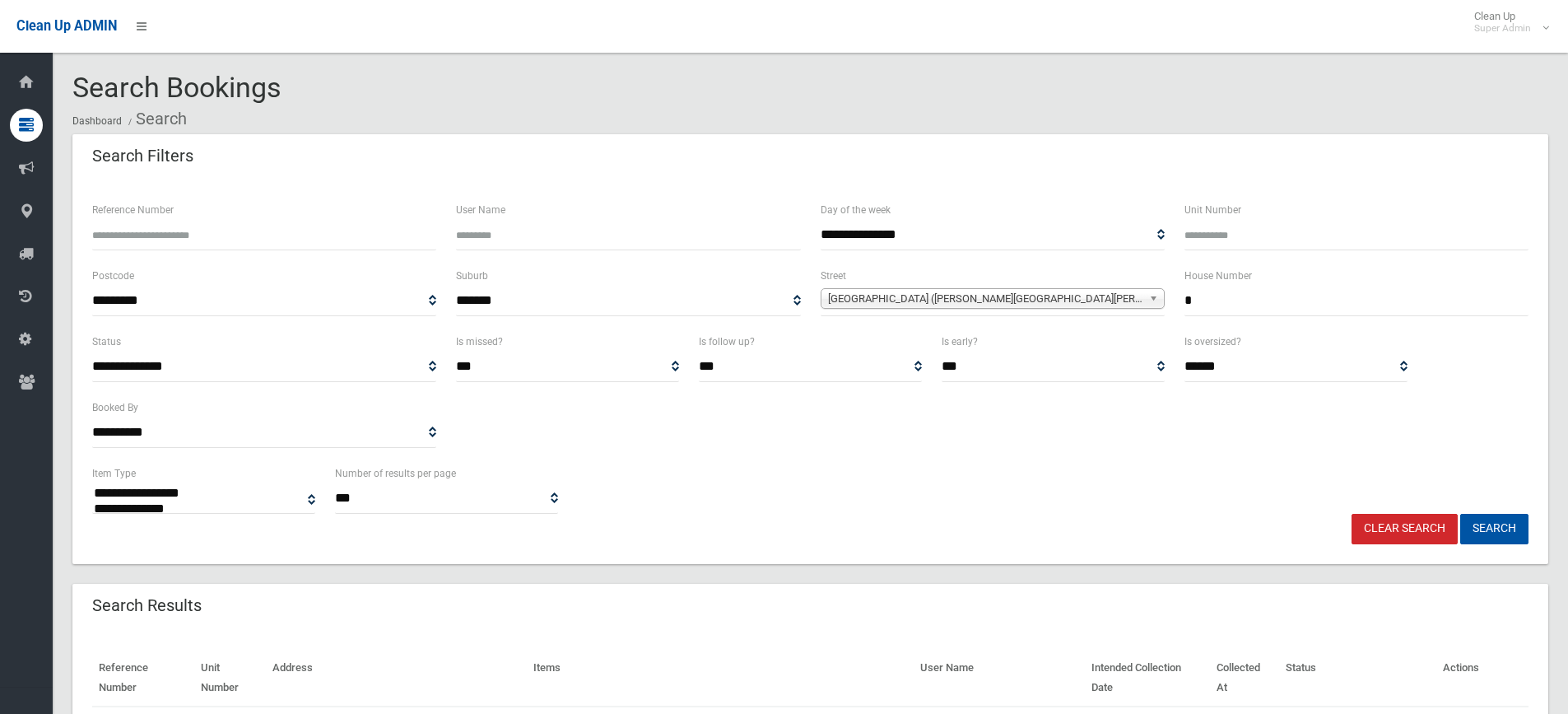
select select
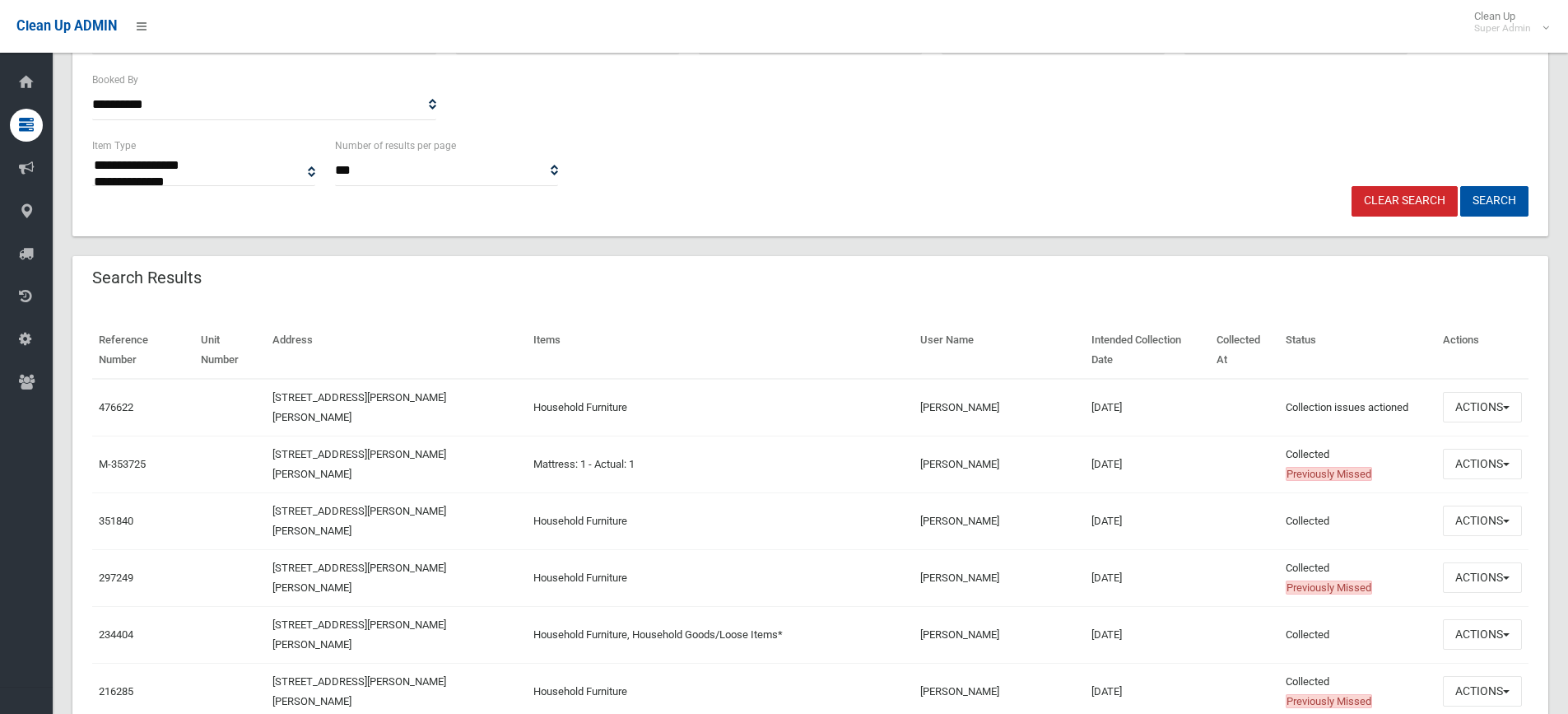
scroll to position [329, 0]
click at [1473, 390] on button "Actions" at bounding box center [1481, 405] width 79 height 30
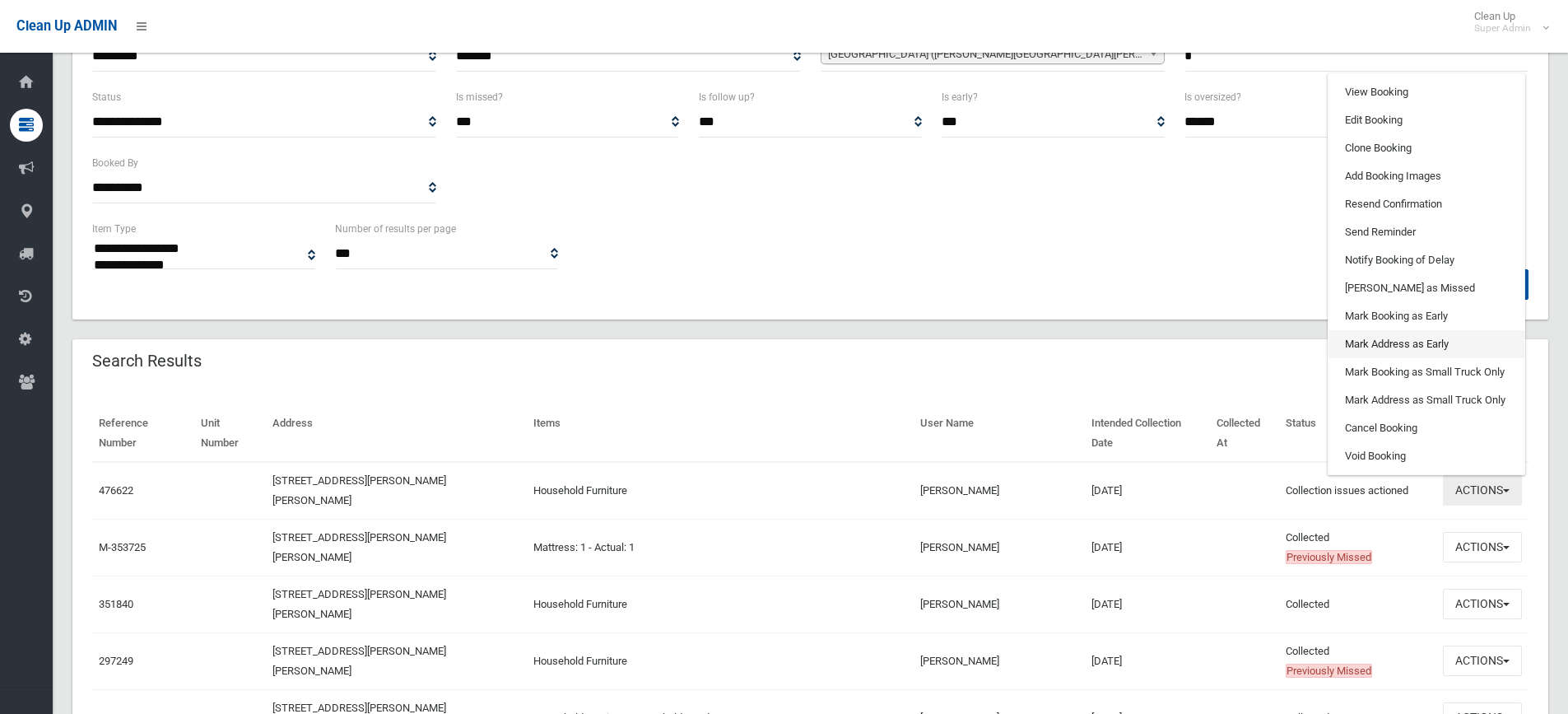
scroll to position [165, 0]
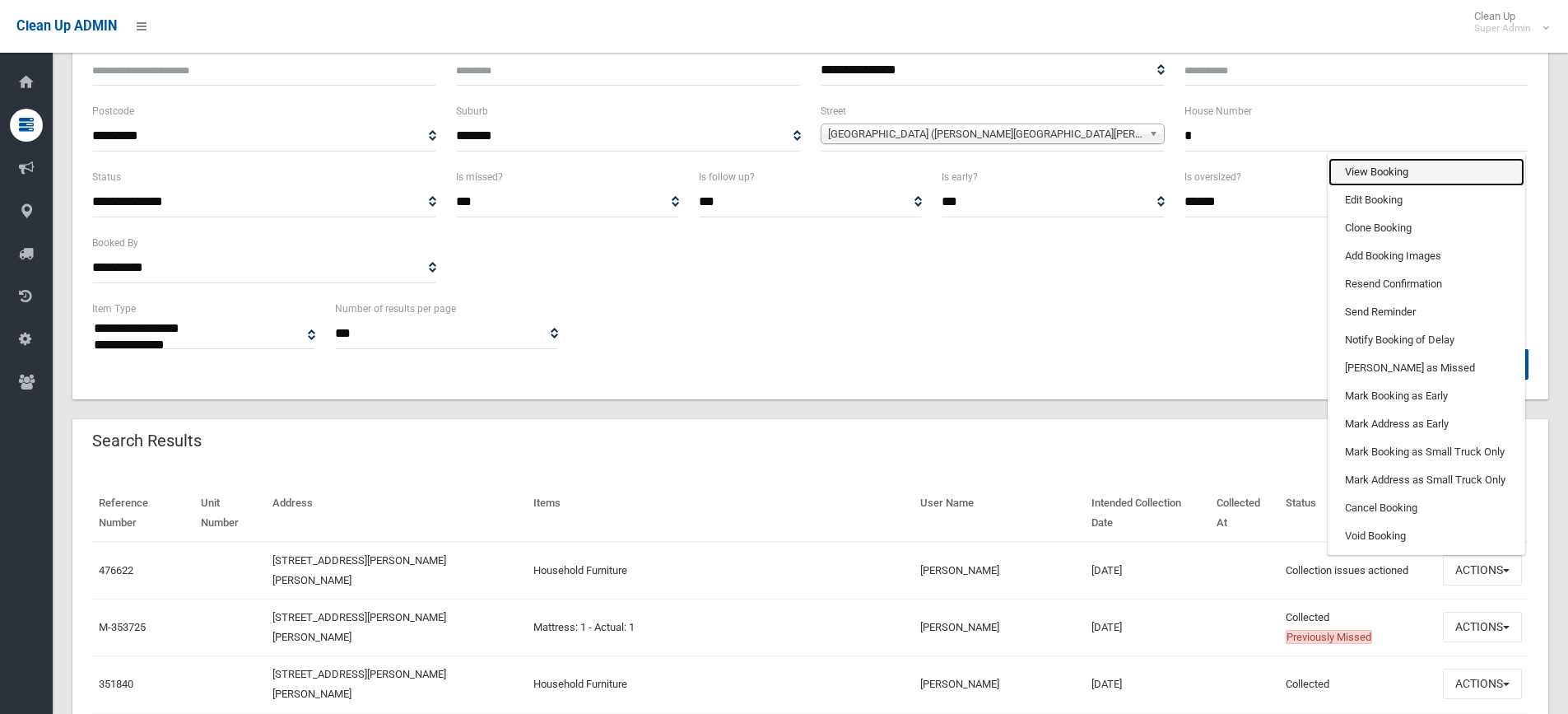
click at [1384, 158] on link "View Booking" at bounding box center [1426, 173] width 195 height 28
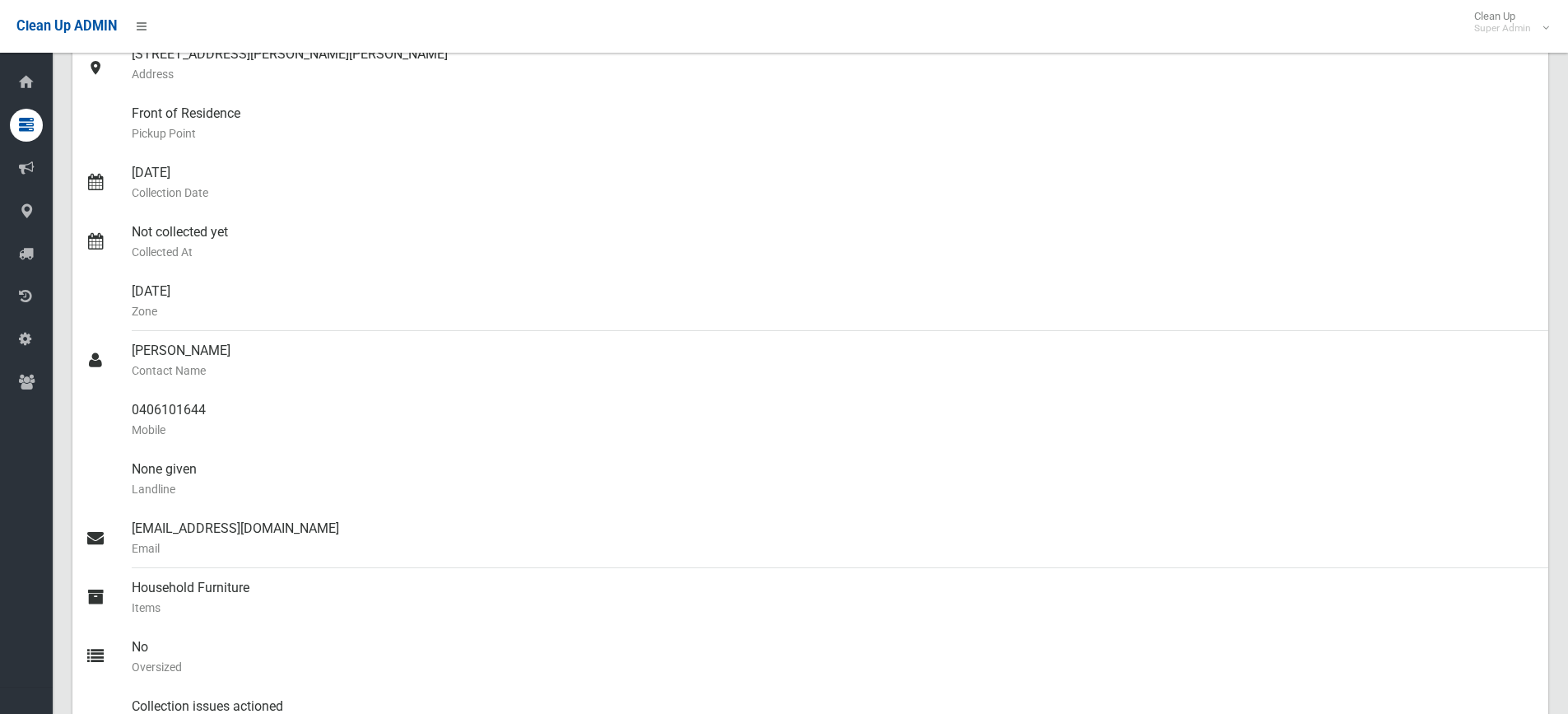
scroll to position [247, 0]
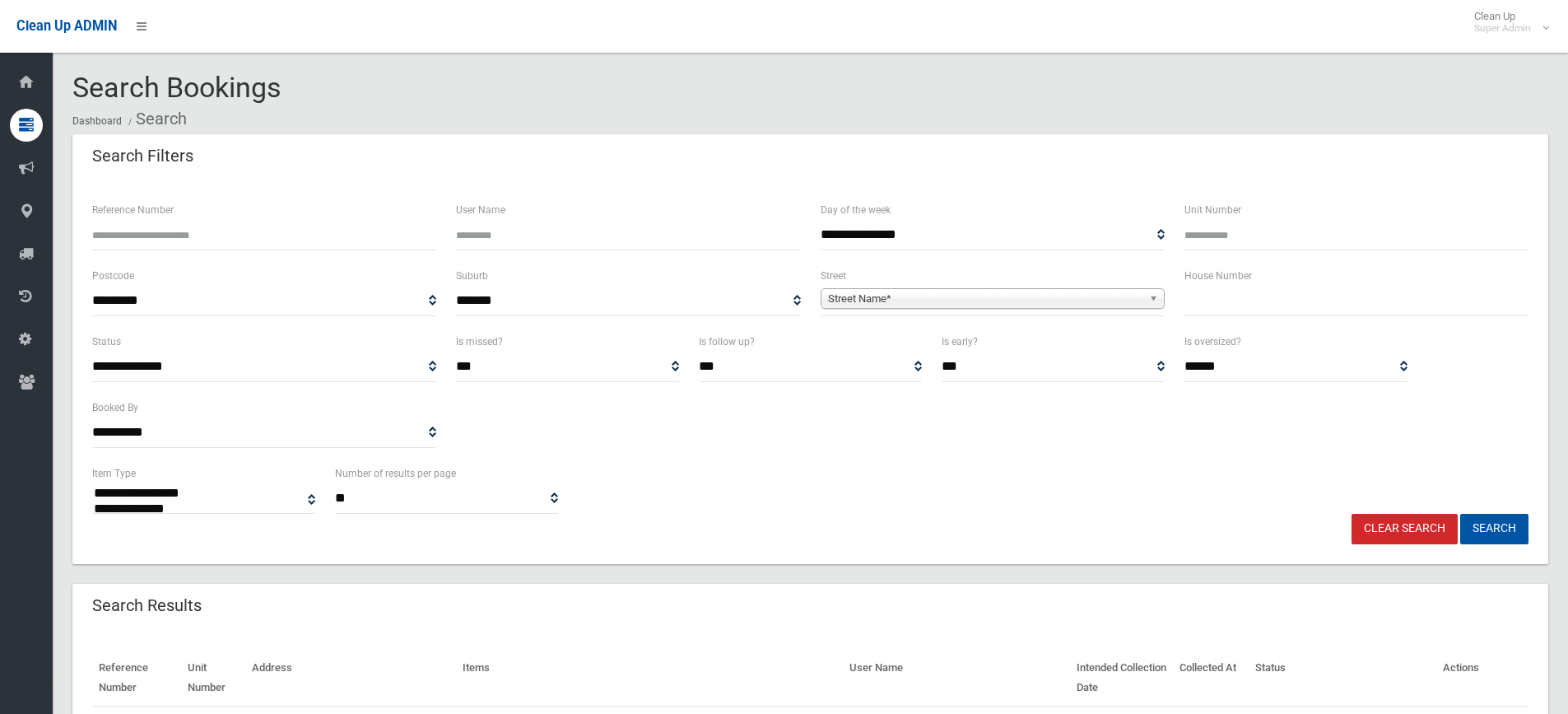
select select
click at [1220, 295] on input "text" at bounding box center [1356, 301] width 344 height 30
type input "**"
click at [895, 302] on span "Street Name*" at bounding box center [984, 299] width 314 height 19
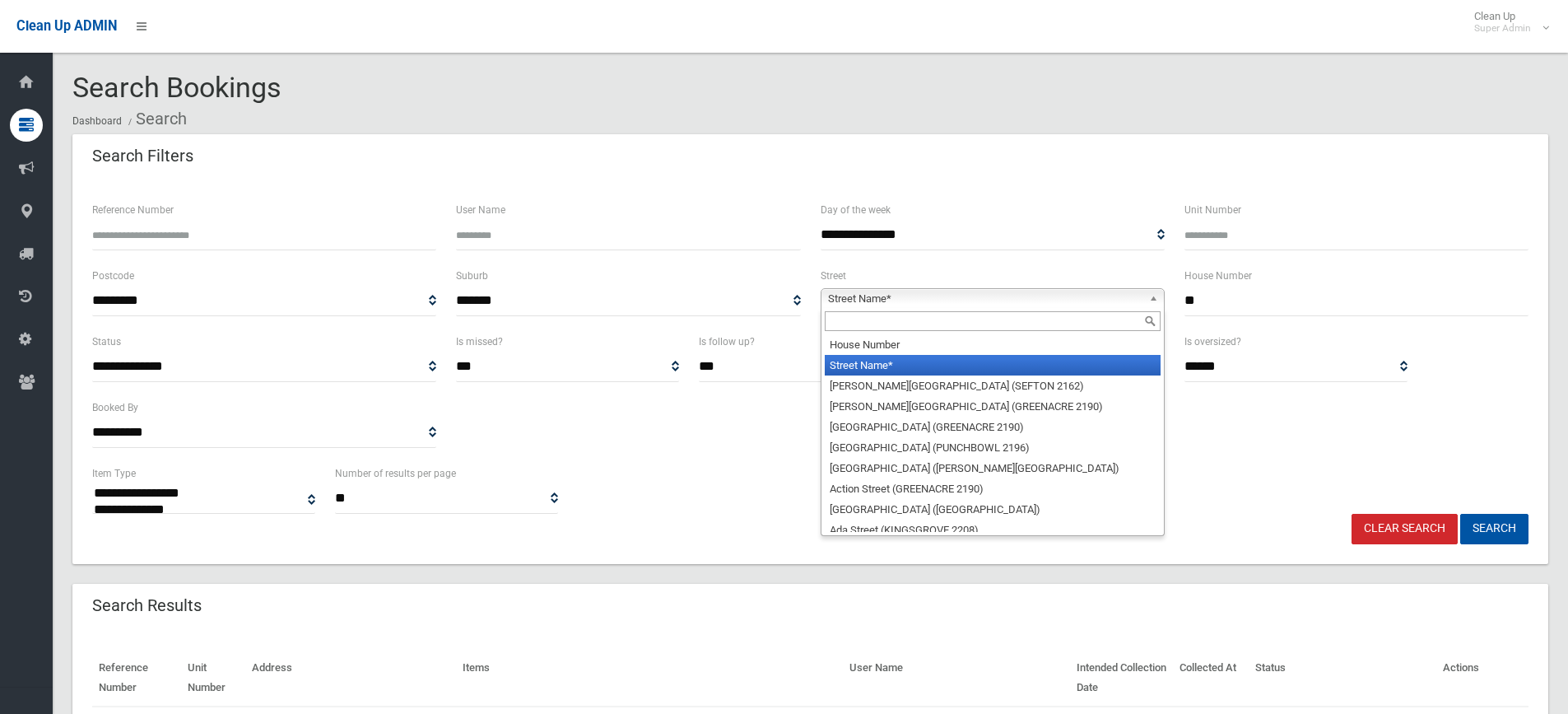
click at [881, 330] on input "text" at bounding box center [992, 321] width 336 height 19
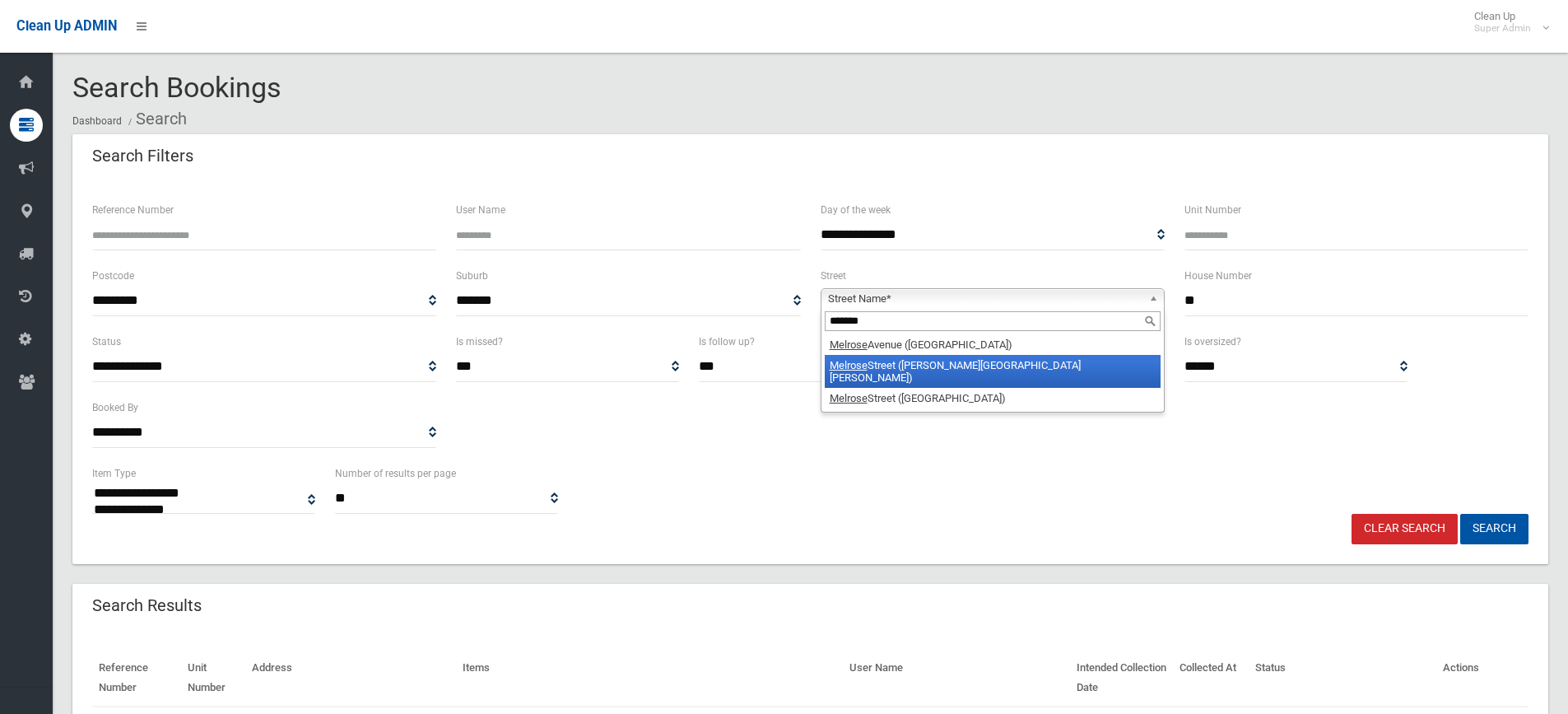
type input "*******"
click at [899, 362] on li "Melrose Street (CHESTER HILL 2162)" at bounding box center [992, 371] width 336 height 33
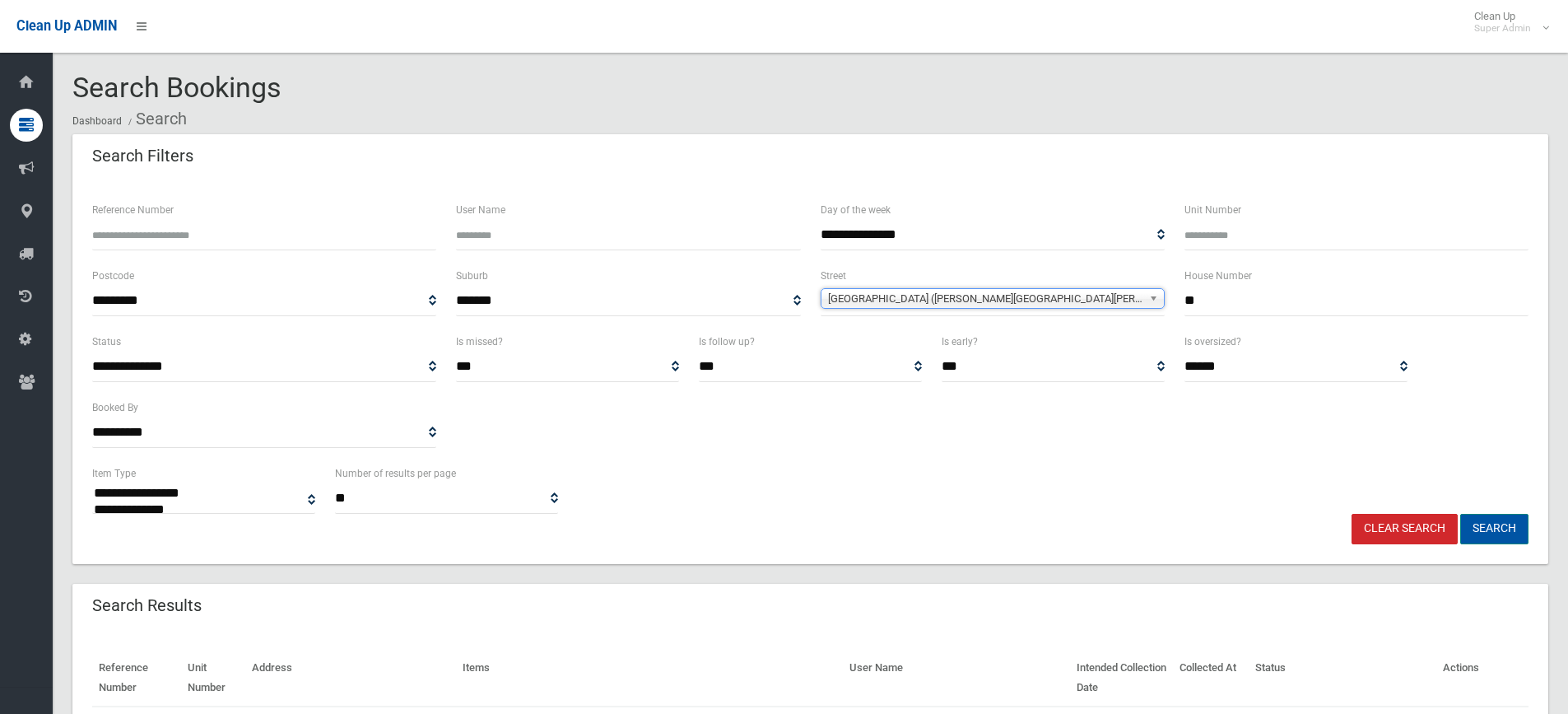
click at [1503, 529] on button "Search" at bounding box center [1494, 529] width 68 height 30
select select
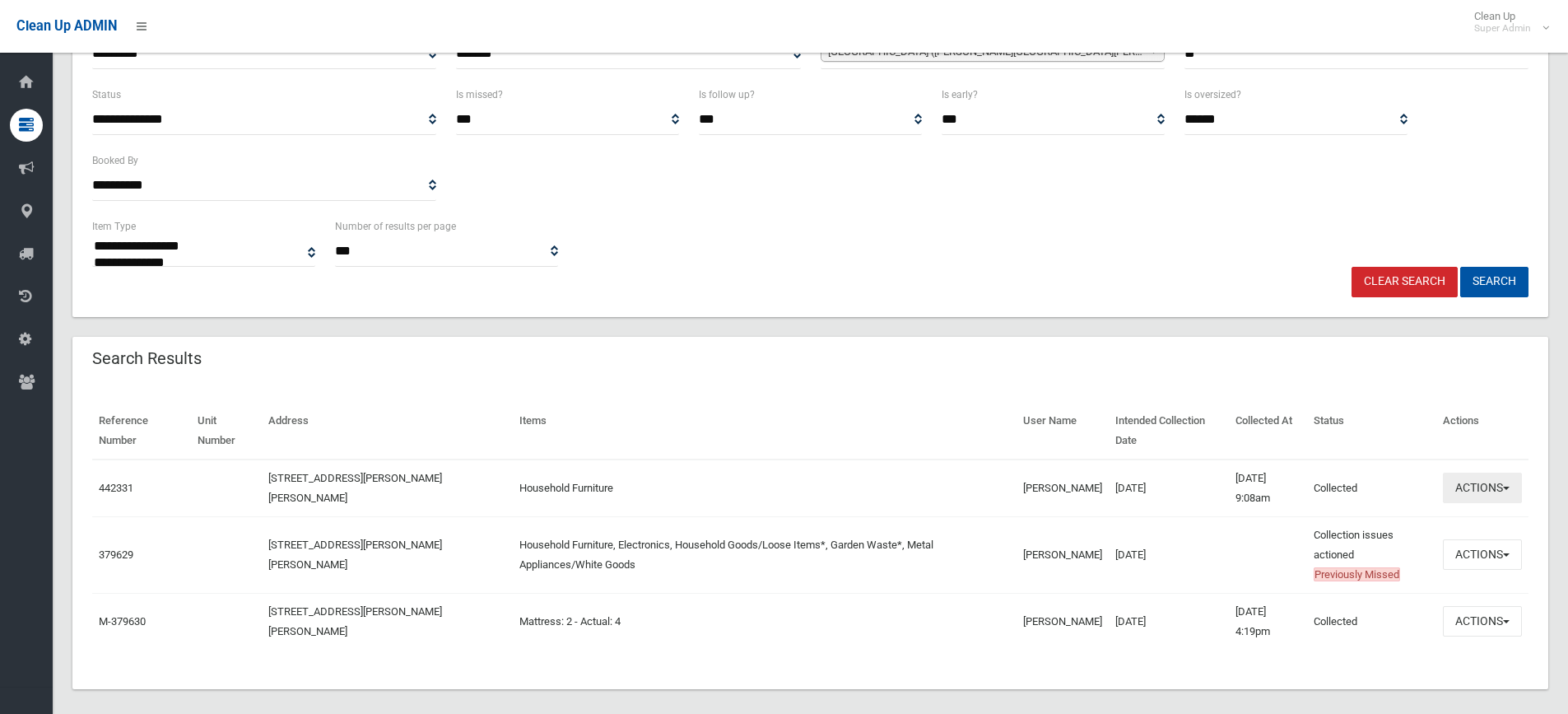
click at [1459, 485] on button "Actions" at bounding box center [1481, 488] width 79 height 30
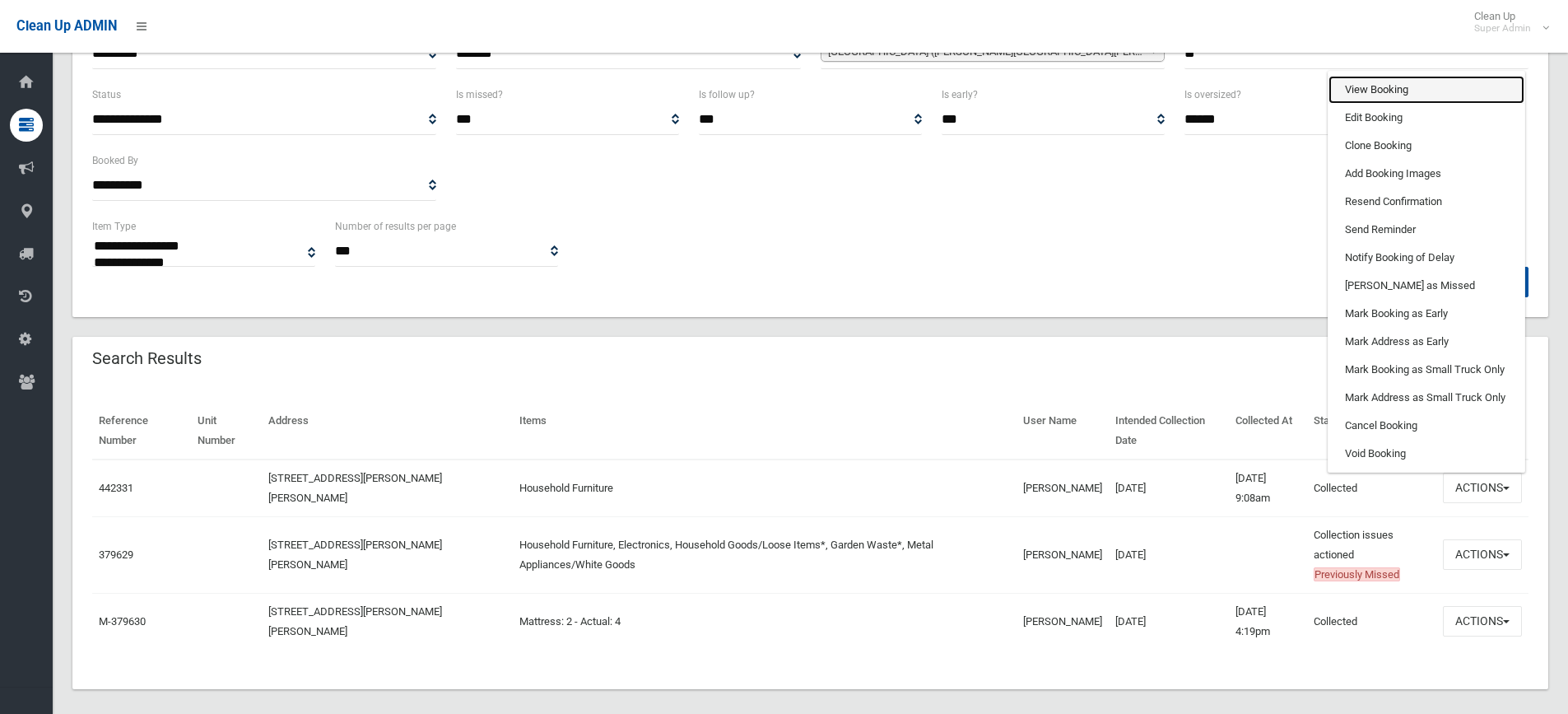
drag, startPoint x: 1377, startPoint y: 90, endPoint x: 1359, endPoint y: 90, distance: 18.0
click at [1376, 90] on link "View Booking" at bounding box center [1426, 90] width 195 height 28
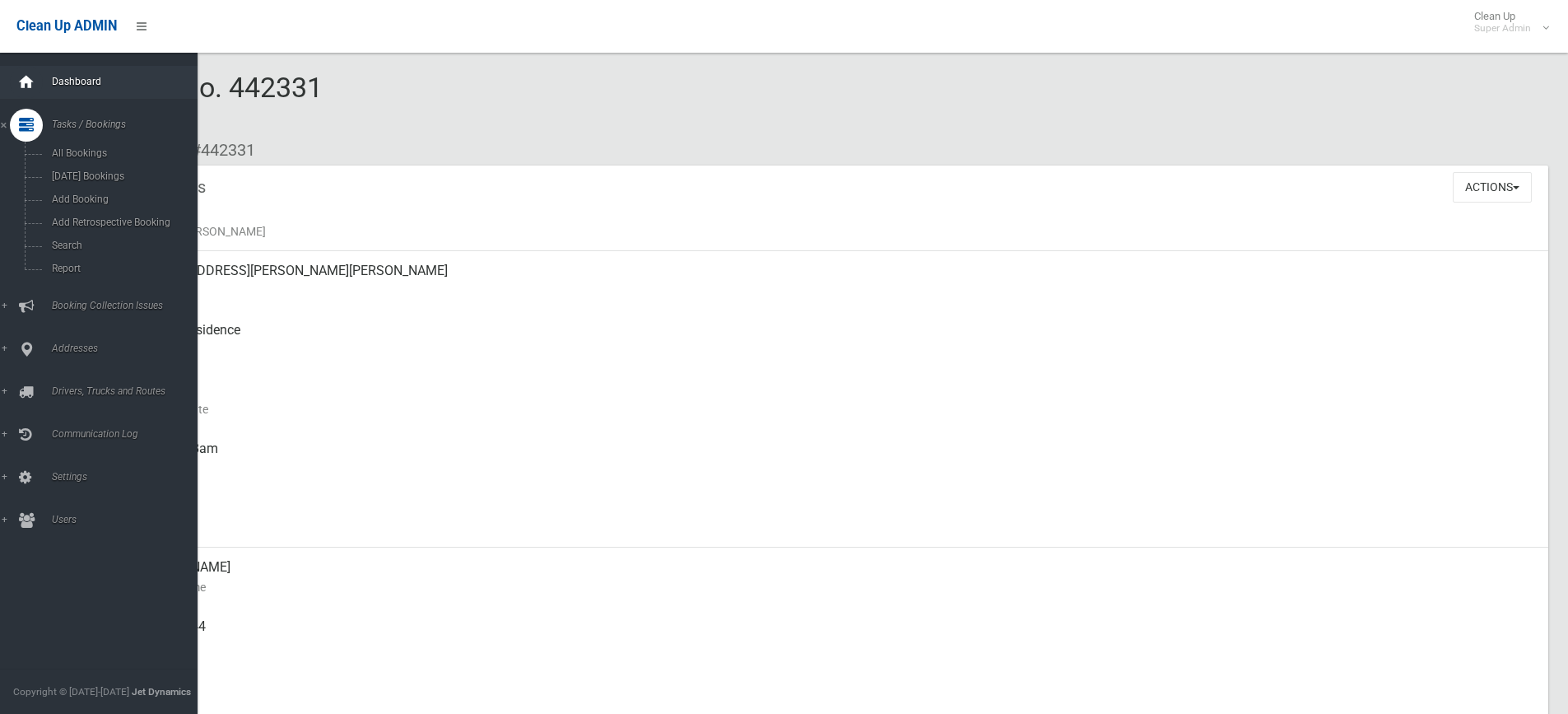
click at [29, 75] on icon at bounding box center [27, 81] width 18 height 33
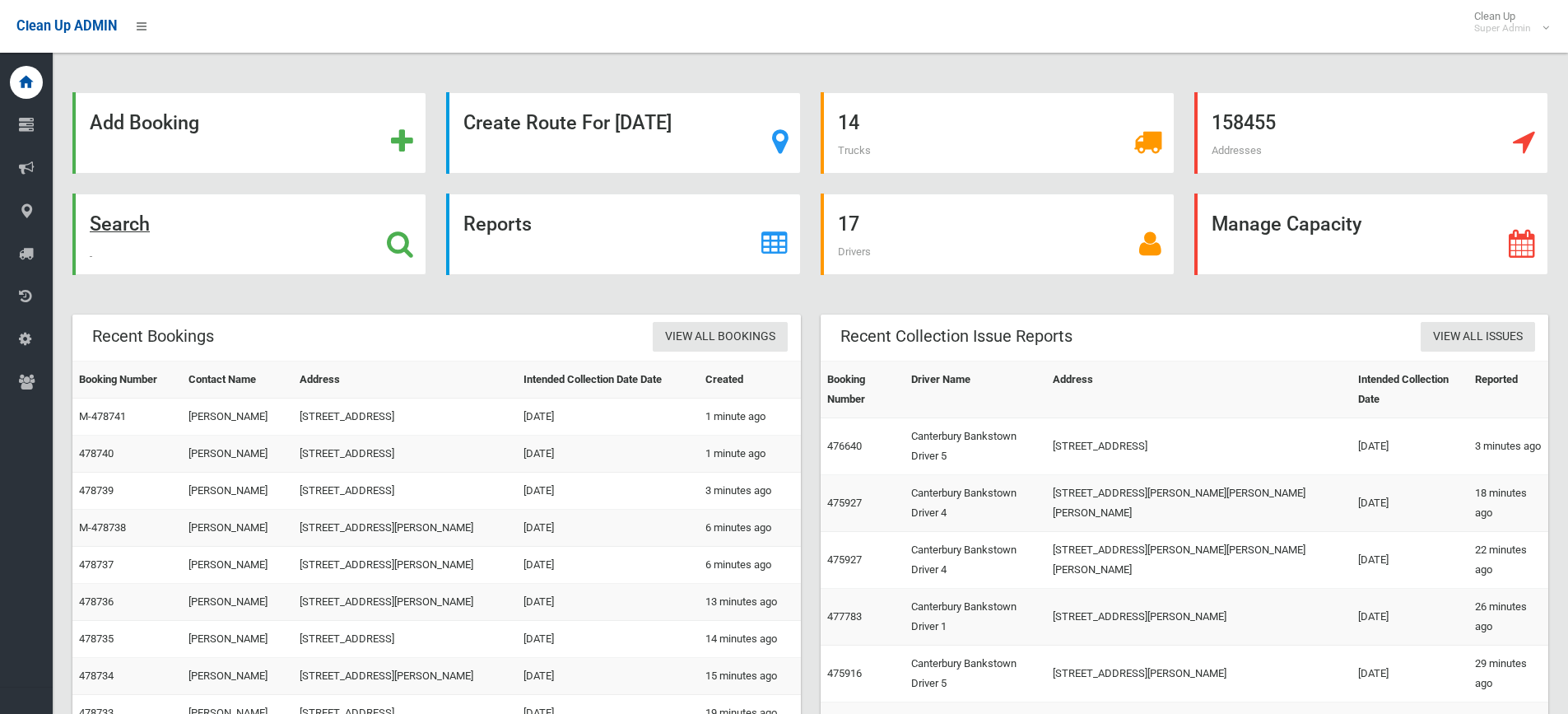
click at [107, 234] on strong "Search" at bounding box center [119, 224] width 60 height 23
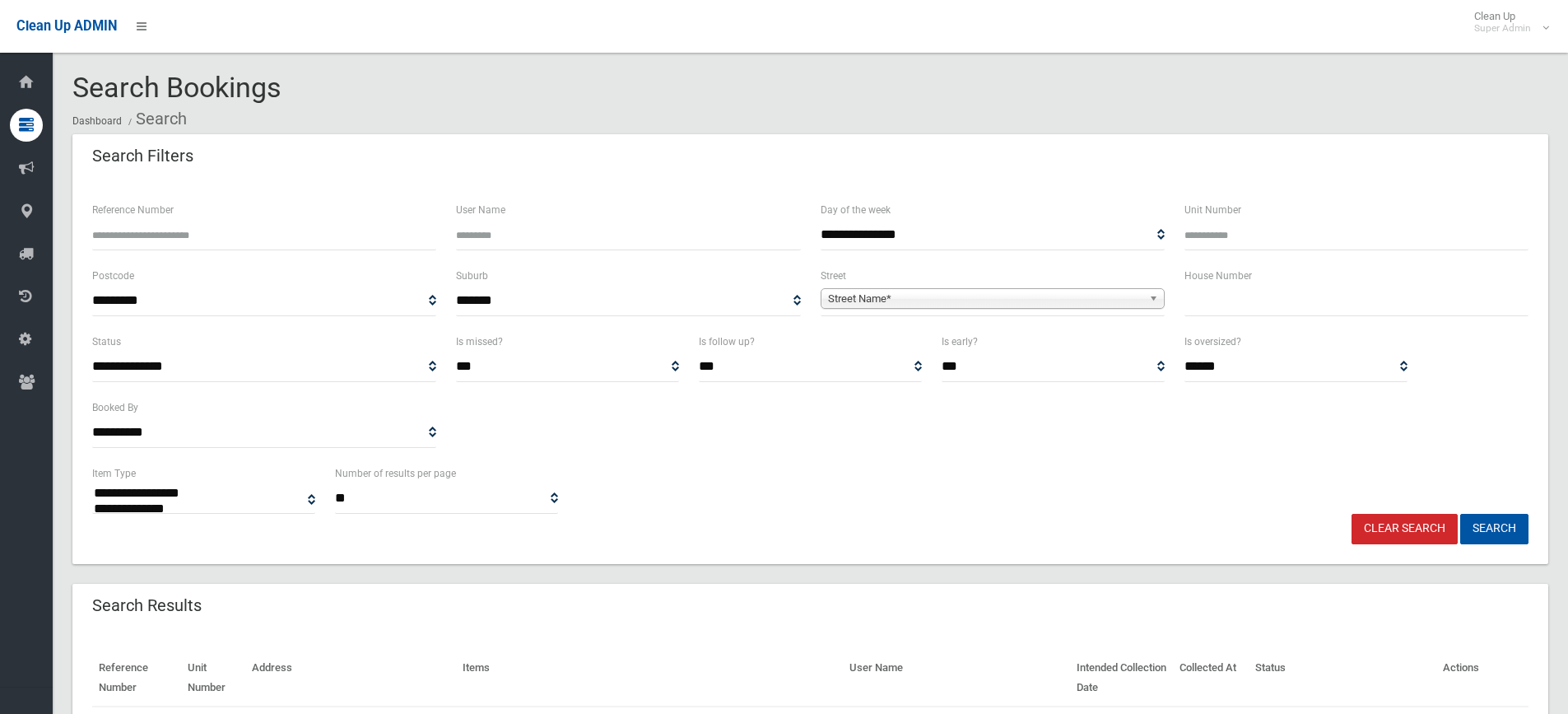
select select
click at [875, 297] on span "Street Name*" at bounding box center [984, 299] width 314 height 19
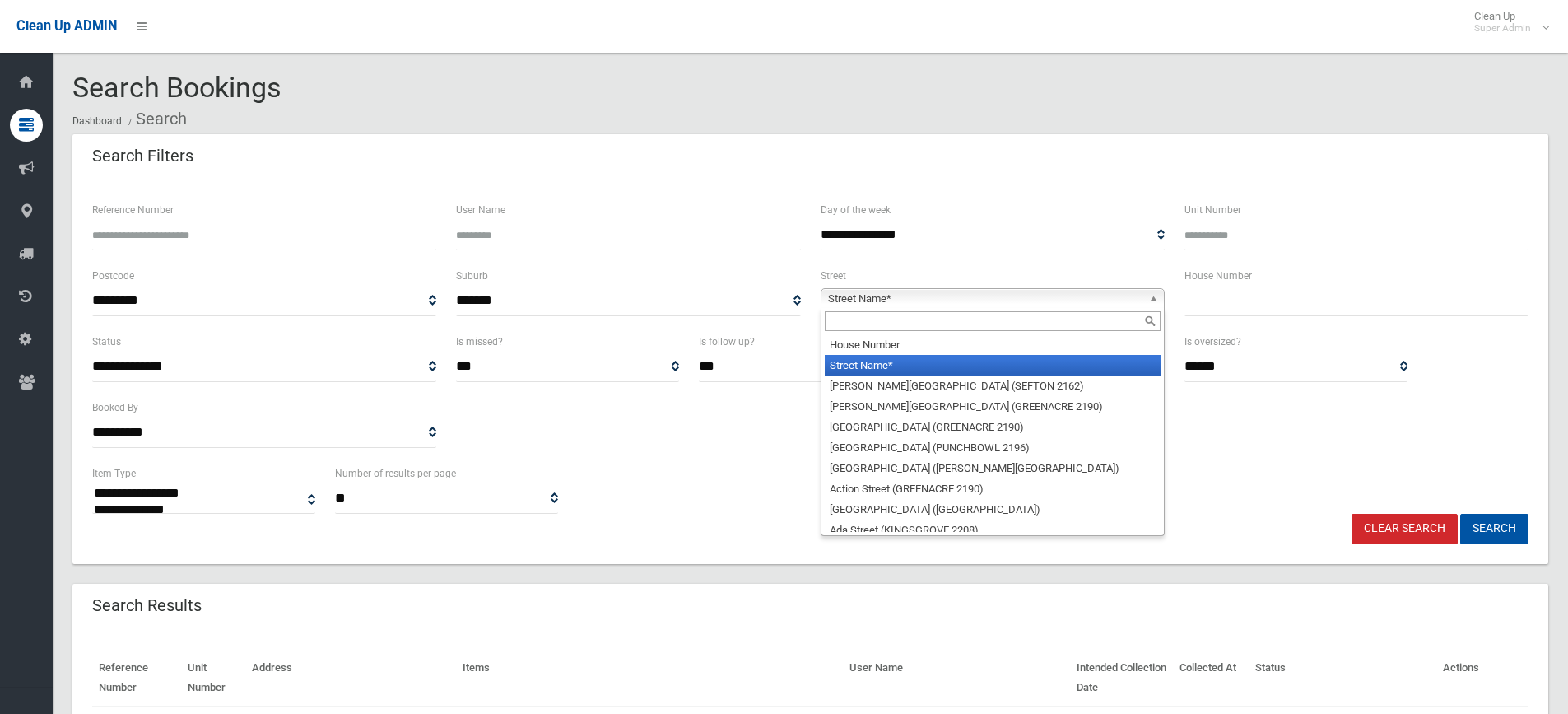
click at [863, 319] on input "text" at bounding box center [992, 321] width 336 height 19
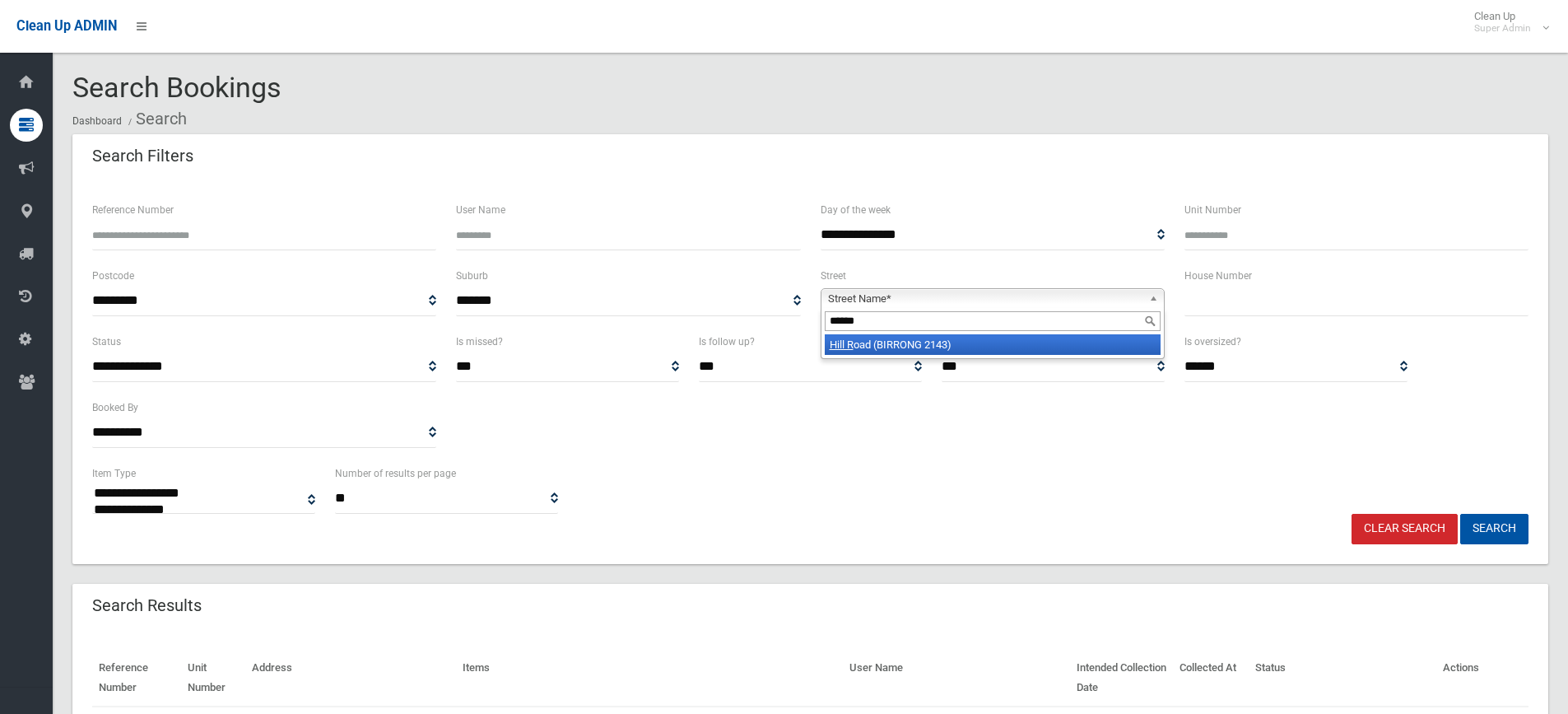
type input "******"
click at [915, 347] on li "Hill R oad (BIRRONG 2143)" at bounding box center [992, 344] width 336 height 20
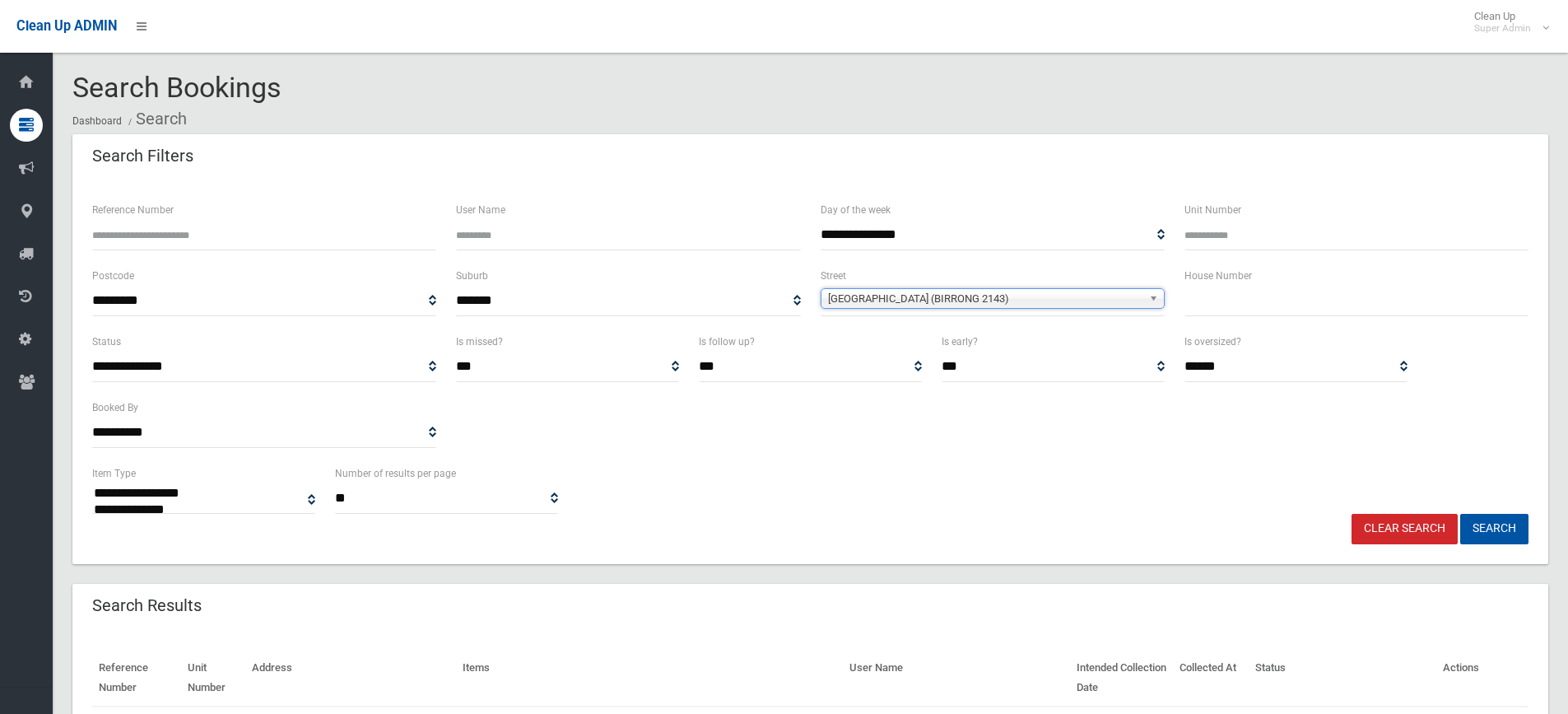
click at [1231, 303] on input "text" at bounding box center [1356, 301] width 344 height 30
type input "*"
click at [1500, 528] on button "Search" at bounding box center [1494, 529] width 68 height 30
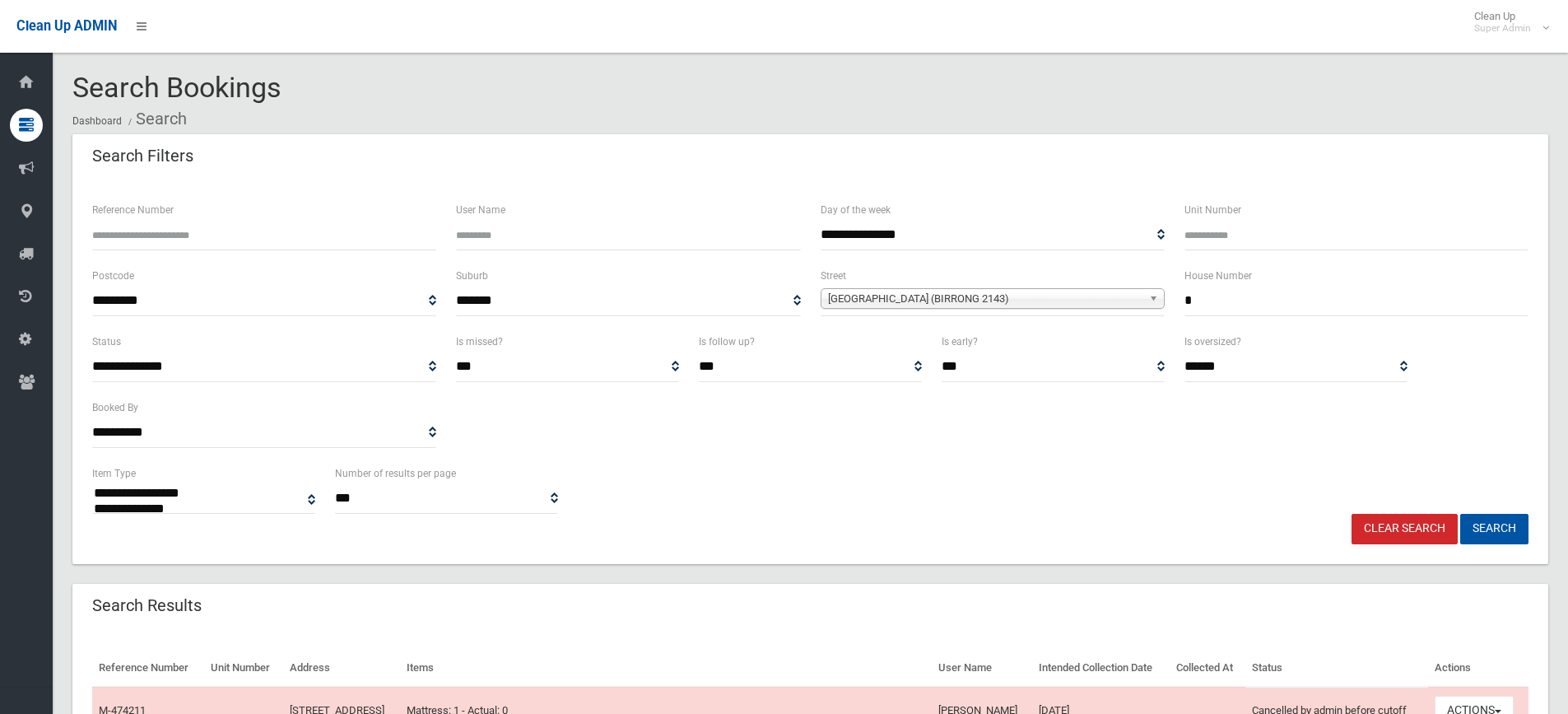
select select
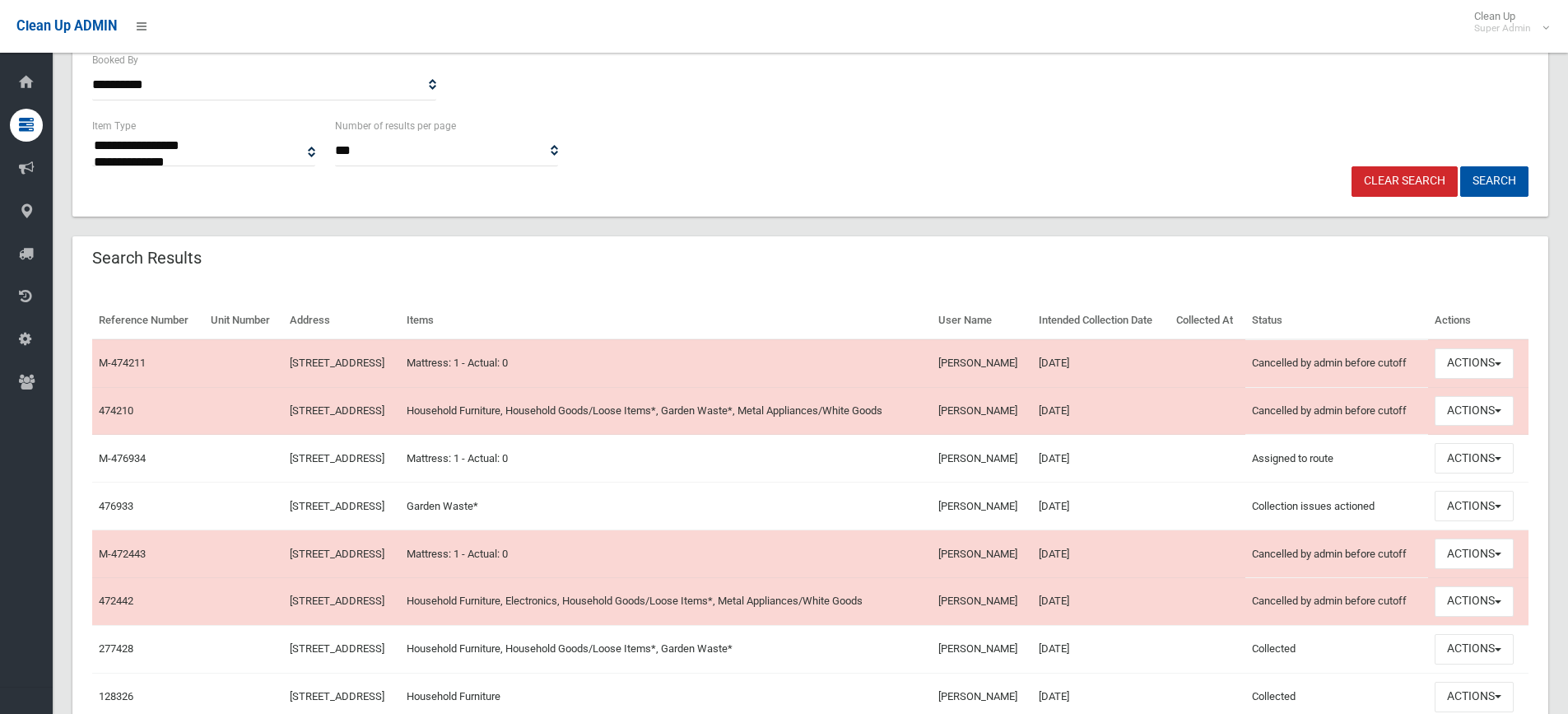
scroll to position [411, 0]
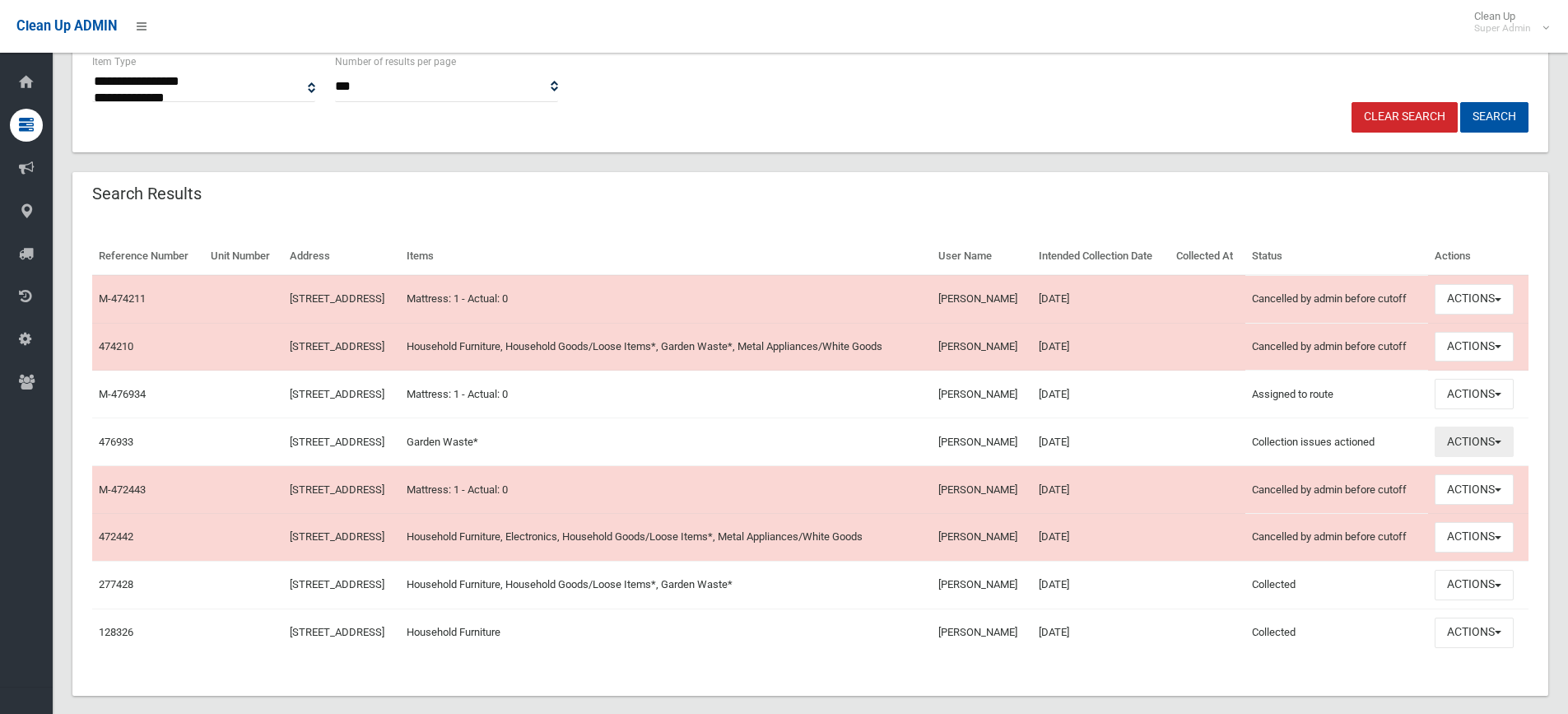
click at [1472, 444] on button "Actions" at bounding box center [1473, 441] width 79 height 30
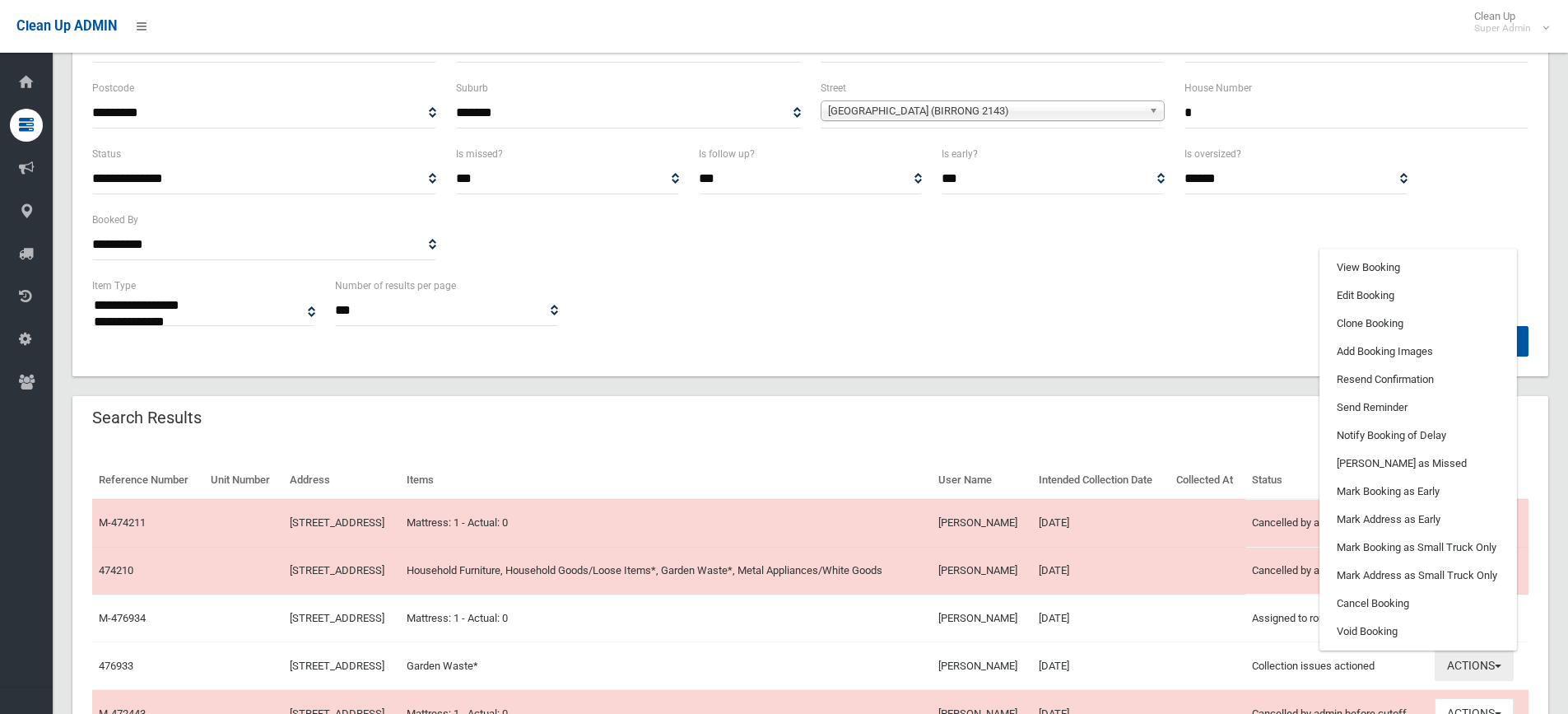
scroll to position [165, 0]
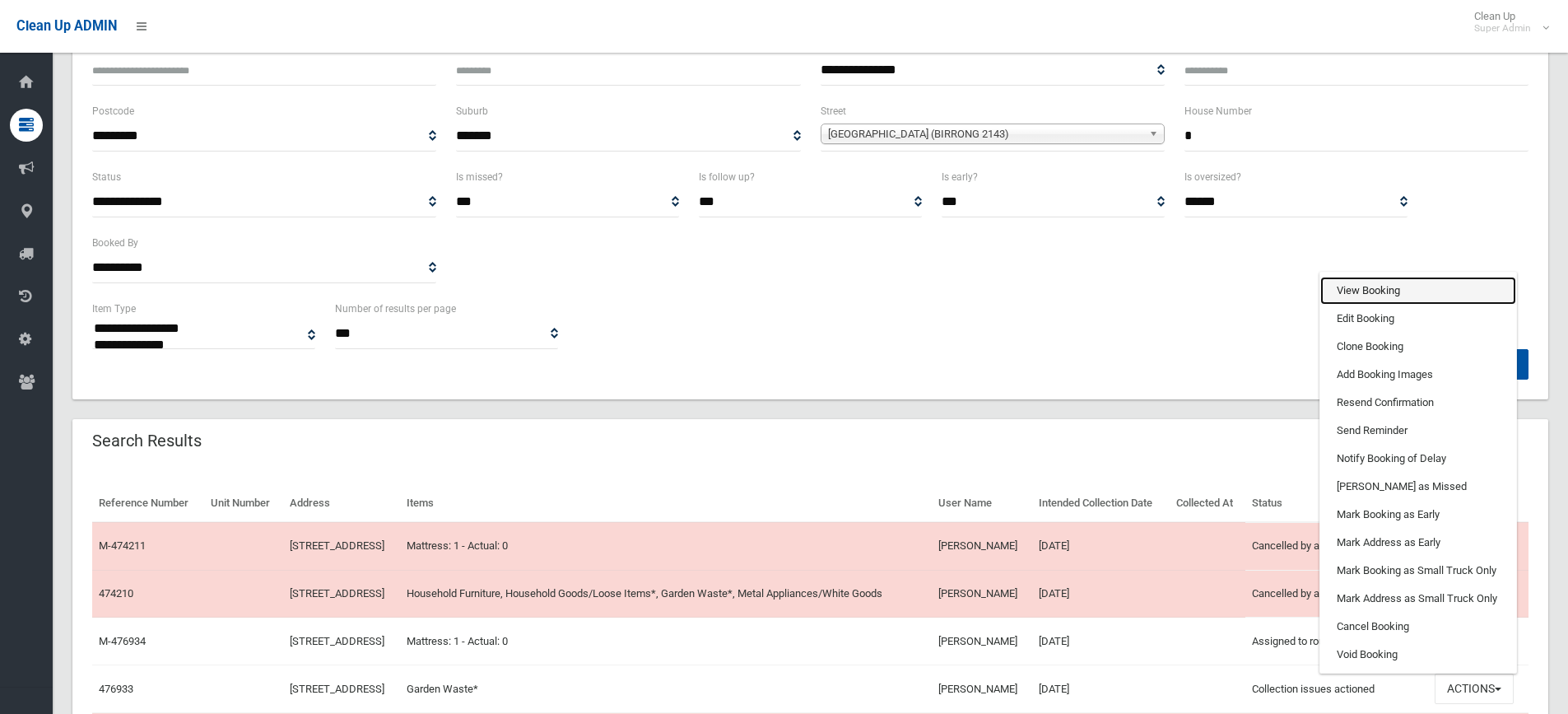
click at [1374, 290] on link "View Booking" at bounding box center [1417, 291] width 195 height 28
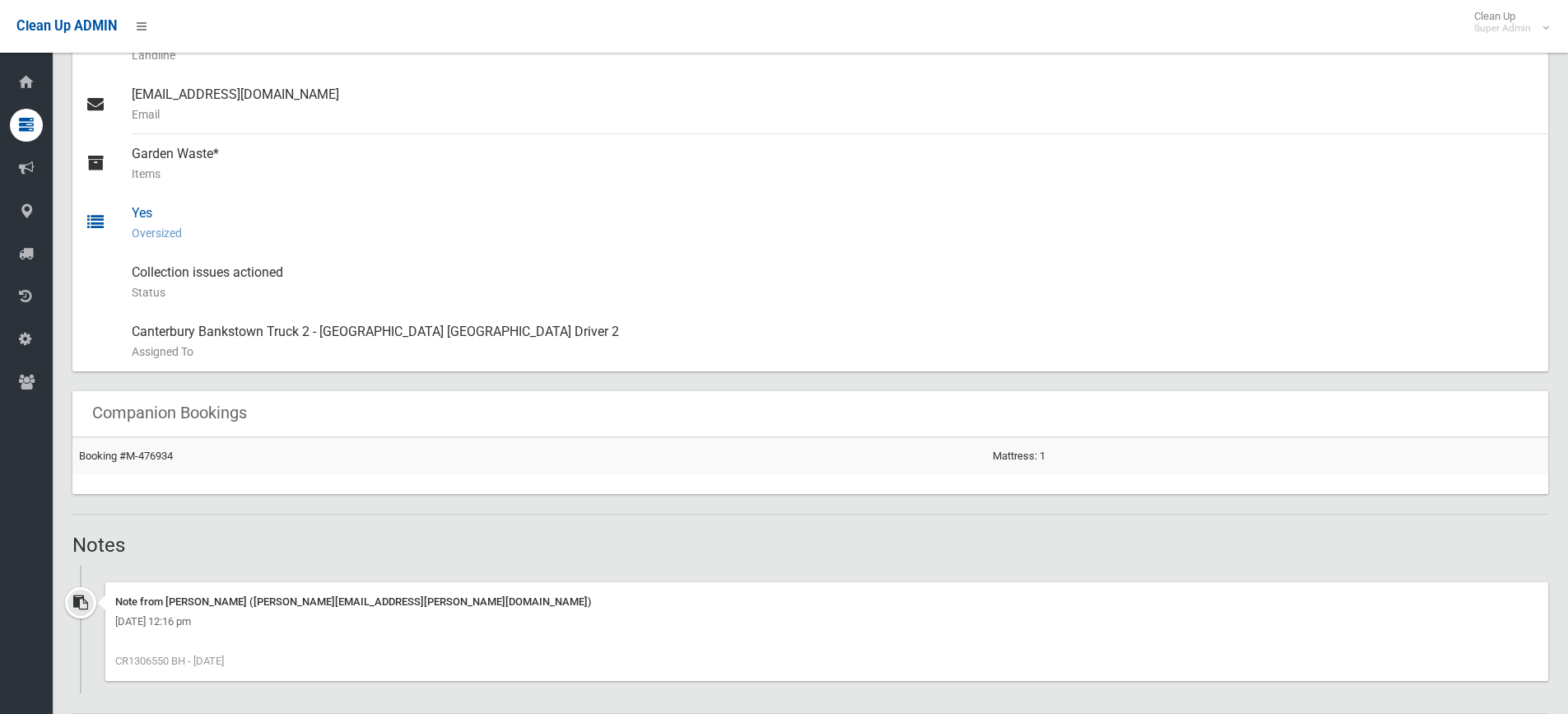
scroll to position [823, 0]
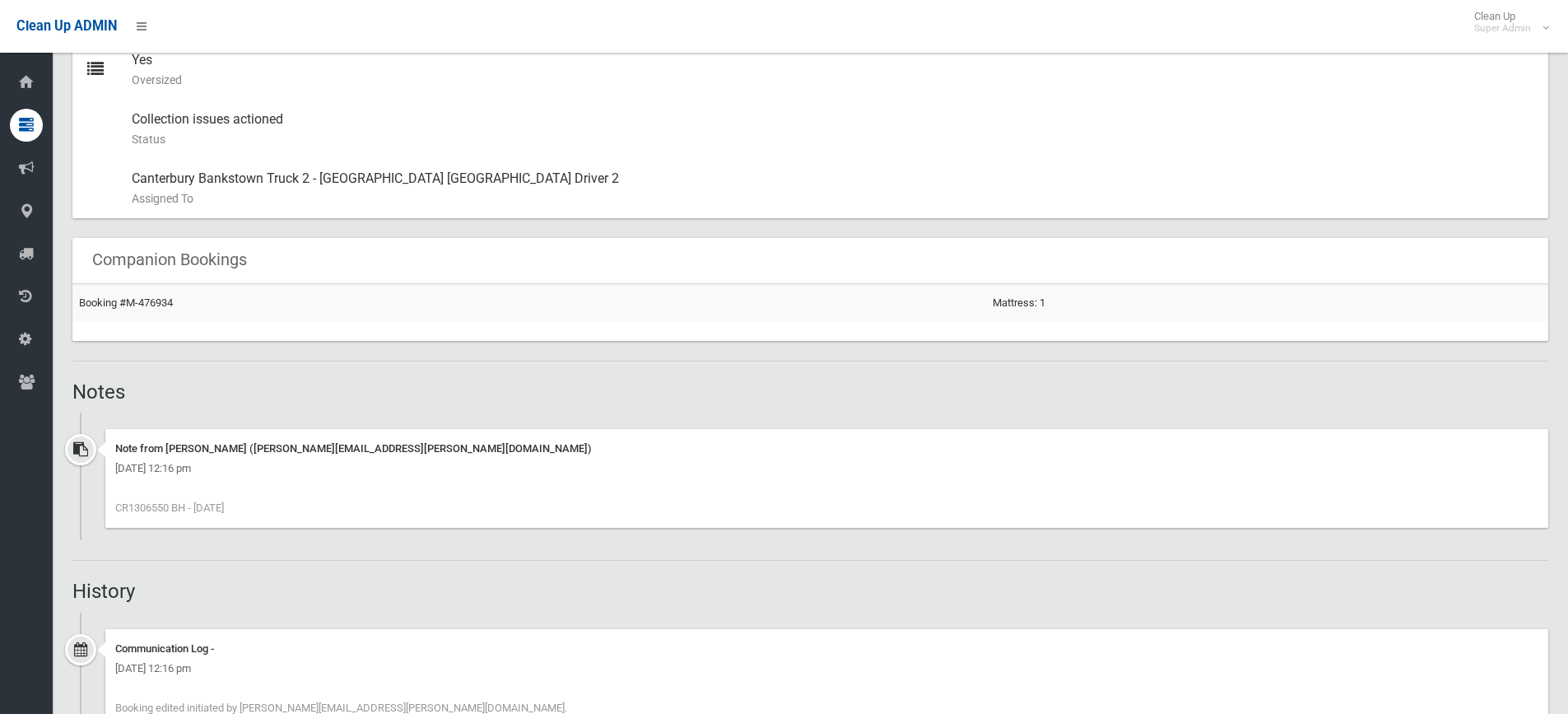
drag, startPoint x: 171, startPoint y: 511, endPoint x: 129, endPoint y: 507, distance: 42.2
click at [129, 507] on span "CR1306550 BH - [DATE]" at bounding box center [169, 508] width 109 height 12
copy span "1306550"
